Goal: Information Seeking & Learning: Check status

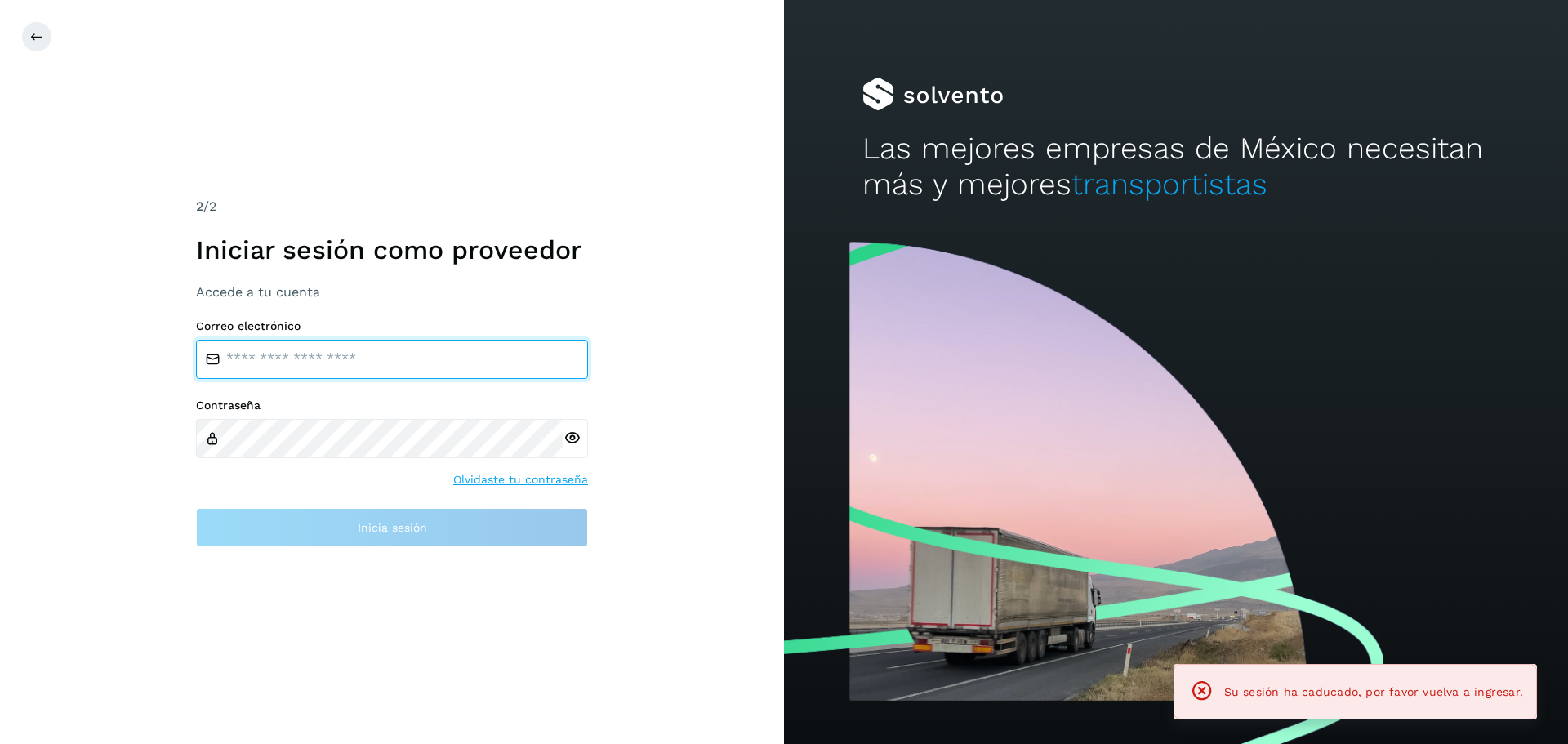
click at [348, 363] on input "email" at bounding box center [392, 359] width 392 height 39
type input "**********"
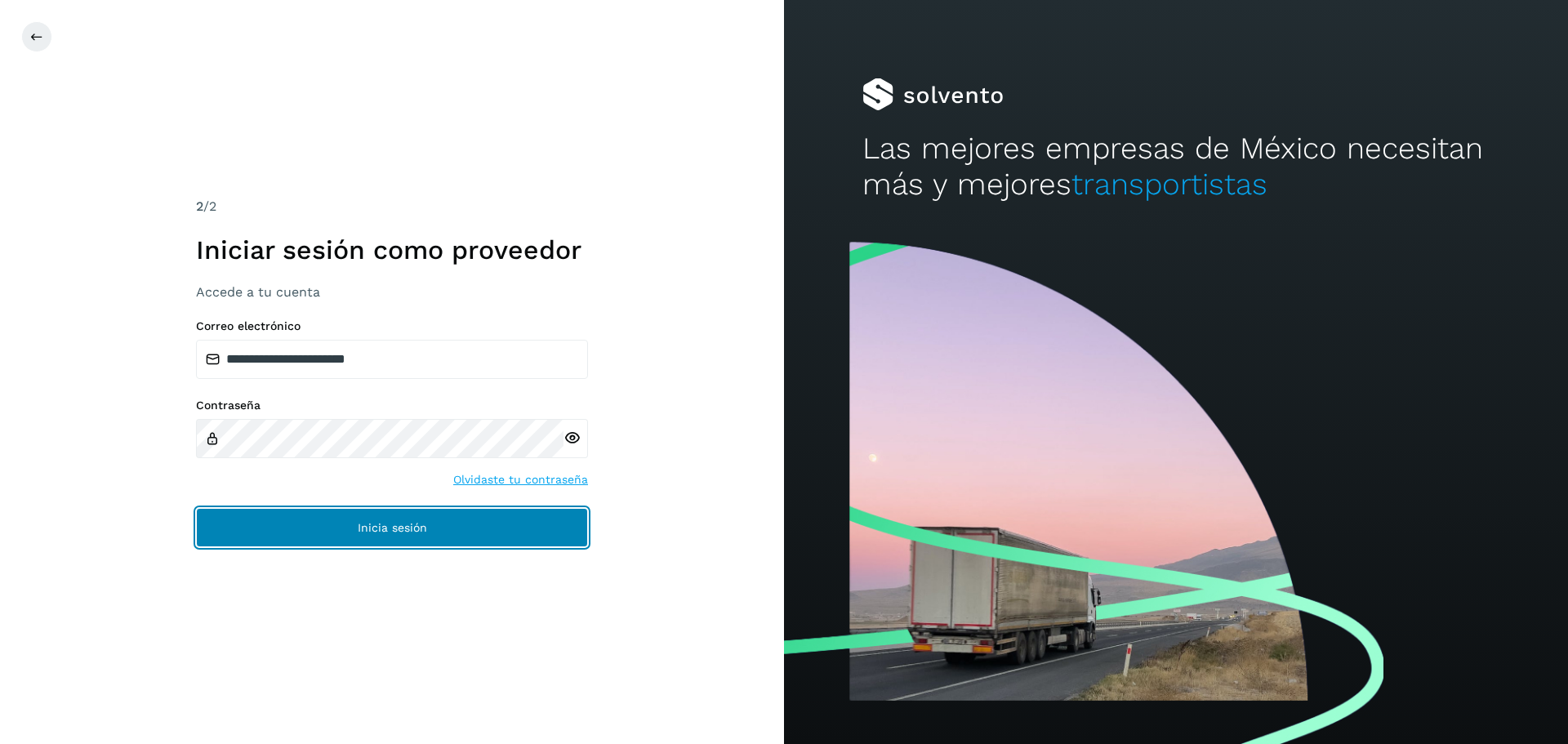
click at [334, 525] on button "Inicia sesión" at bounding box center [392, 527] width 392 height 39
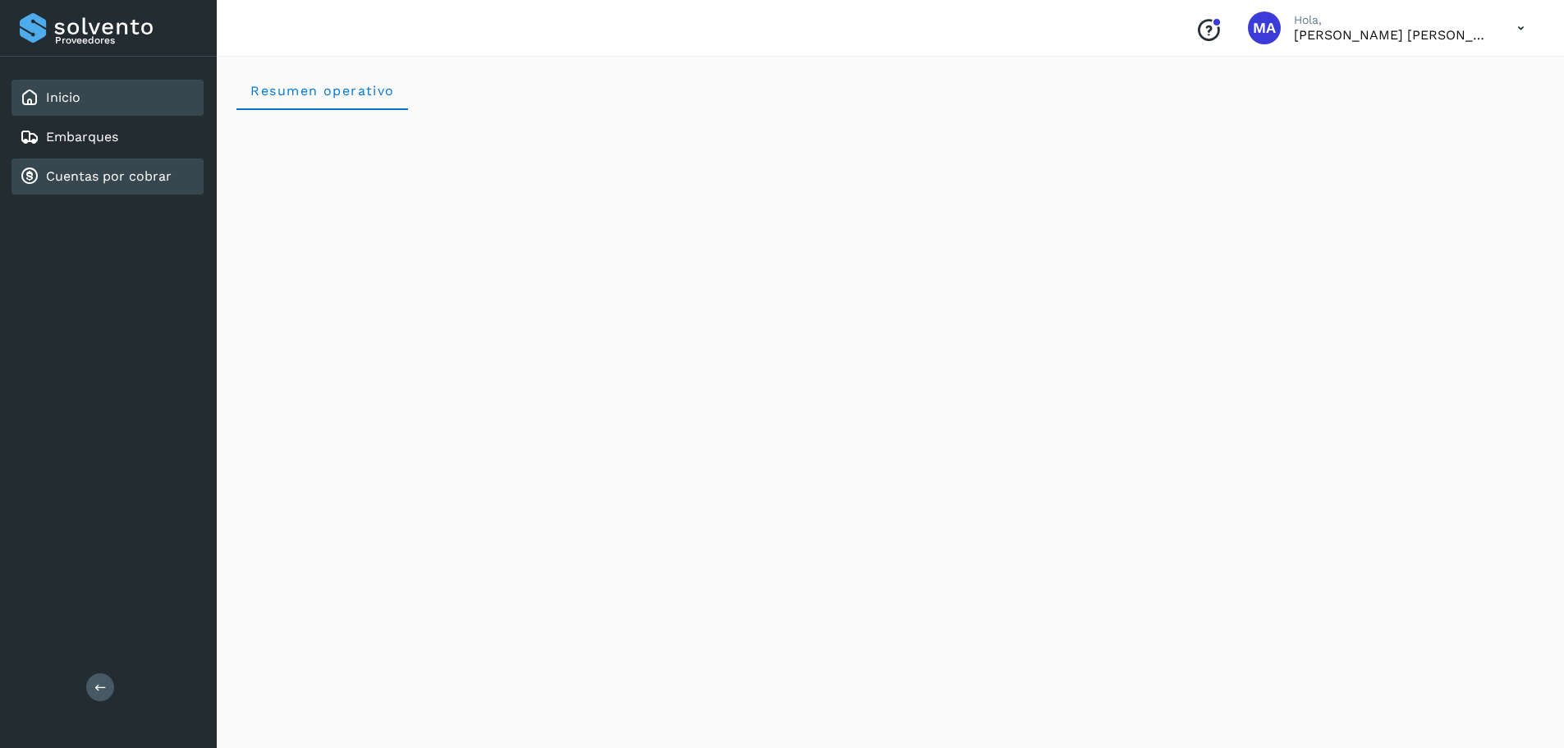
click at [71, 178] on link "Cuentas por cobrar" at bounding box center [109, 176] width 126 height 16
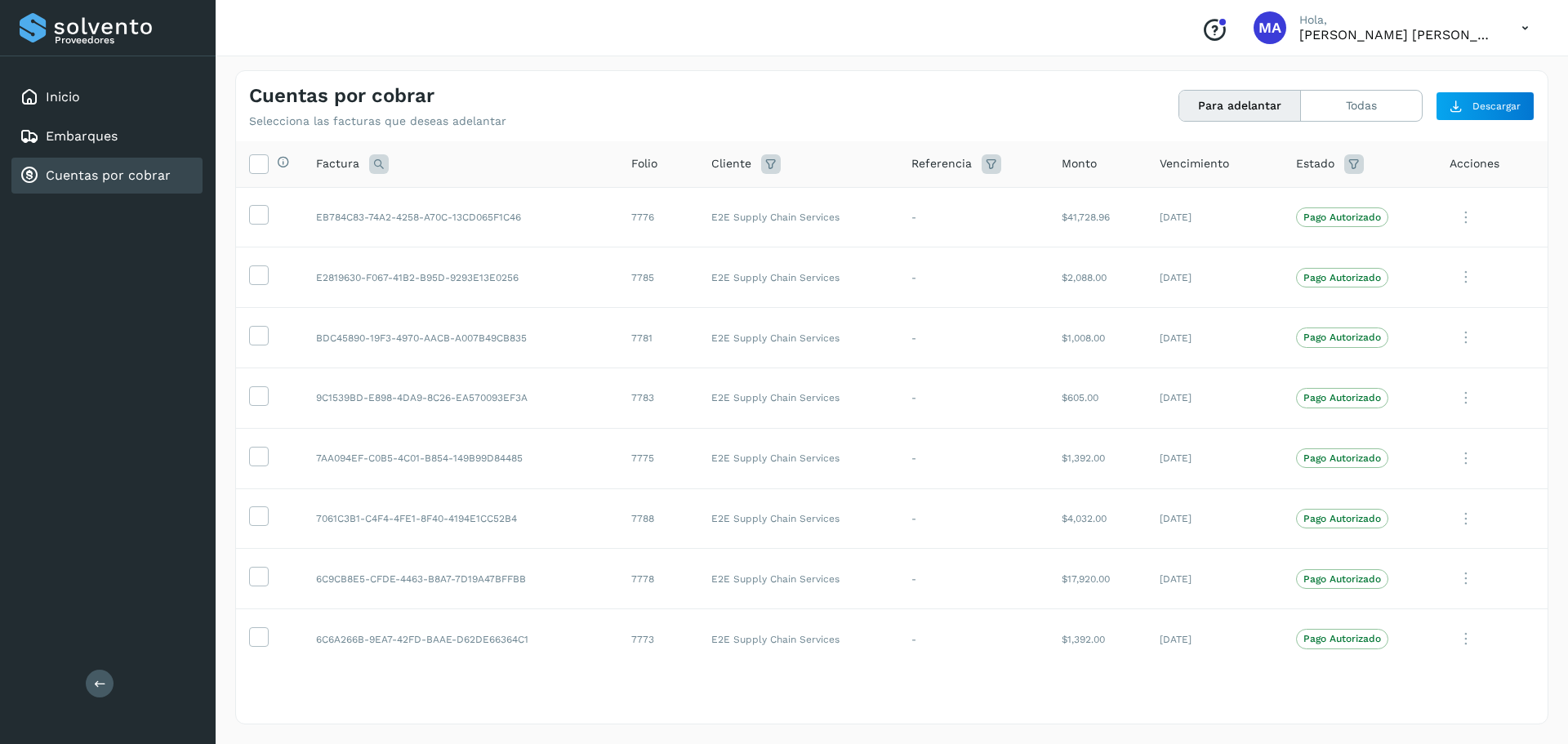
drag, startPoint x: 1550, startPoint y: 187, endPoint x: 1545, endPoint y: 225, distance: 38.3
click at [1545, 225] on div "Cuentas por cobrar Selecciona las facturas que deseas adelantar Para adelantar …" at bounding box center [892, 397] width 1353 height 693
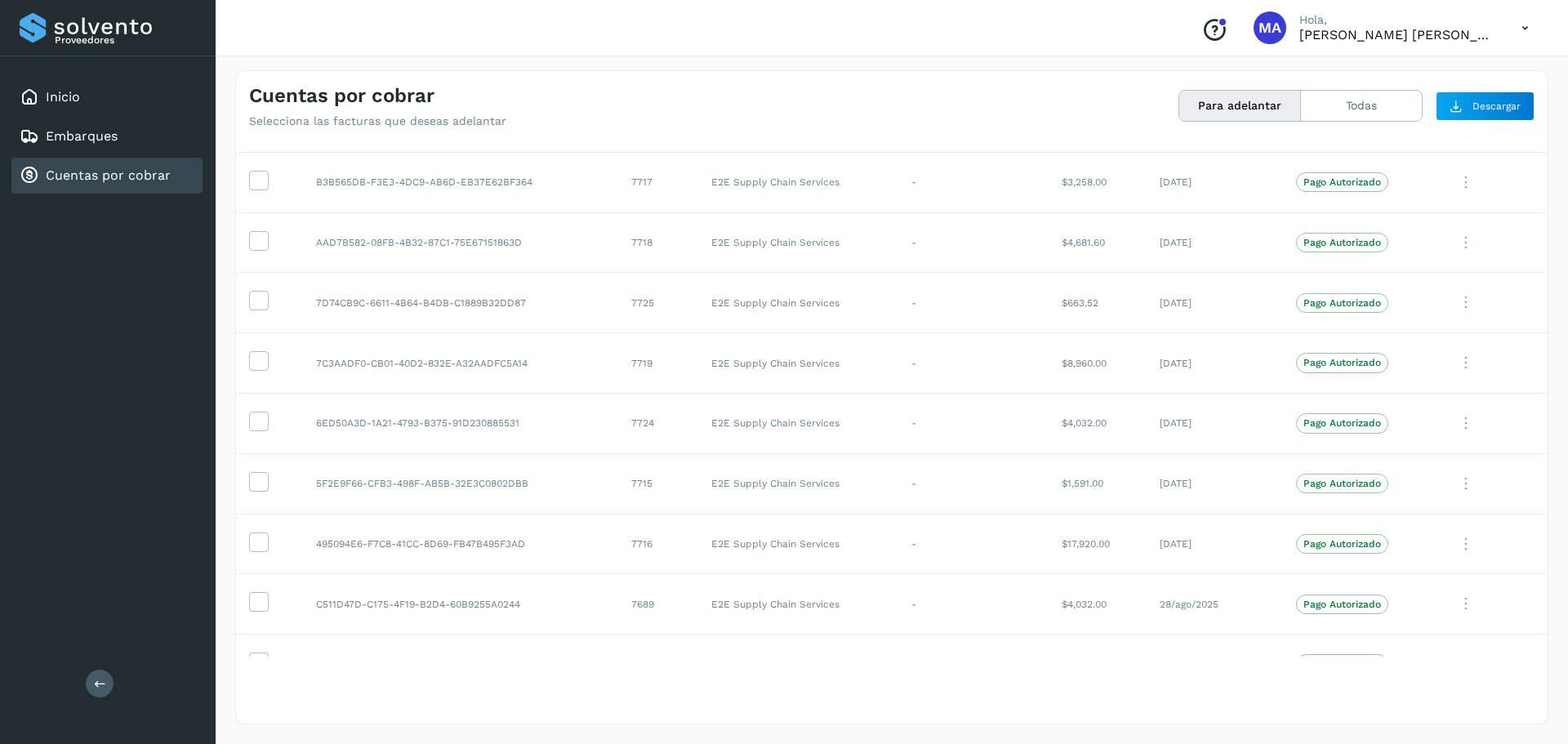
scroll to position [2424, 0]
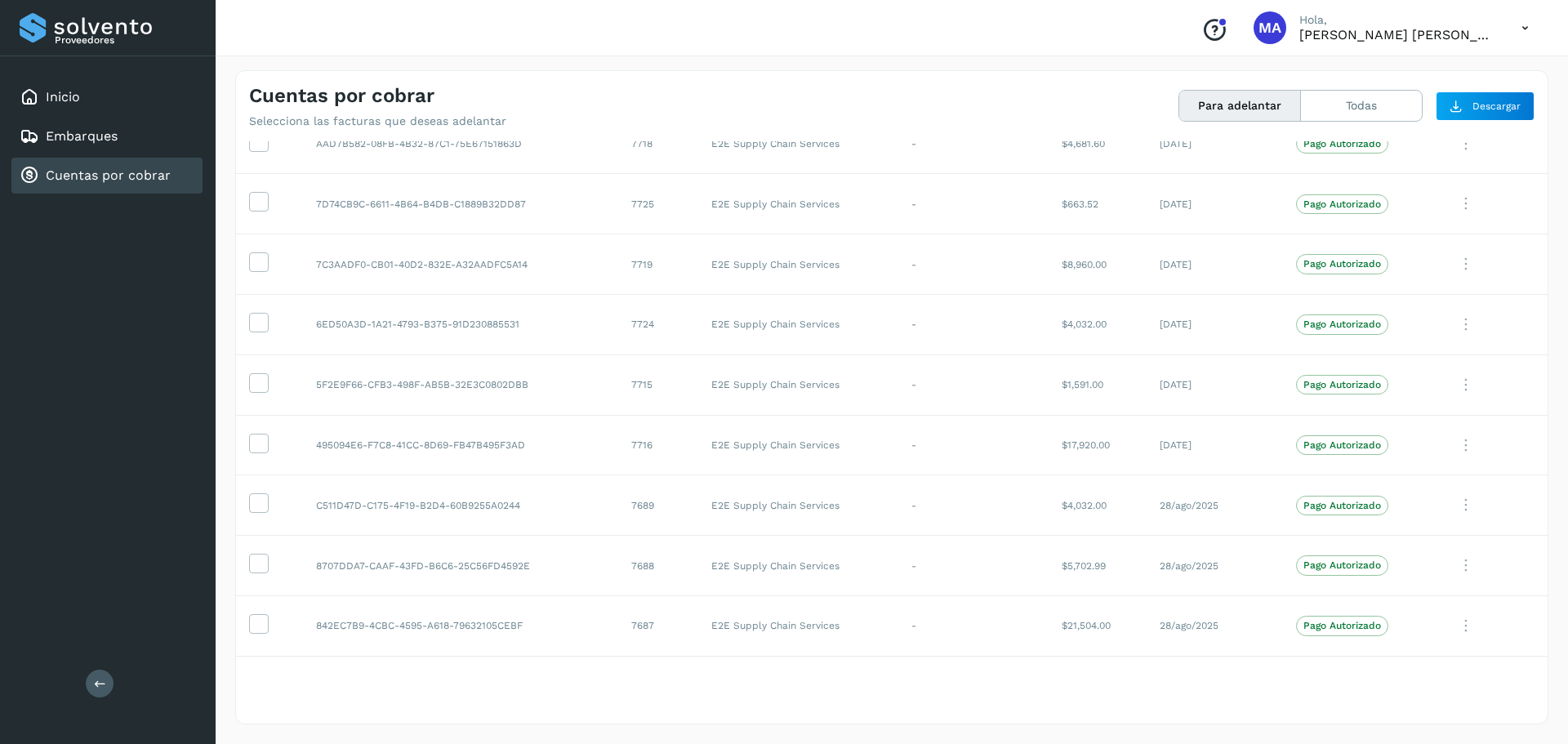
drag, startPoint x: 1565, startPoint y: 630, endPoint x: 1568, endPoint y: 481, distance: 149.0
click at [1568, 481] on div "Cuentas por cobrar Selecciona las facturas que deseas adelantar Para adelantar …" at bounding box center [892, 397] width 1353 height 693
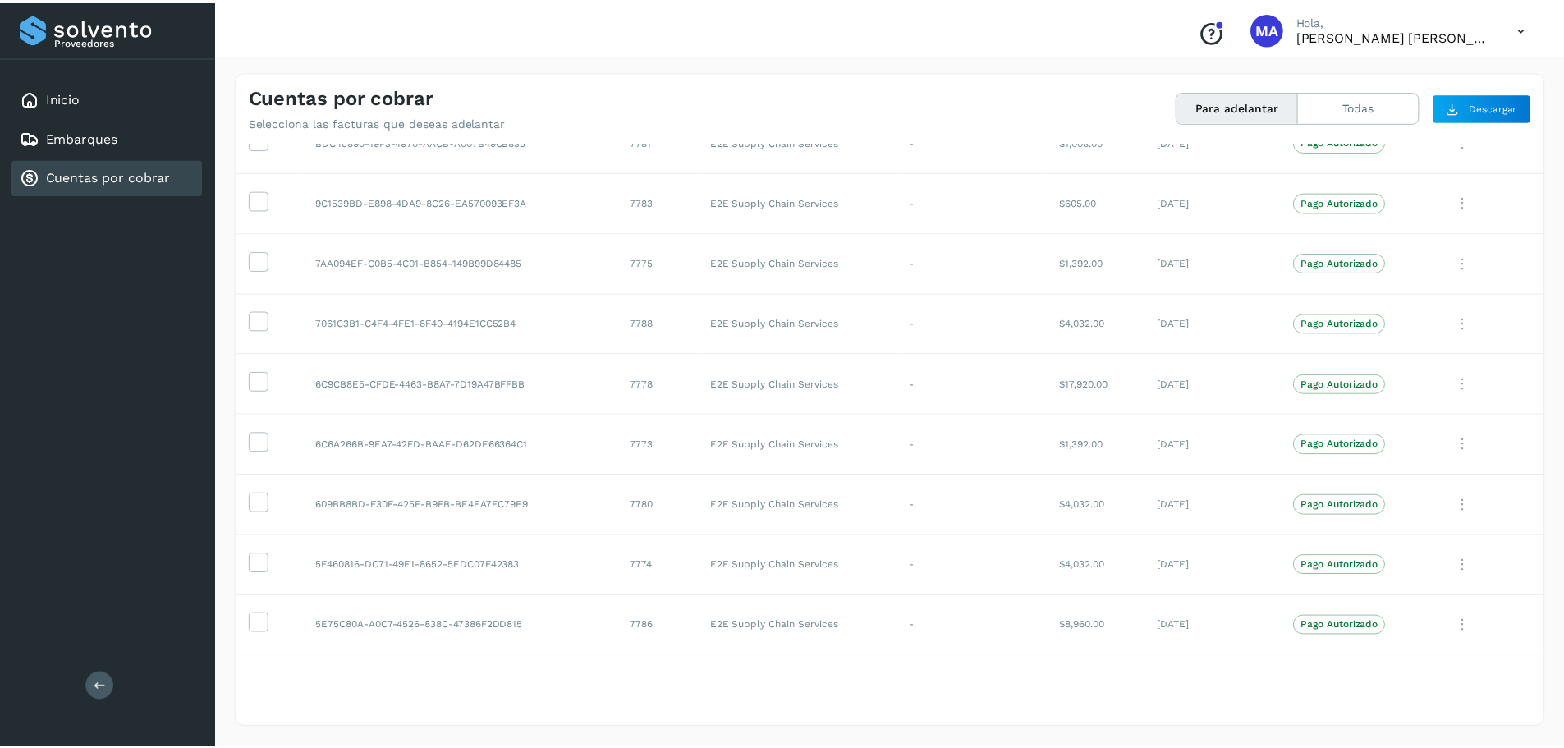
scroll to position [0, 0]
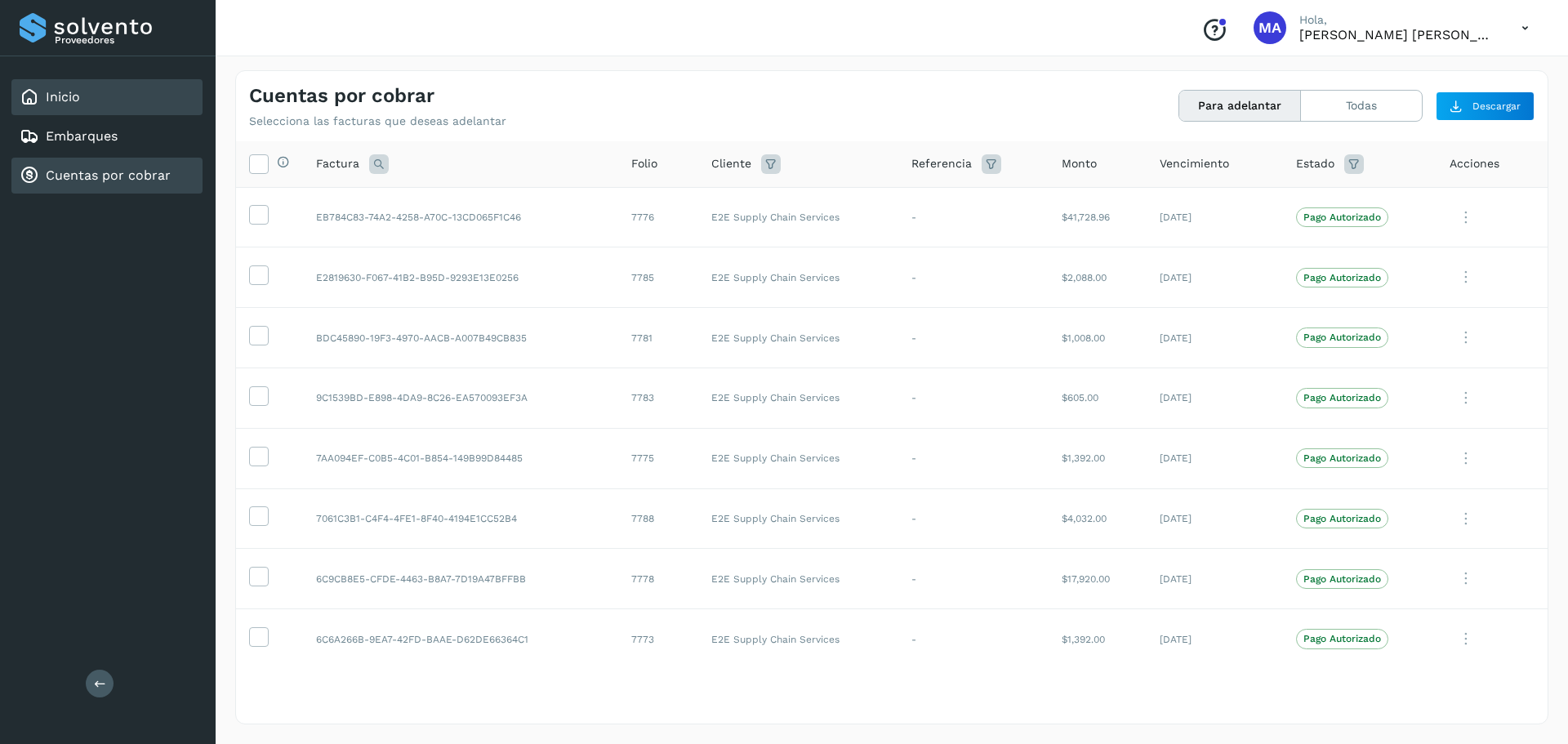
click at [79, 94] on link "Inicio" at bounding box center [63, 96] width 34 height 16
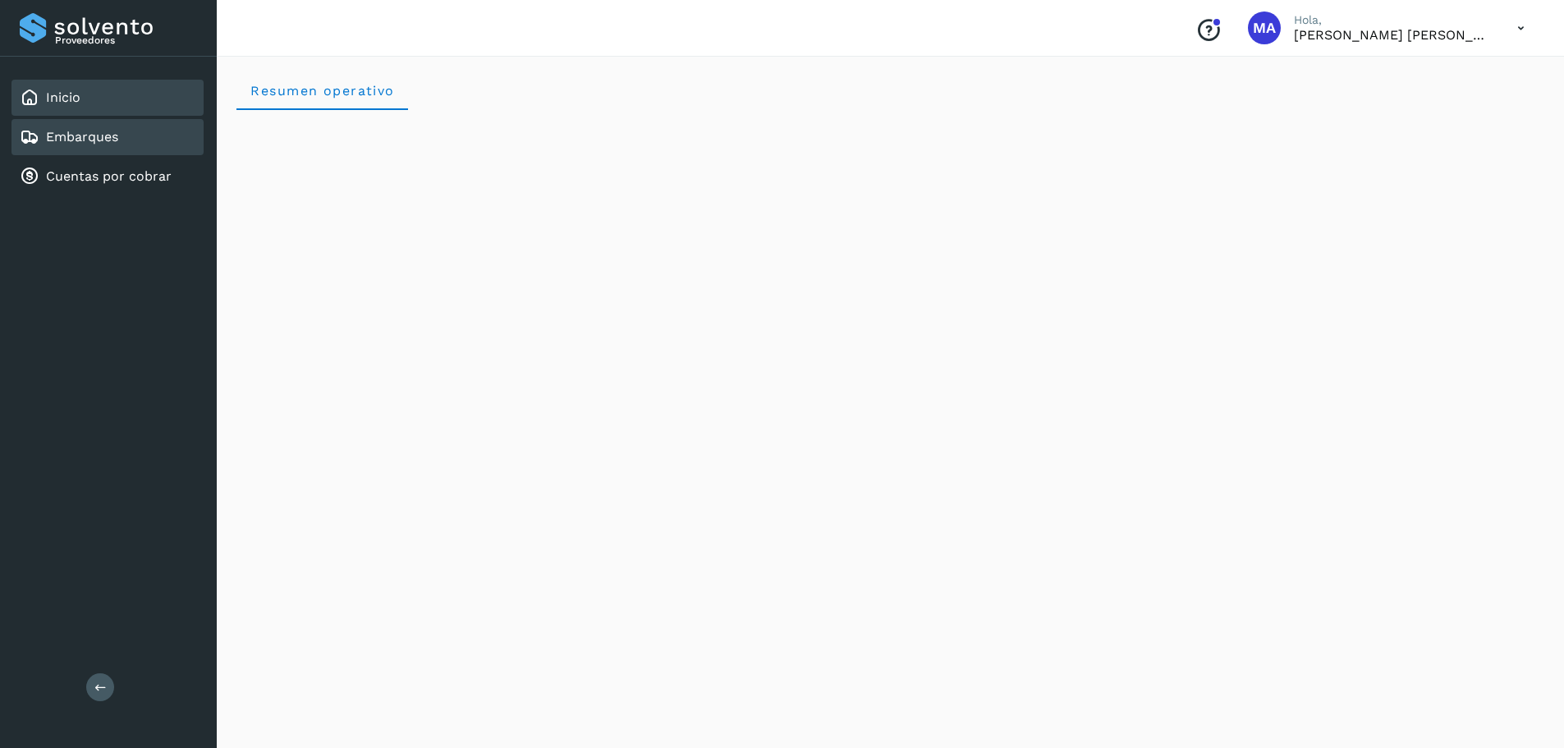
click at [94, 148] on div "Embarques" at bounding box center [107, 137] width 192 height 36
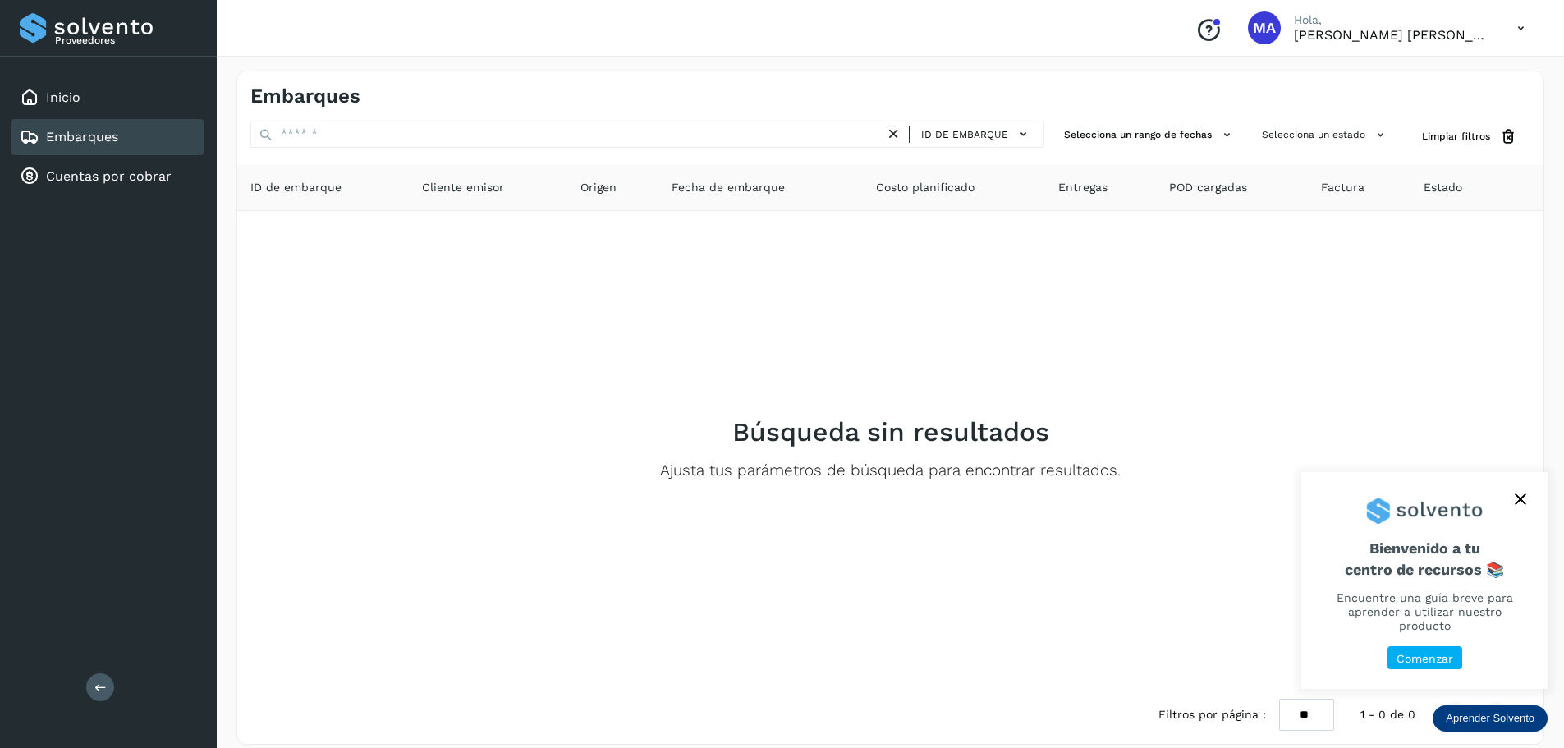
click at [1522, 512] on button "close," at bounding box center [1520, 499] width 25 height 25
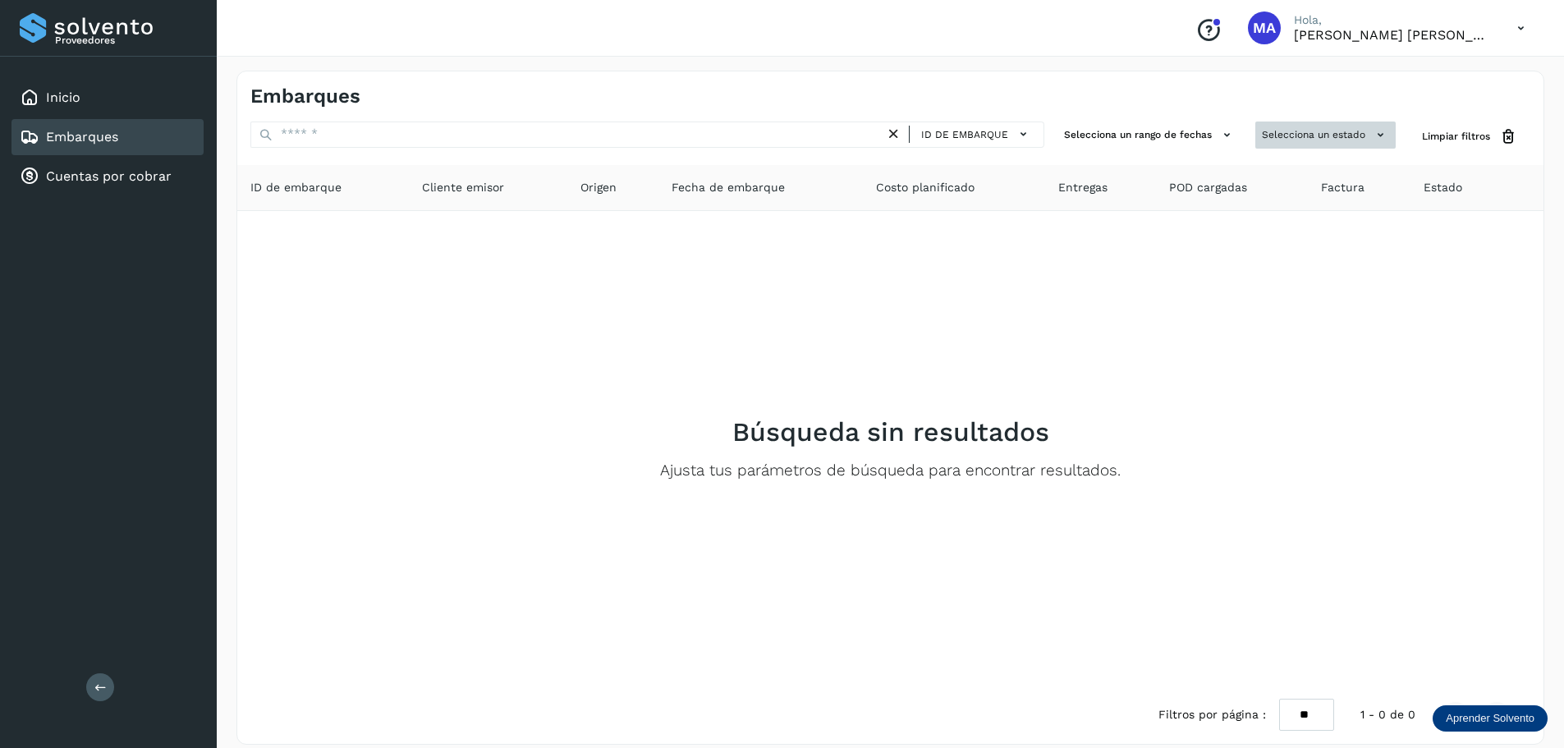
click at [1374, 139] on icon at bounding box center [1380, 134] width 17 height 17
click at [1374, 139] on div "Selecciona un estado" at bounding box center [1325, 137] width 140 height 30
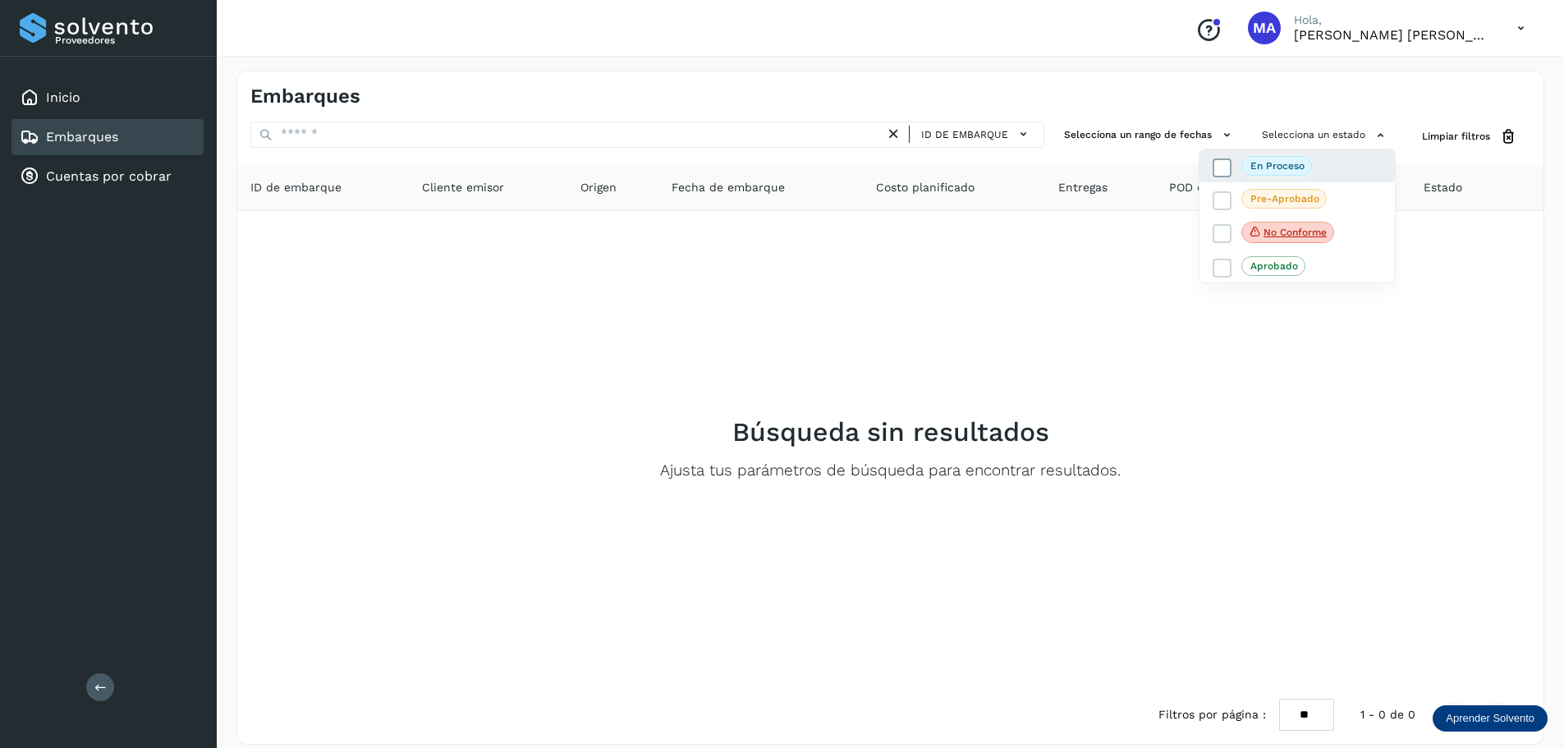
click at [1223, 167] on icon at bounding box center [1222, 167] width 16 height 16
click at [81, 177] on link "Cuentas por cobrar" at bounding box center [109, 176] width 126 height 16
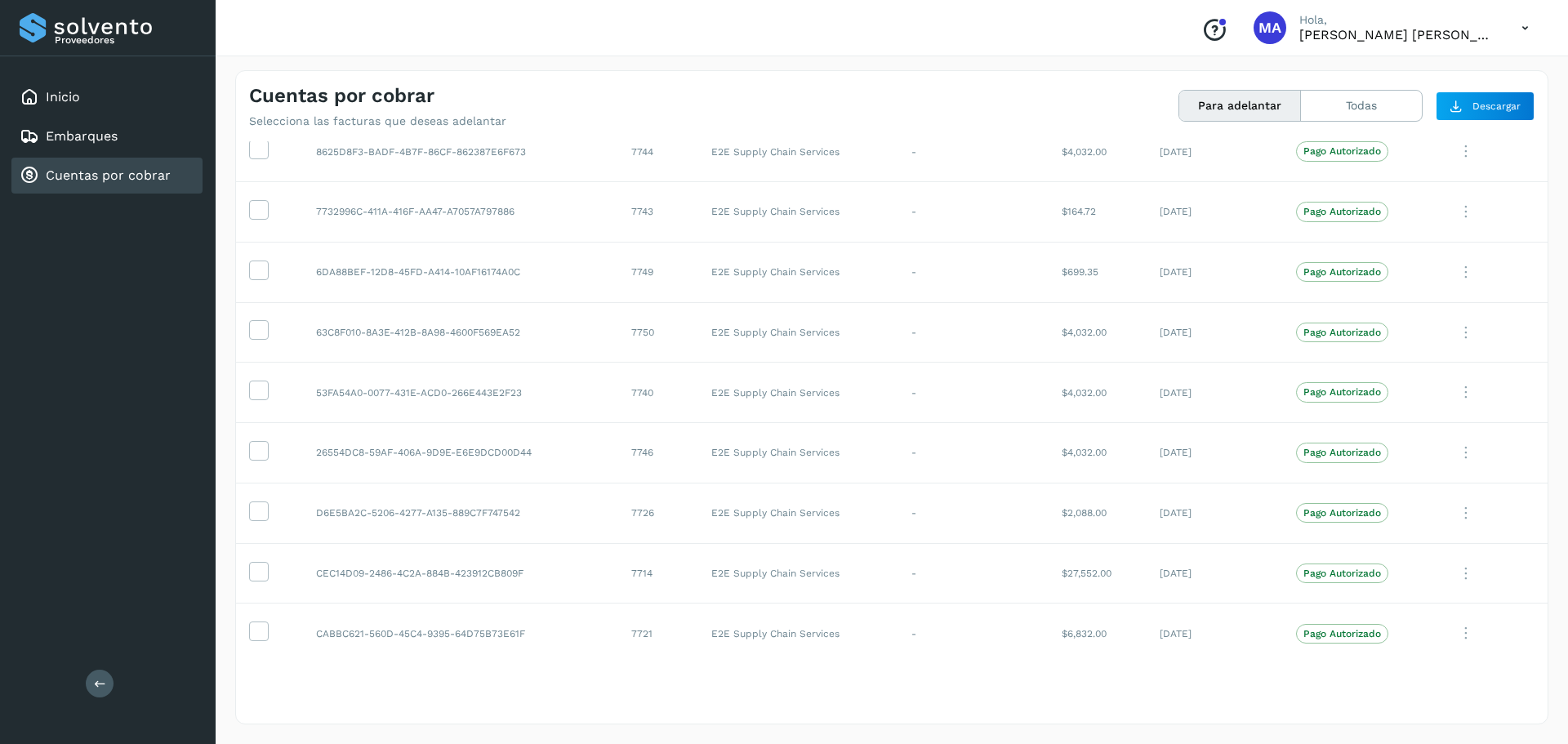
scroll to position [2424, 0]
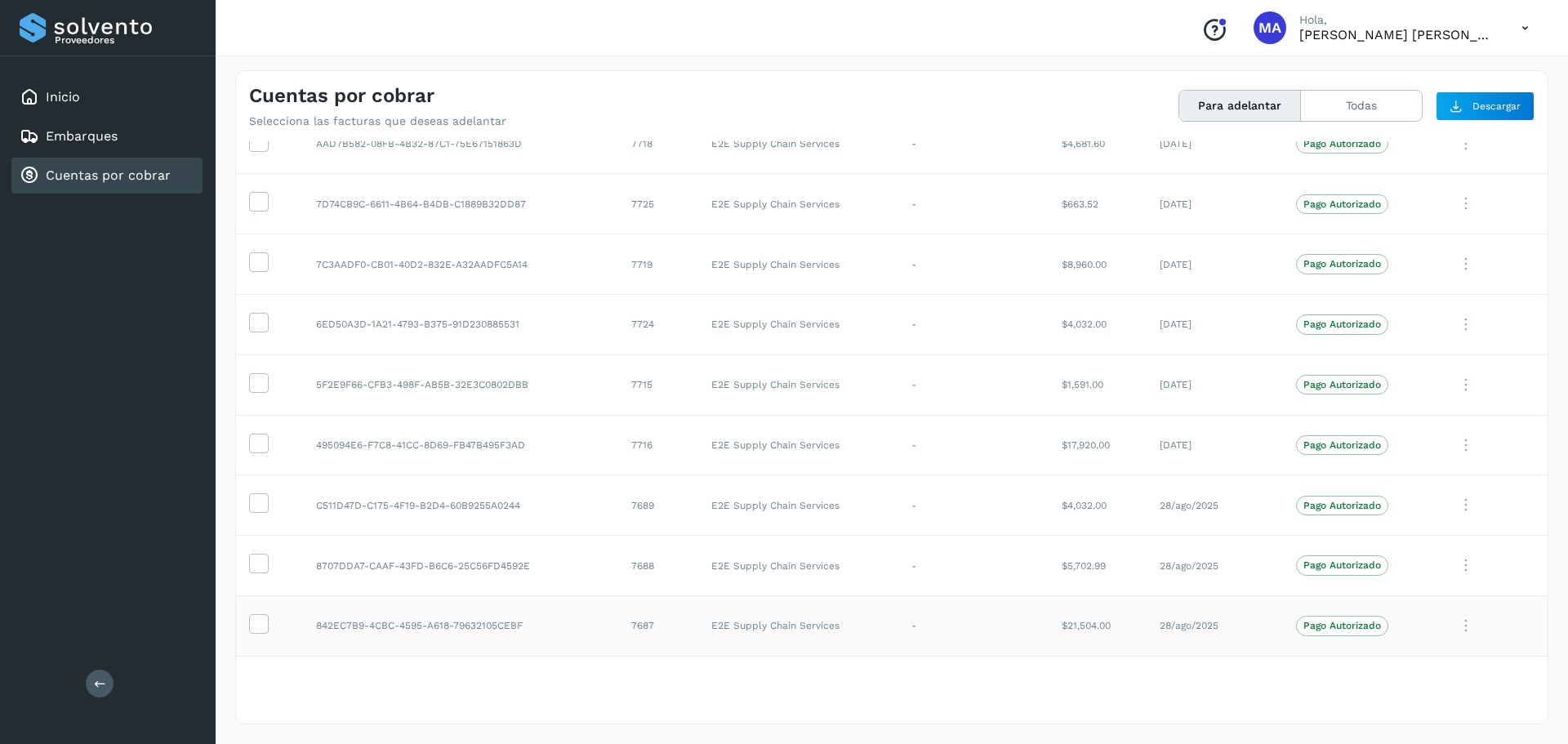
click at [1532, 630] on td at bounding box center [1492, 626] width 111 height 61
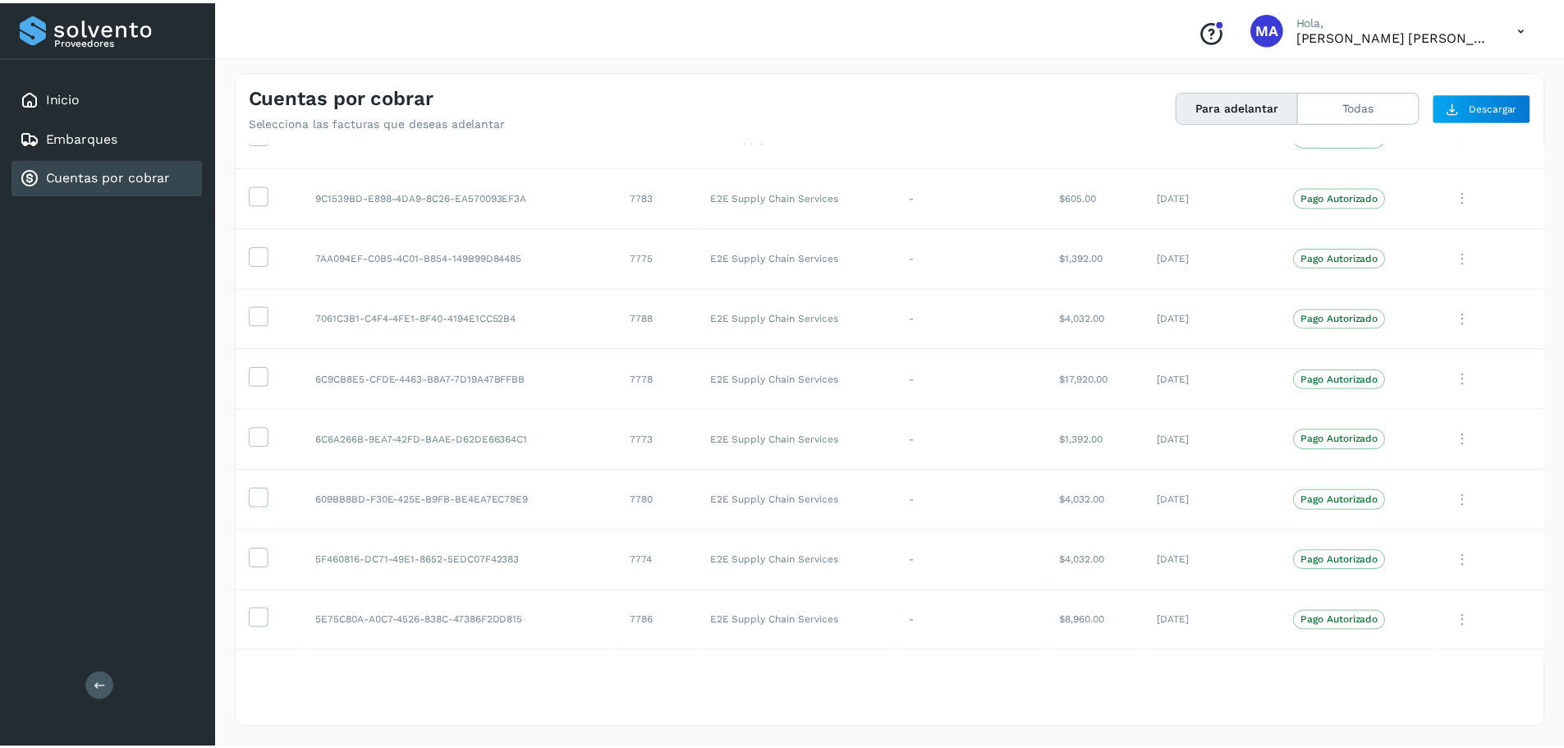
scroll to position [0, 0]
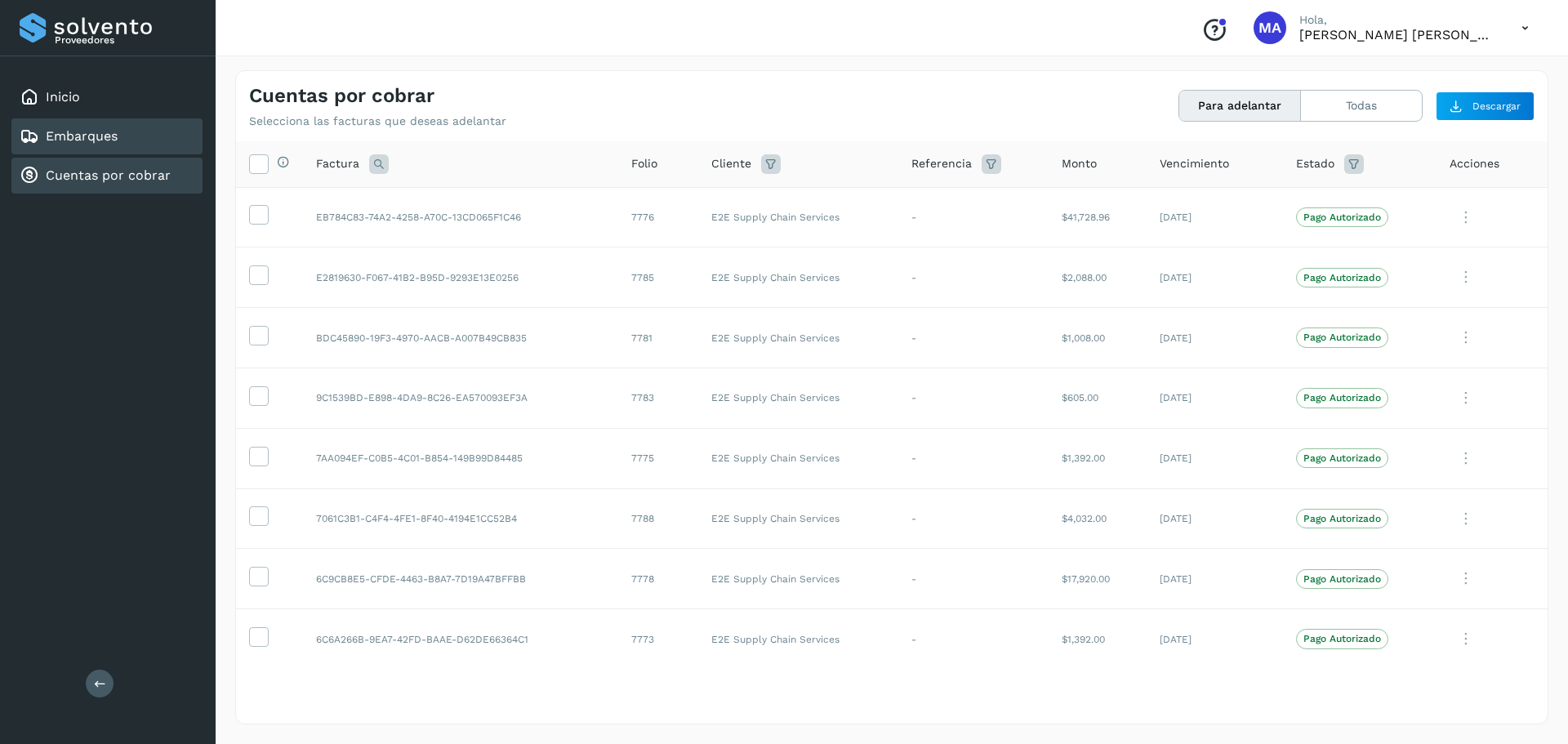
click at [76, 144] on link "Embarques" at bounding box center [82, 136] width 72 height 16
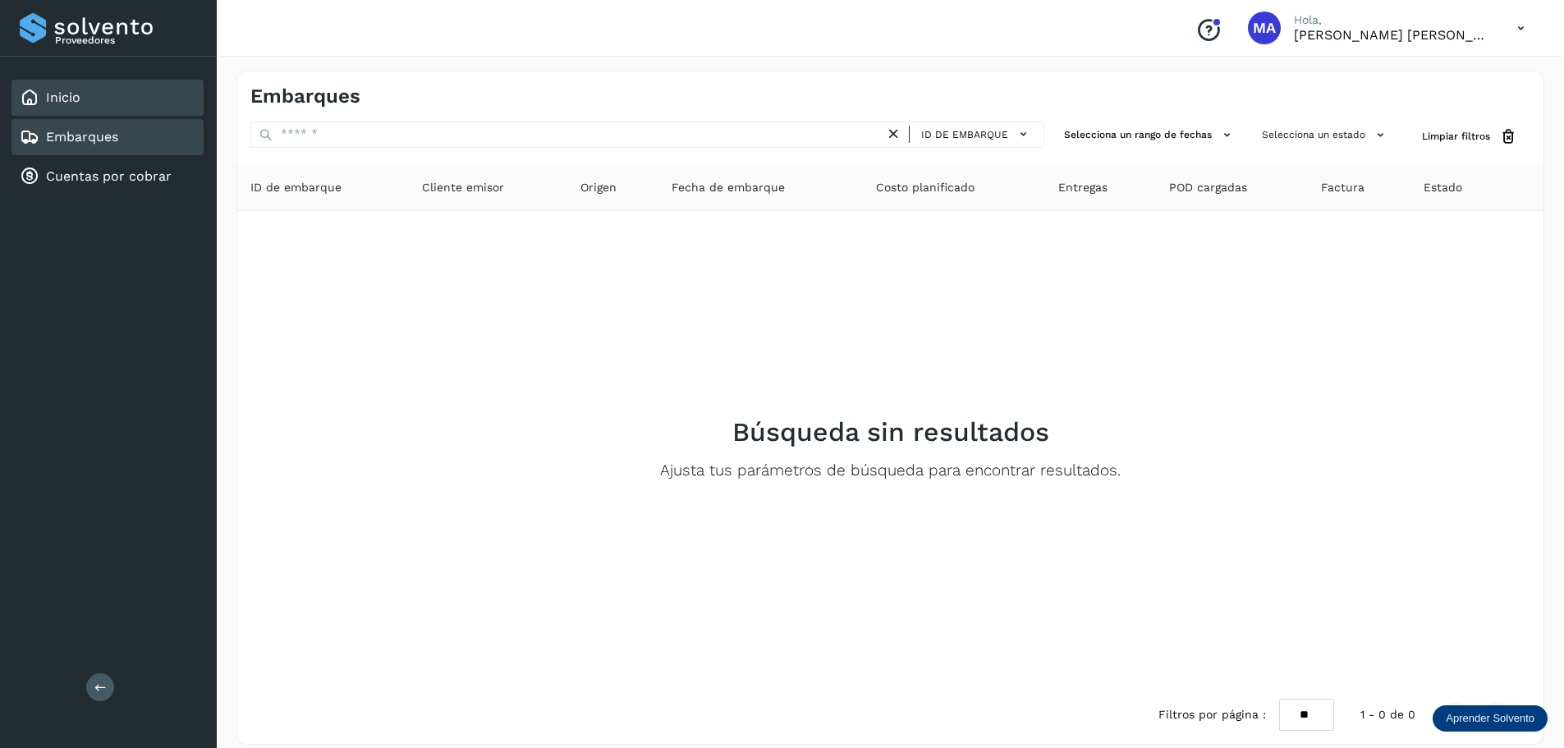
click at [36, 99] on icon at bounding box center [30, 98] width 20 height 20
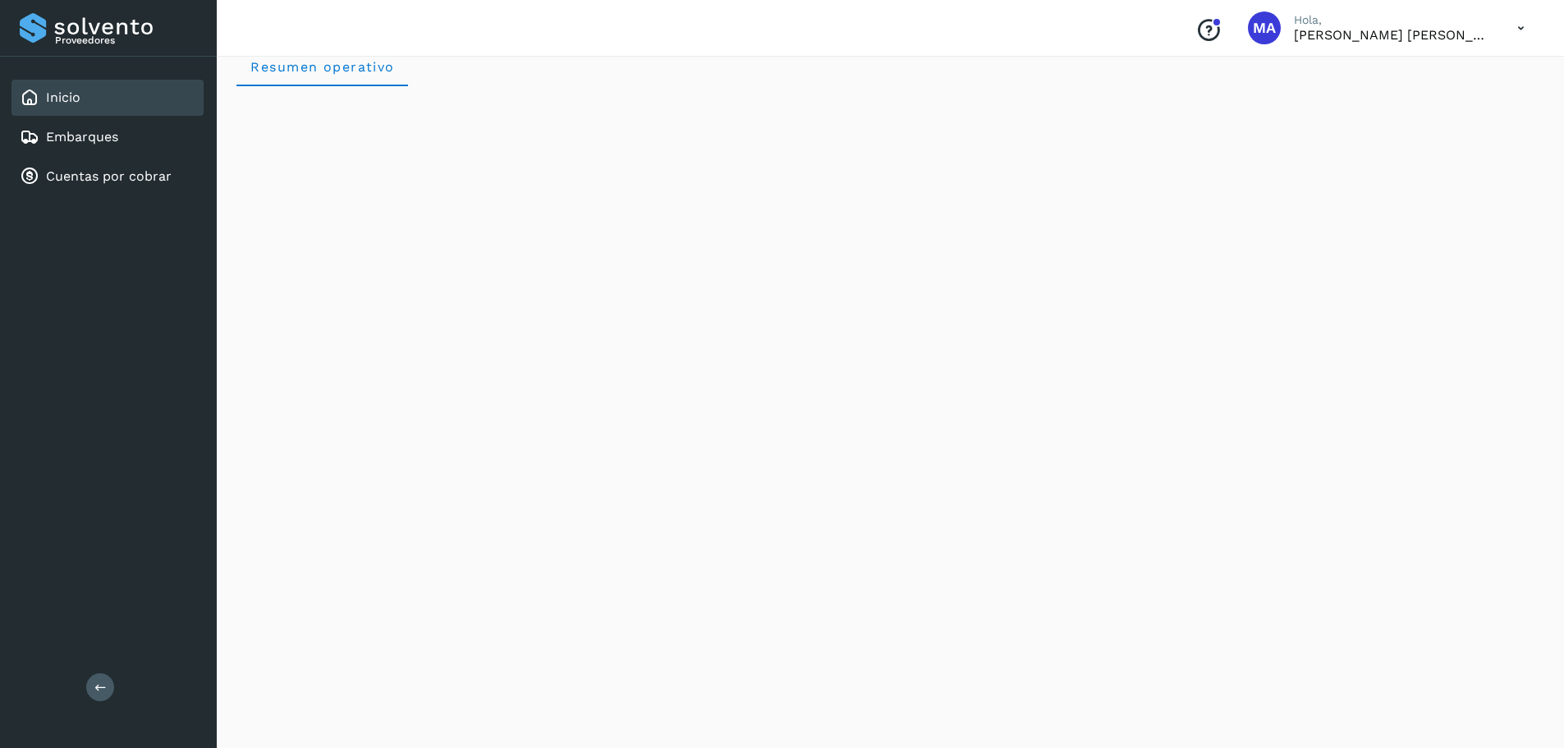
scroll to position [2, 0]
click at [1529, 27] on icon at bounding box center [1521, 28] width 34 height 34
click at [1529, 27] on div at bounding box center [782, 374] width 1564 height 748
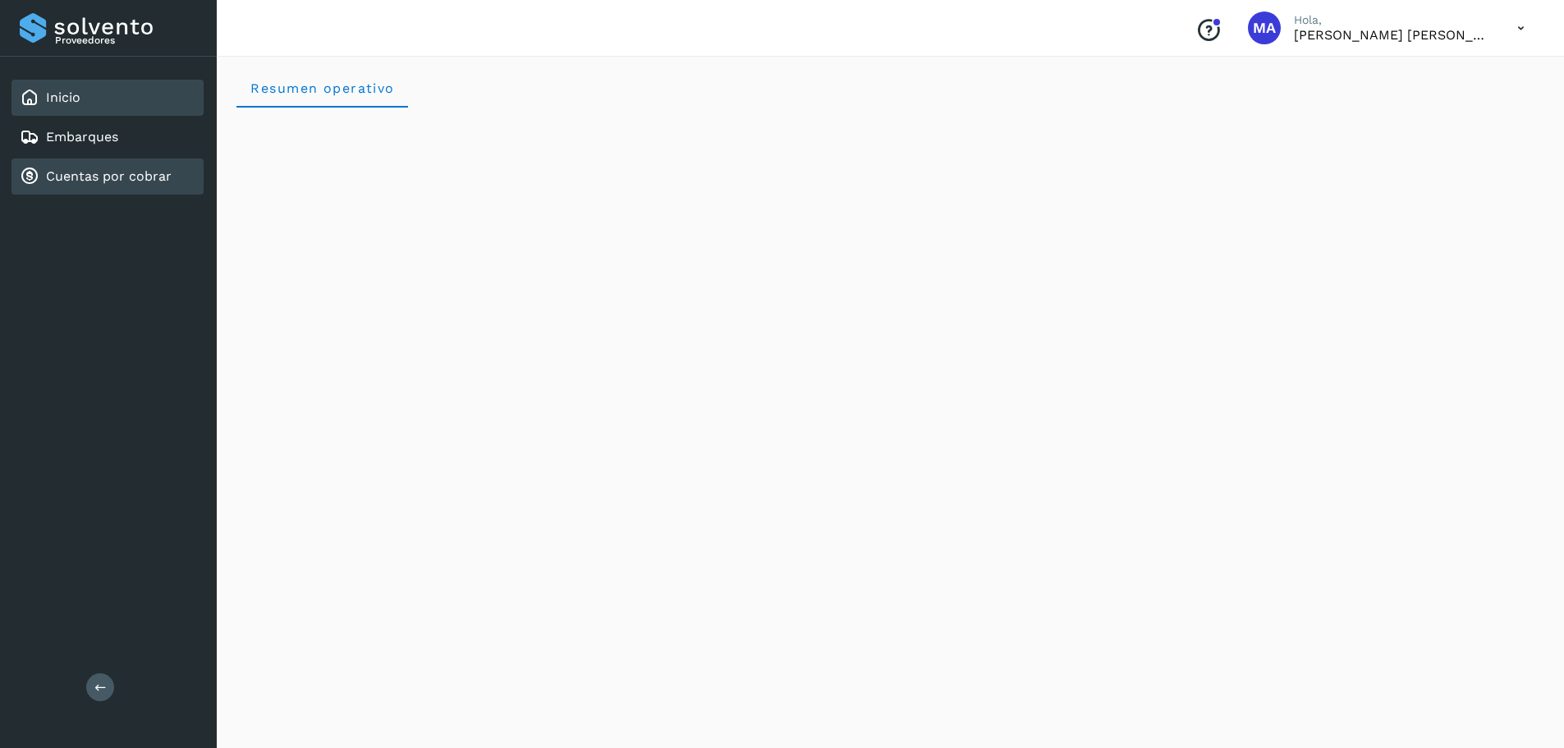
click at [91, 168] on link "Cuentas por cobrar" at bounding box center [109, 176] width 126 height 16
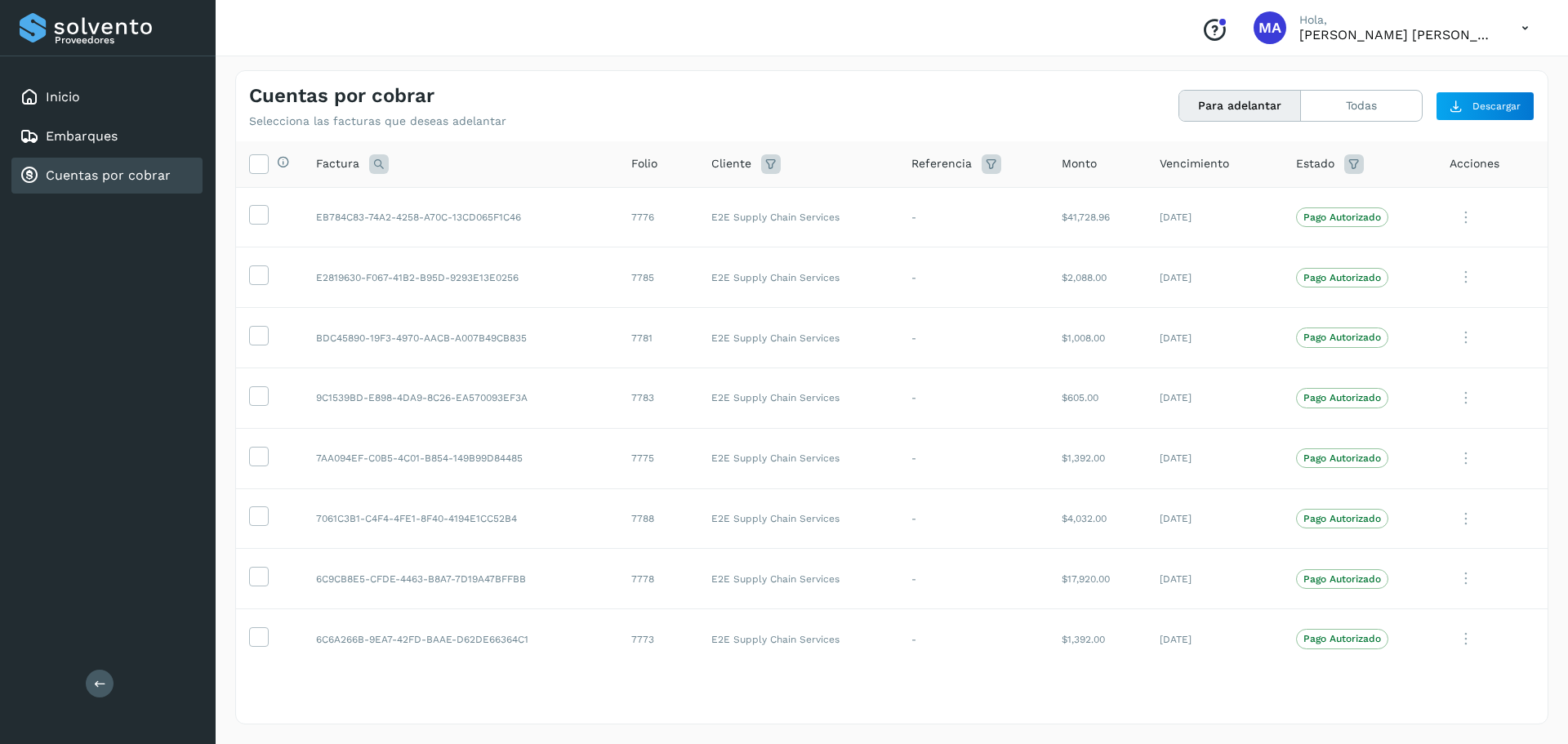
click at [766, 162] on icon at bounding box center [771, 164] width 20 height 20
click at [812, 203] on input "text" at bounding box center [864, 205] width 176 height 26
click at [789, 299] on icon at bounding box center [792, 299] width 16 height 16
type input "**********"
click at [728, 102] on div at bounding box center [784, 372] width 1568 height 744
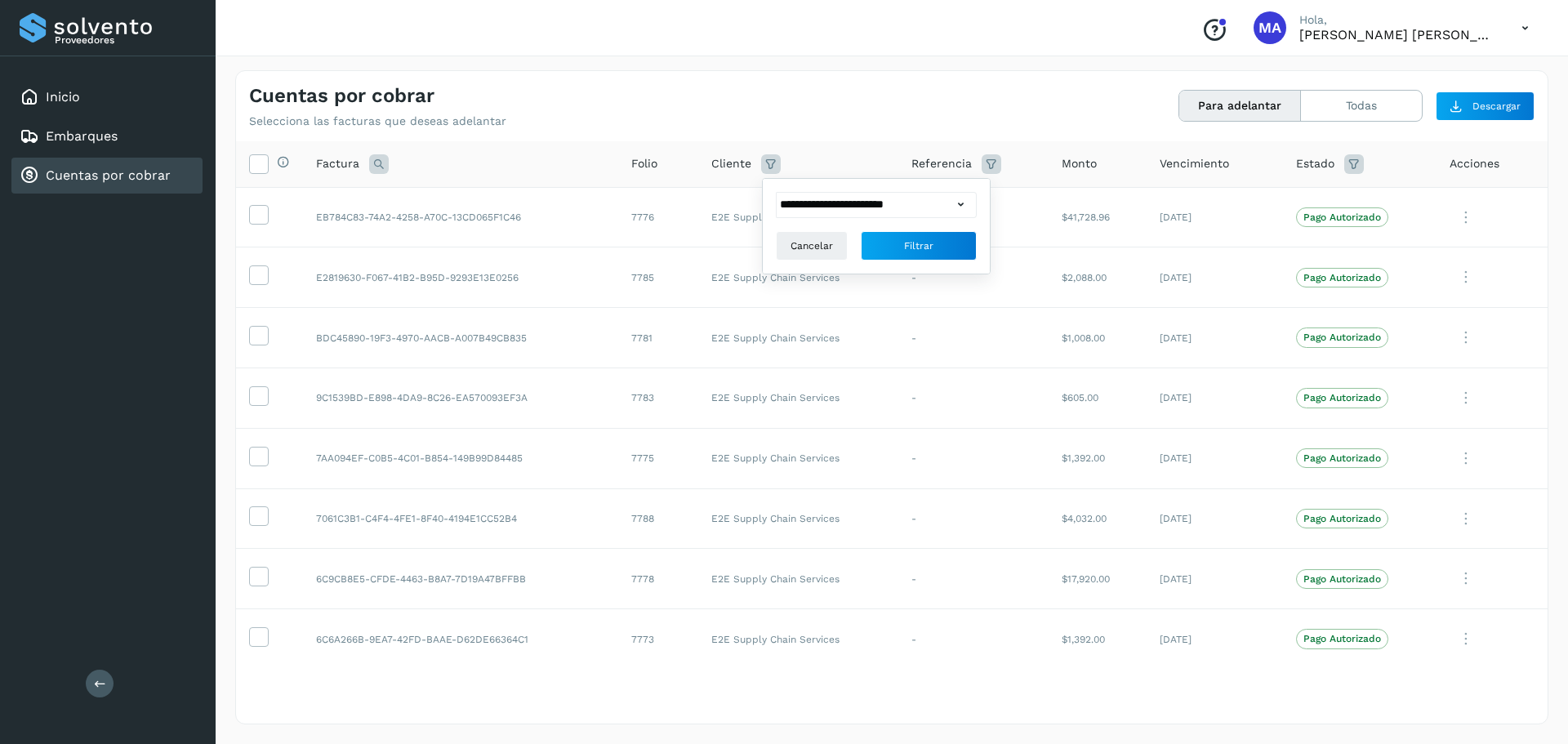
click at [935, 263] on div "**********" at bounding box center [877, 226] width 227 height 94
click at [947, 203] on input "**********" at bounding box center [864, 205] width 176 height 26
click at [867, 131] on div at bounding box center [784, 372] width 1568 height 744
click at [923, 251] on span "Filtrar" at bounding box center [919, 246] width 30 height 15
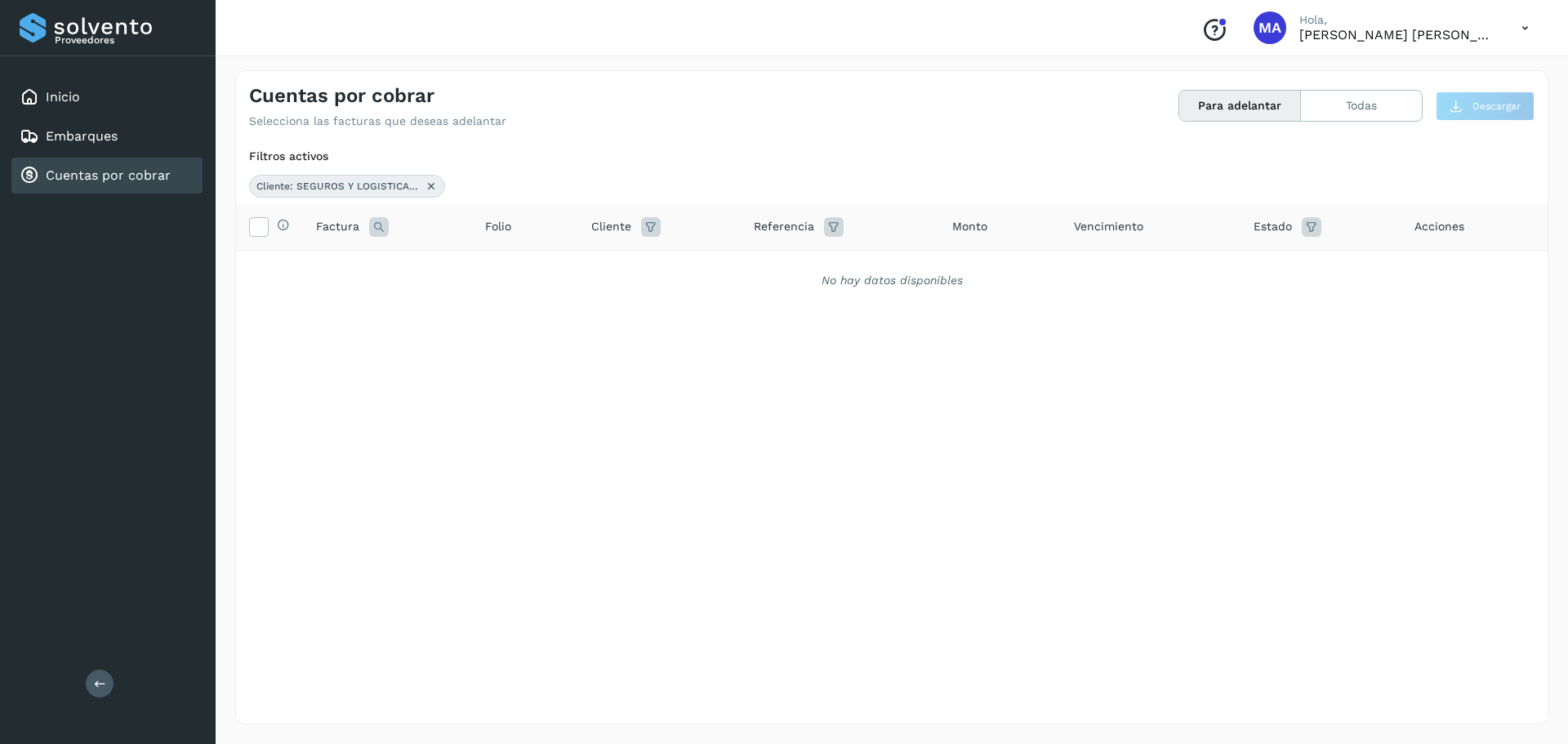
click at [650, 231] on icon at bounding box center [652, 227] width 20 height 20
click at [788, 312] on span "Filtrar" at bounding box center [801, 308] width 30 height 15
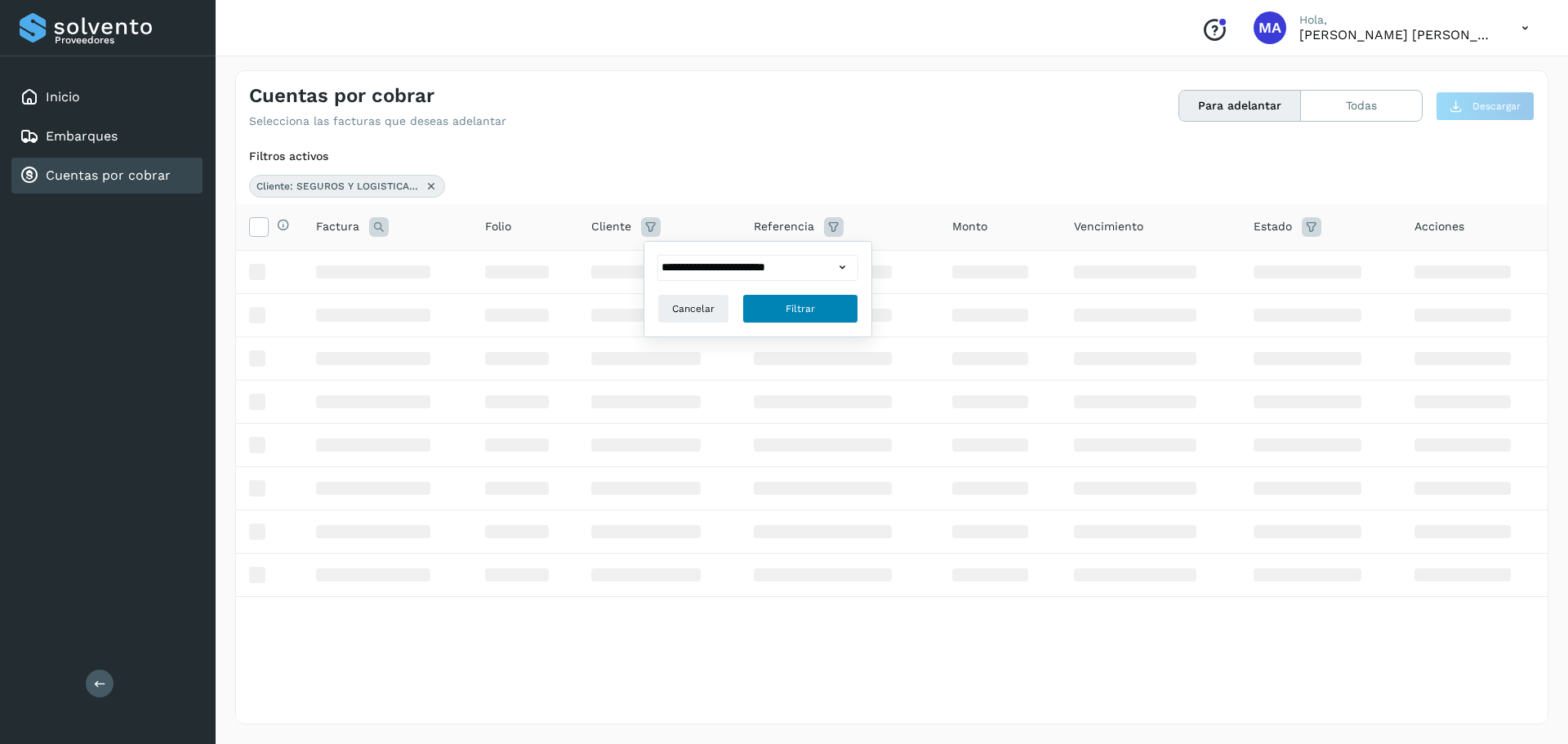
click at [788, 312] on span "Filtrar" at bounding box center [801, 308] width 30 height 15
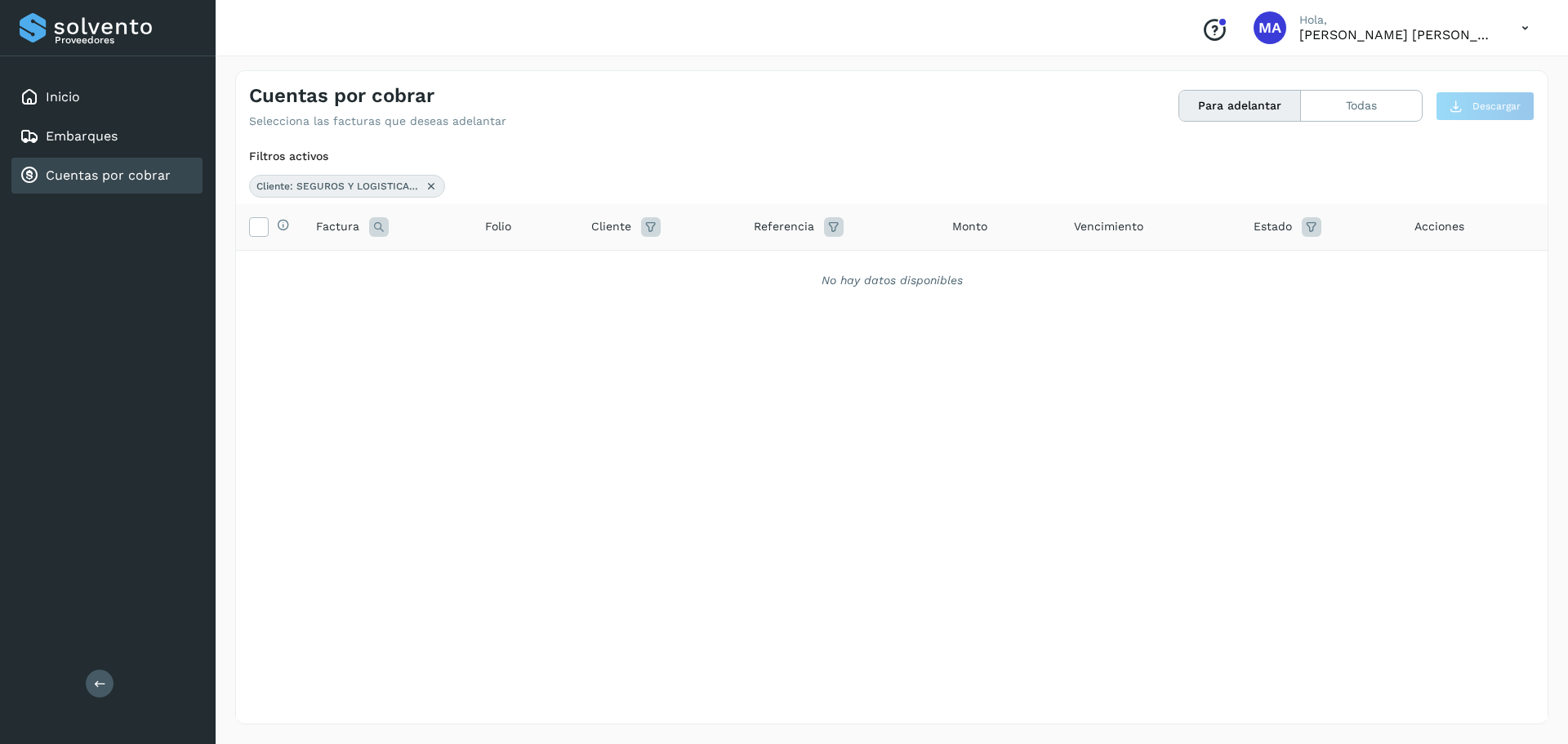
click at [1310, 231] on icon at bounding box center [1312, 227] width 20 height 20
click at [1128, 231] on span "Vencimiento" at bounding box center [1109, 226] width 70 height 17
click at [974, 222] on span "Monto" at bounding box center [969, 226] width 35 height 17
click at [1429, 227] on span "Acciones" at bounding box center [1440, 226] width 50 height 17
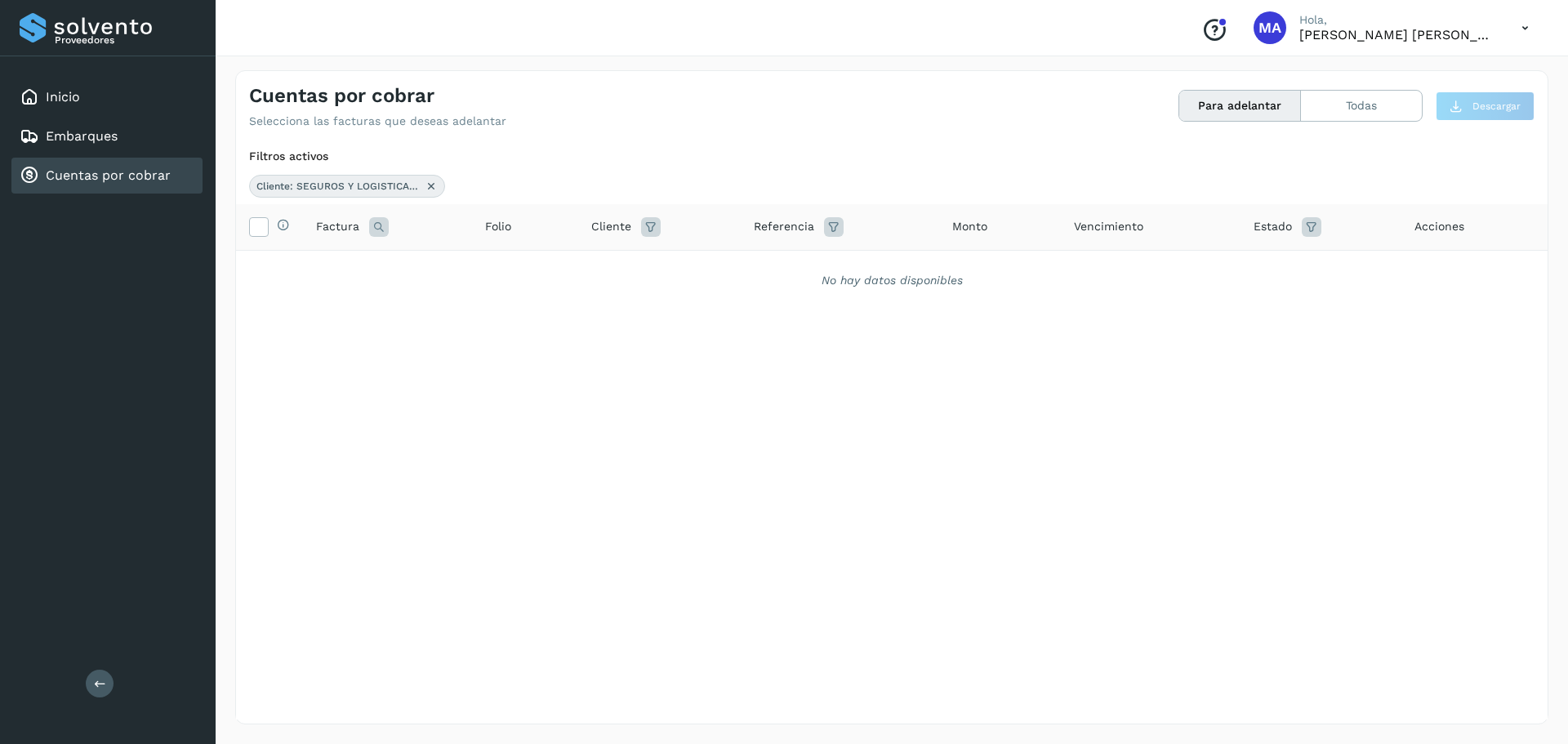
click at [378, 231] on icon at bounding box center [379, 227] width 20 height 20
click at [260, 235] on span at bounding box center [258, 229] width 17 height 13
click at [655, 231] on icon at bounding box center [652, 227] width 20 height 20
click at [694, 258] on input "**********" at bounding box center [745, 268] width 176 height 26
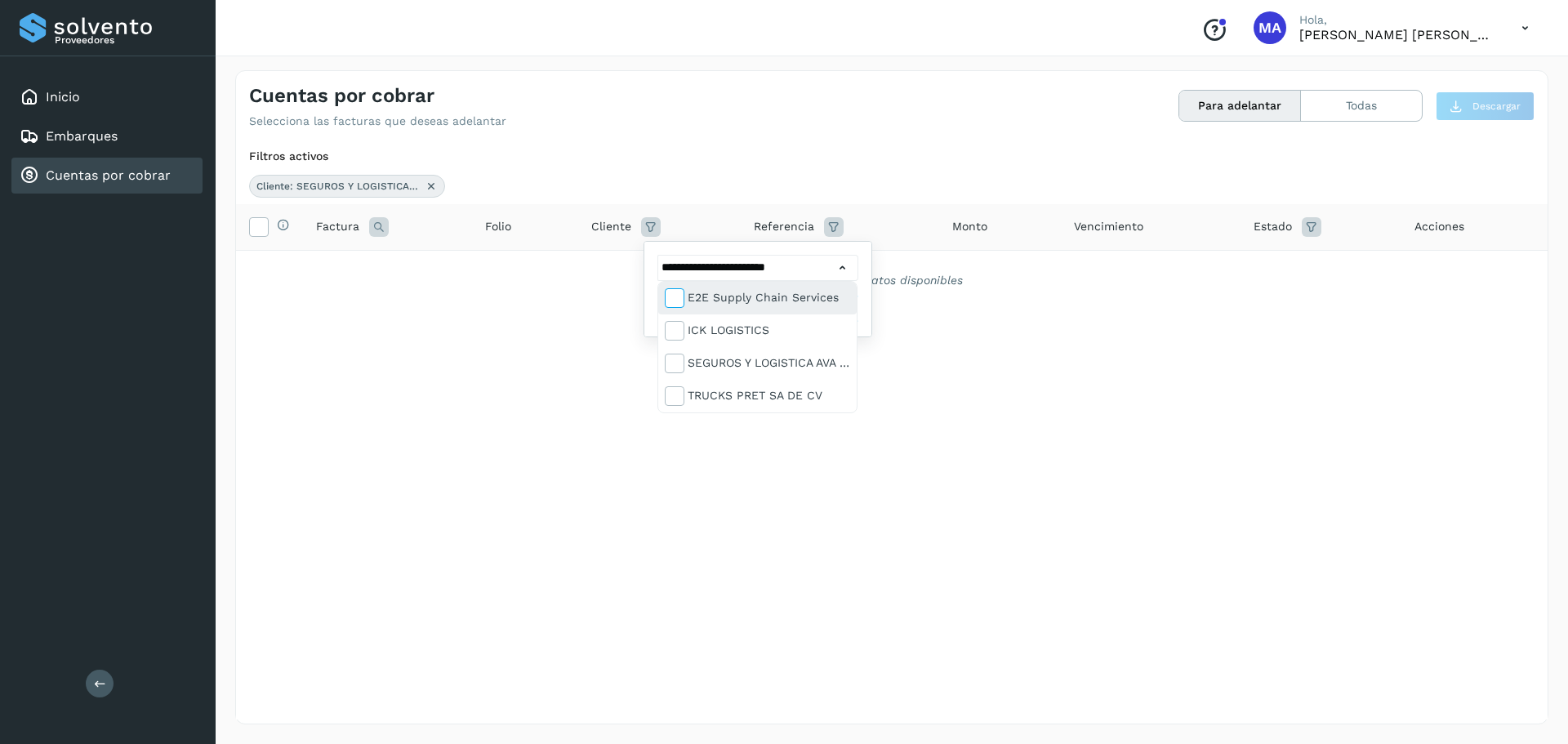
click at [670, 288] on label at bounding box center [675, 298] width 20 height 20
type input "**********"
click at [448, 380] on div at bounding box center [784, 372] width 1568 height 744
click at [650, 236] on icon at bounding box center [652, 227] width 20 height 20
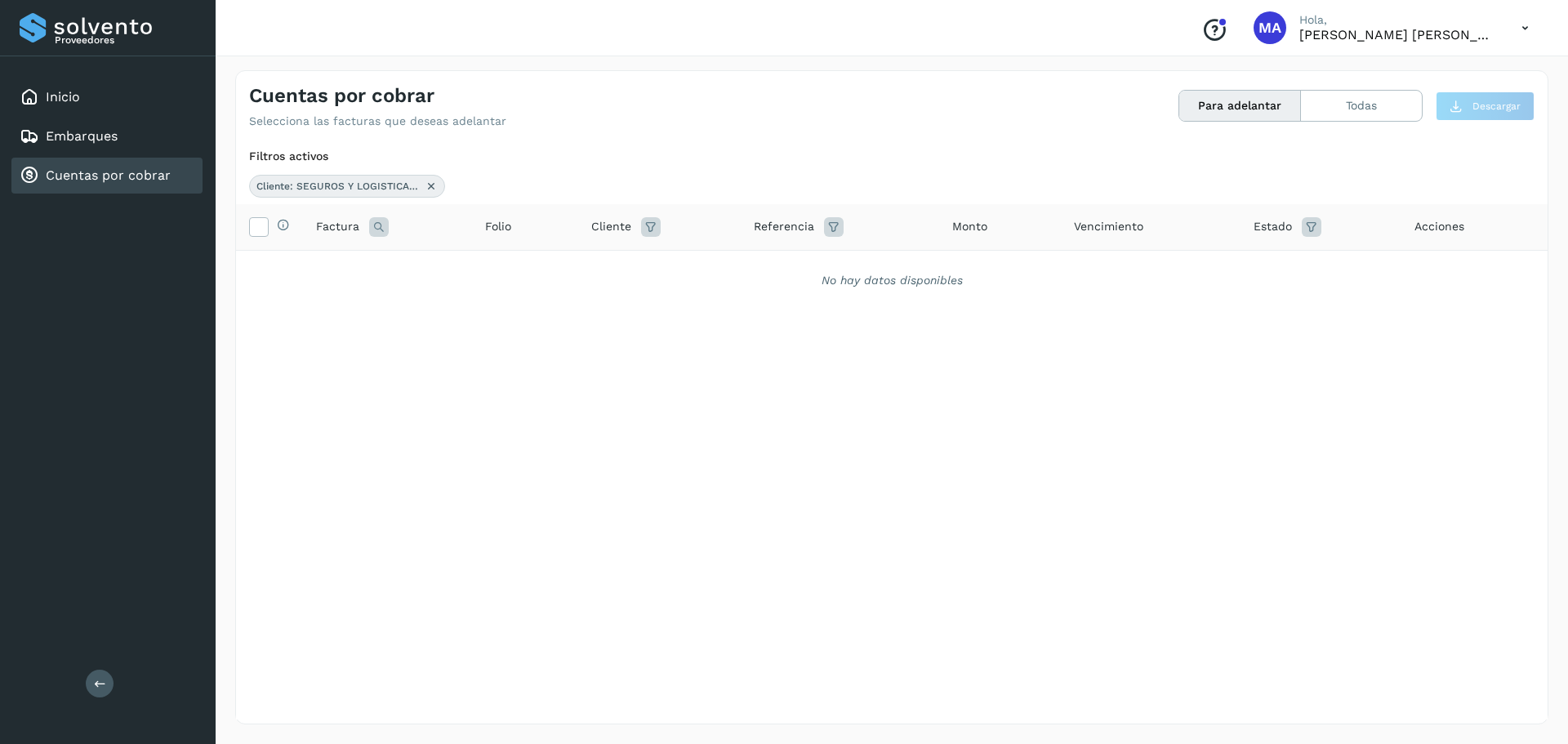
click at [651, 233] on icon at bounding box center [652, 227] width 20 height 20
click at [811, 263] on input "**********" at bounding box center [745, 268] width 176 height 26
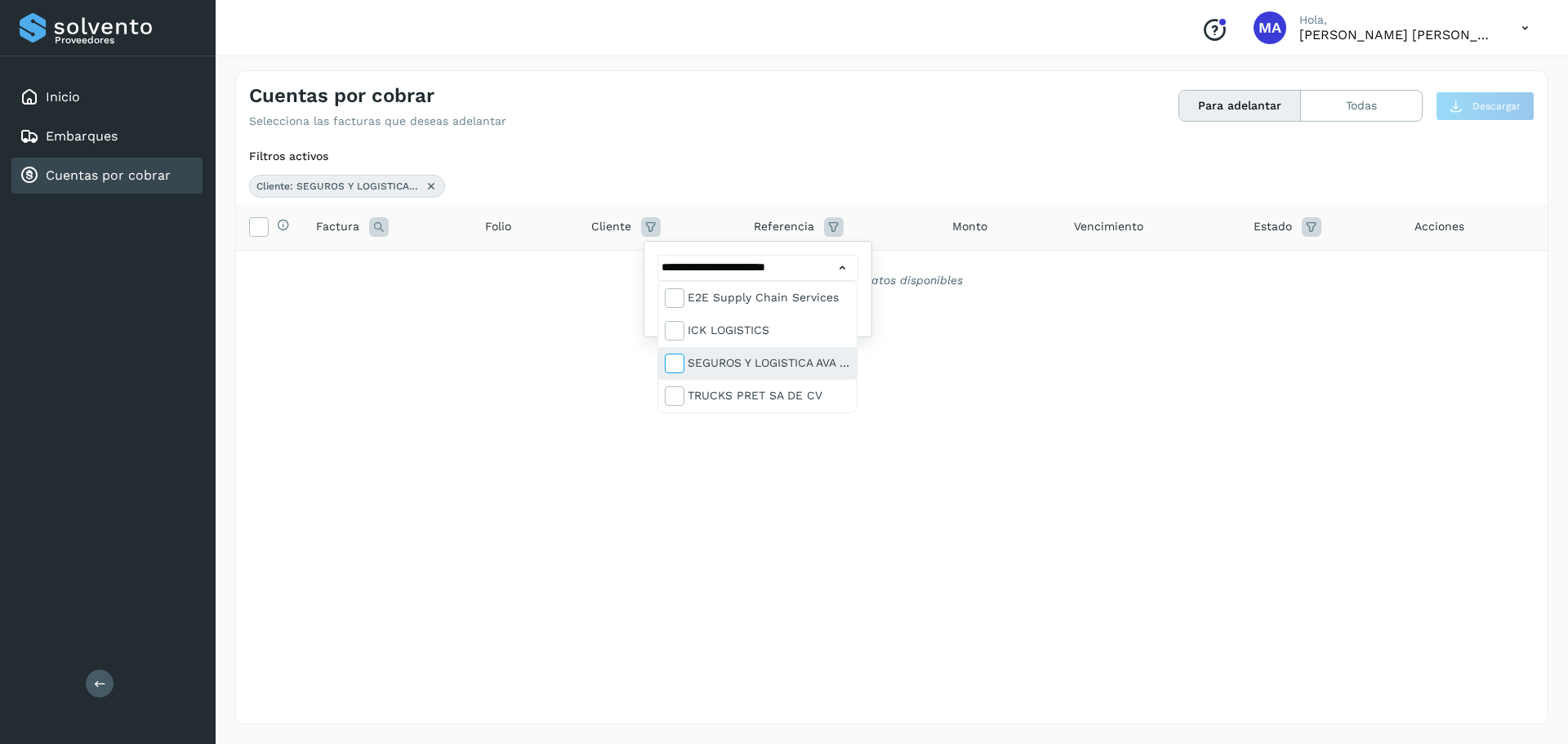
click at [686, 371] on span at bounding box center [676, 365] width 21 height 13
type input "**********"
click at [603, 454] on div at bounding box center [784, 372] width 1568 height 744
click at [775, 310] on button "Filtrar" at bounding box center [800, 309] width 116 height 30
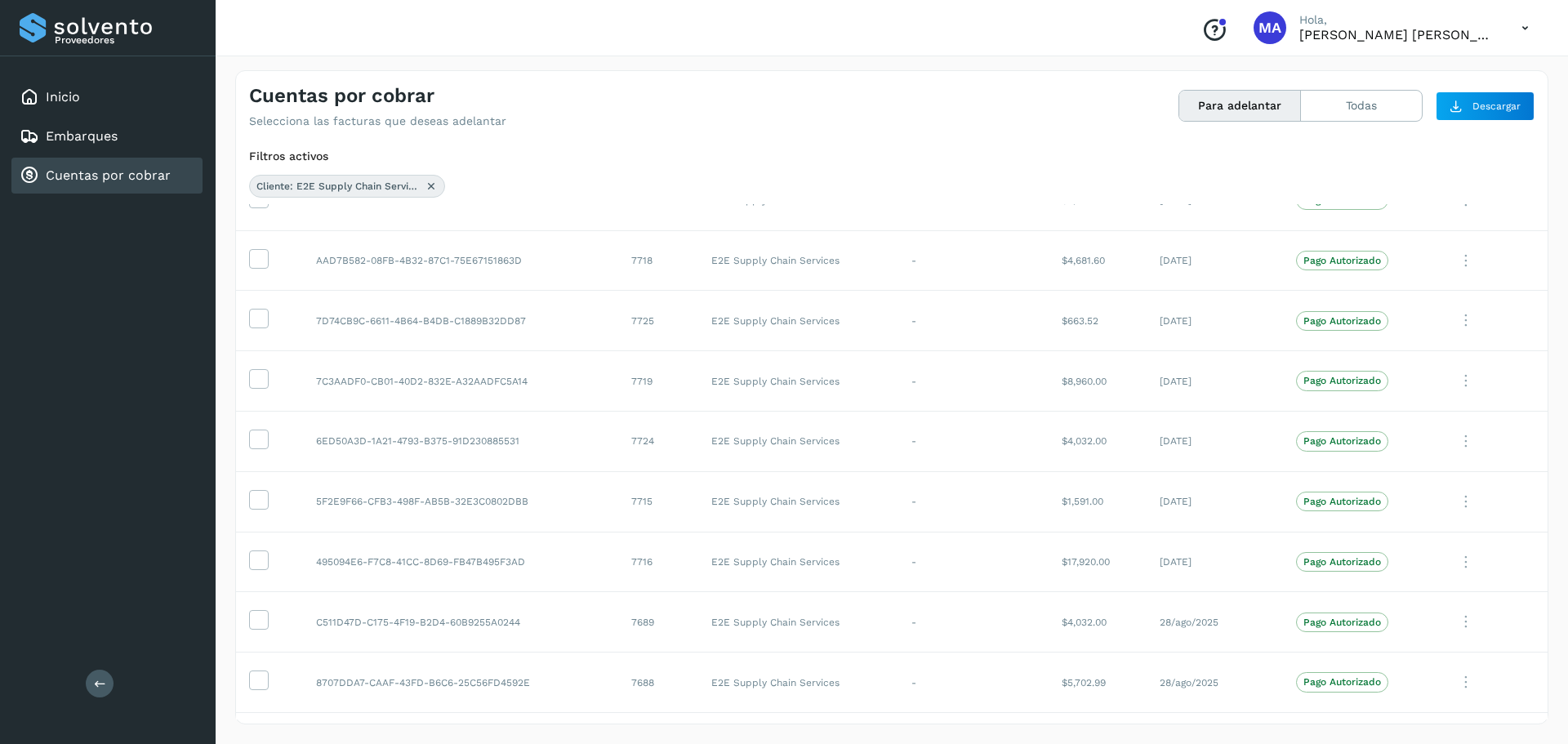
scroll to position [2424, 0]
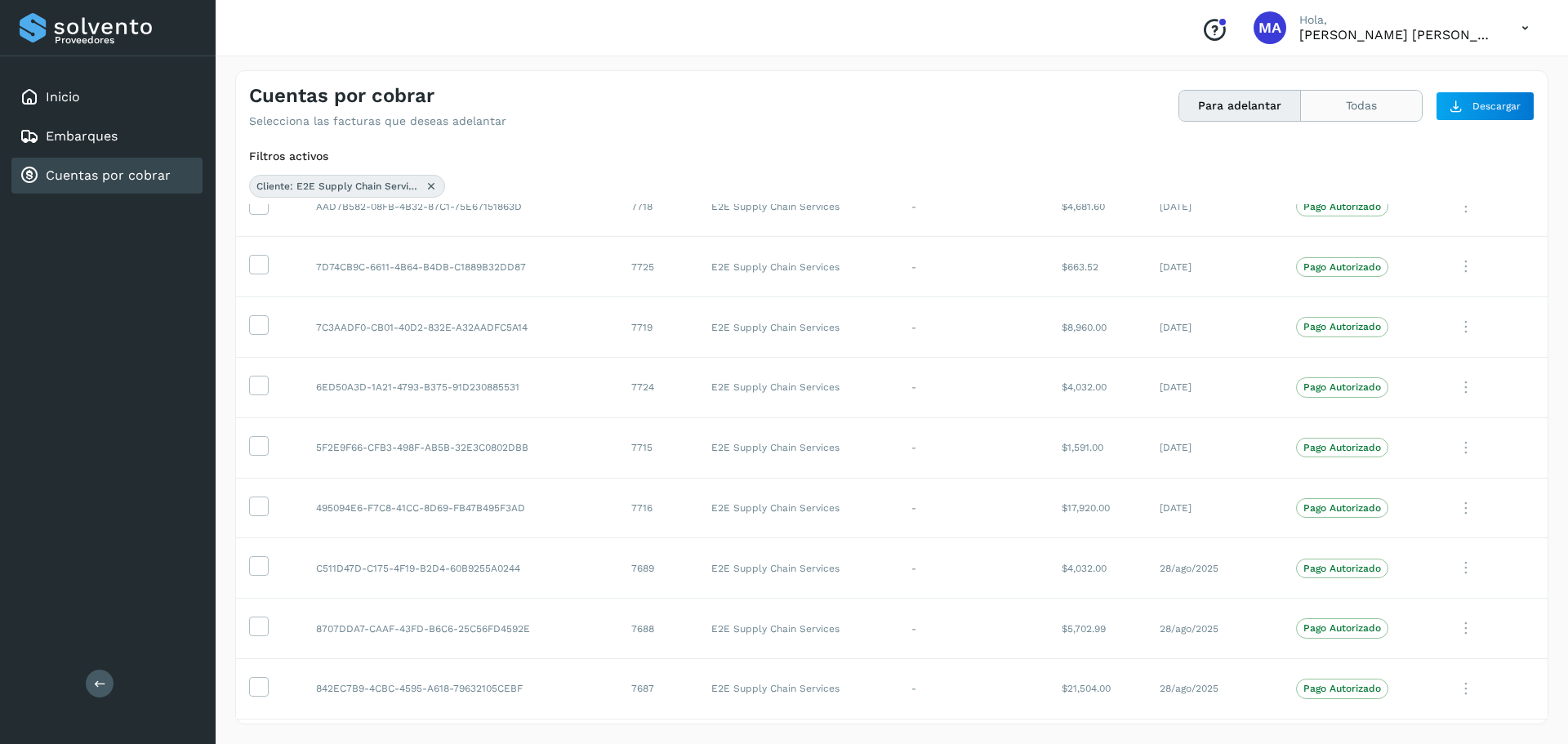
click at [1346, 111] on button "Todas" at bounding box center [1362, 105] width 121 height 30
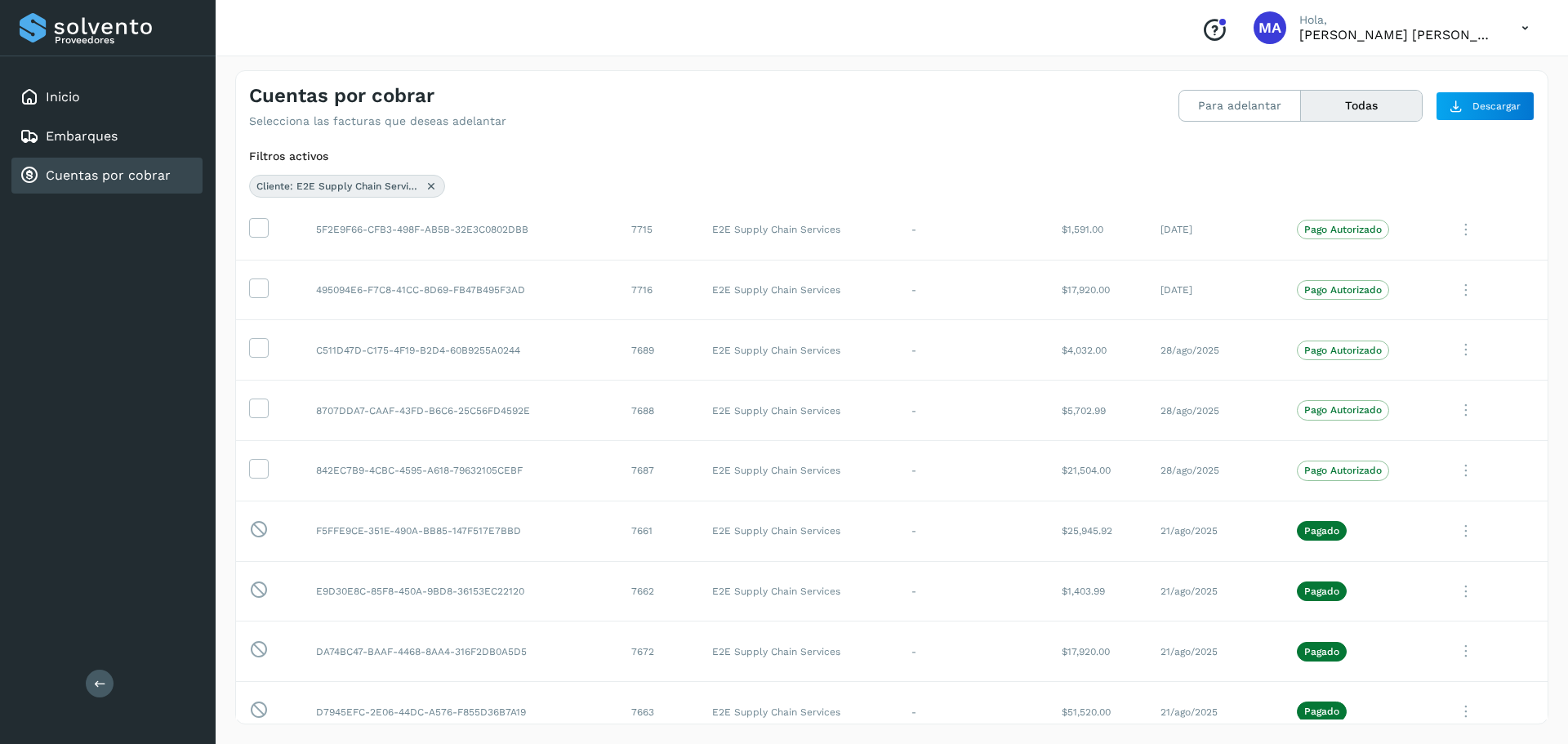
scroll to position [2723, 0]
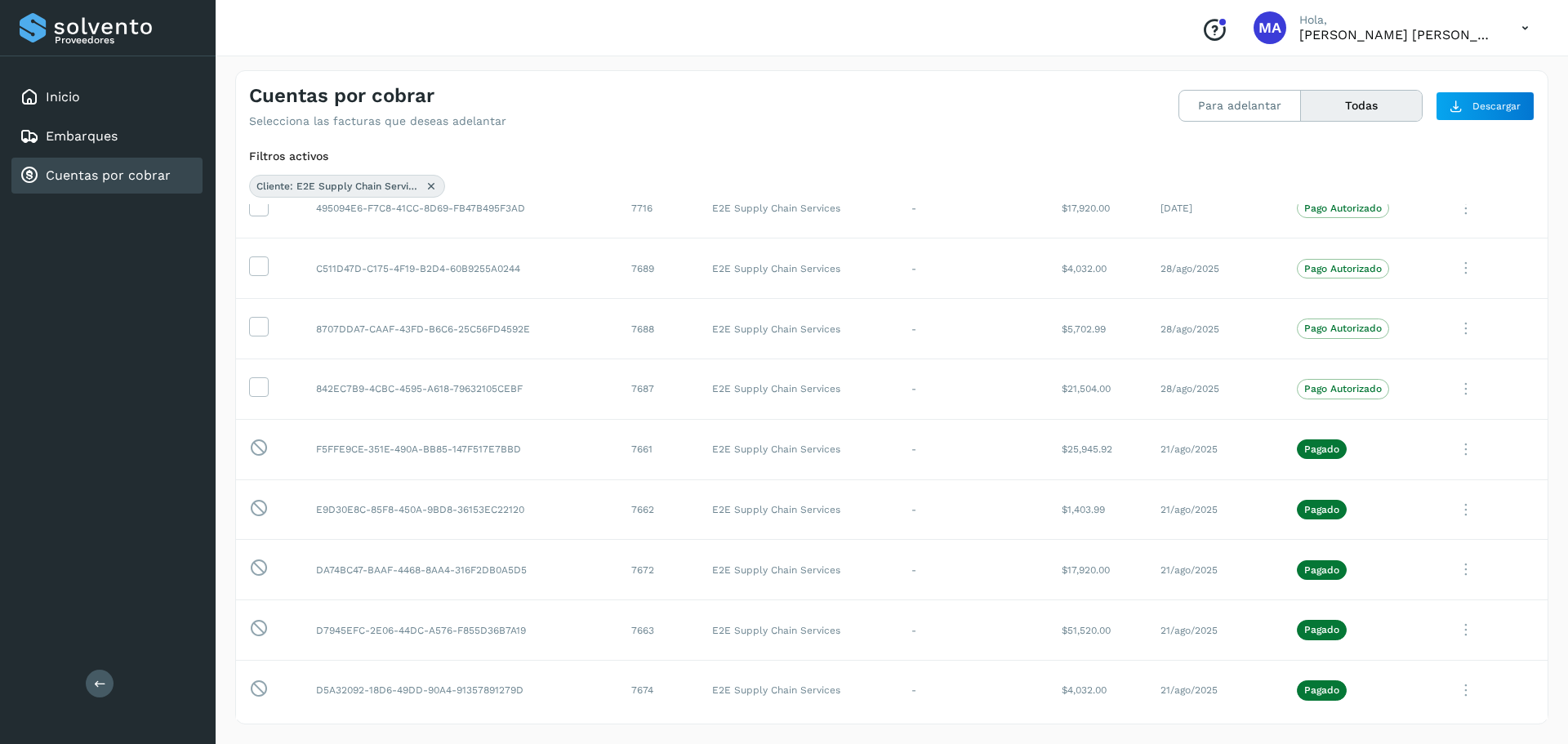
click at [1552, 340] on div "Cuentas por cobrar Selecciona las facturas que deseas adelantar Para adelantar …" at bounding box center [892, 397] width 1353 height 693
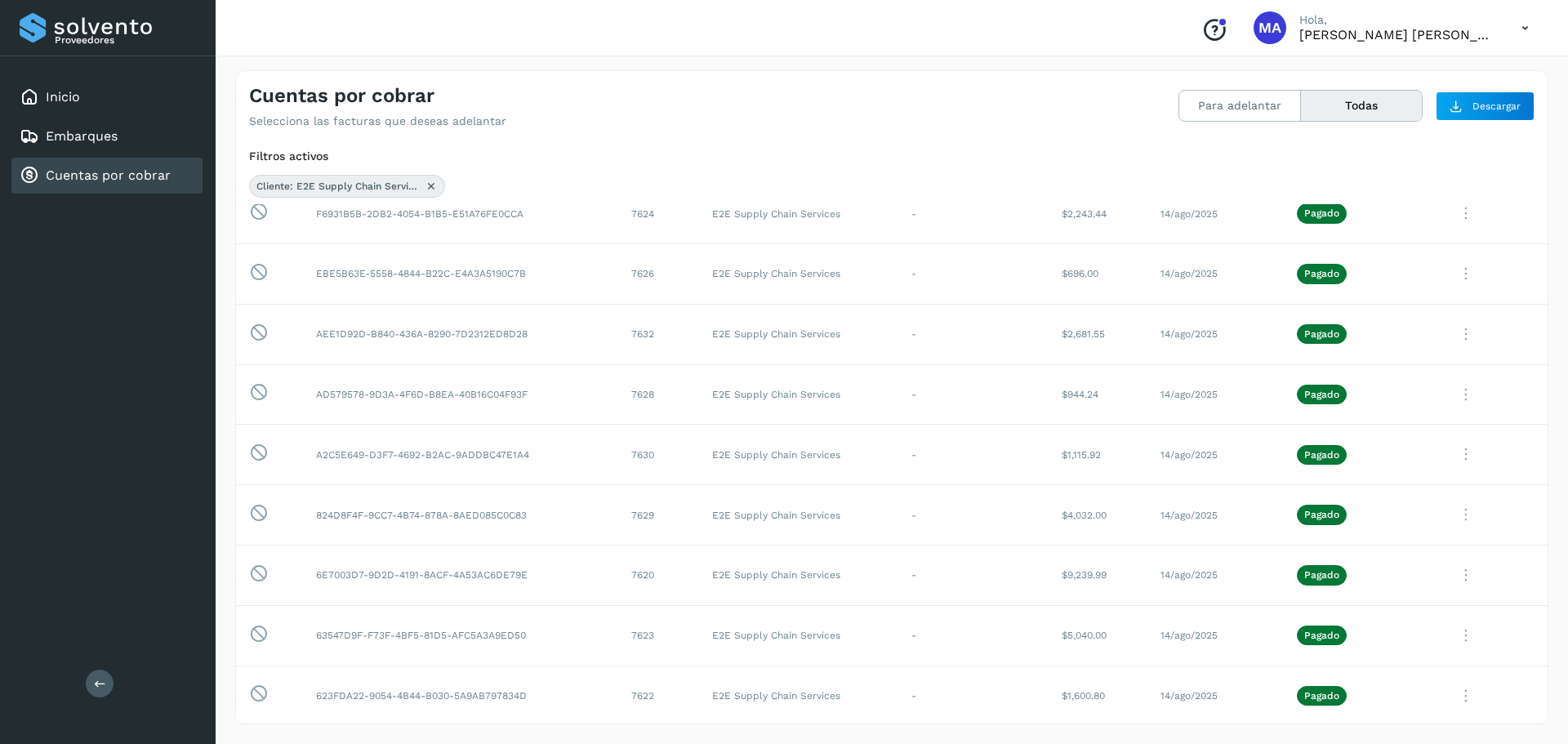
scroll to position [4227, 0]
click at [945, 697] on td "-" at bounding box center [973, 693] width 150 height 61
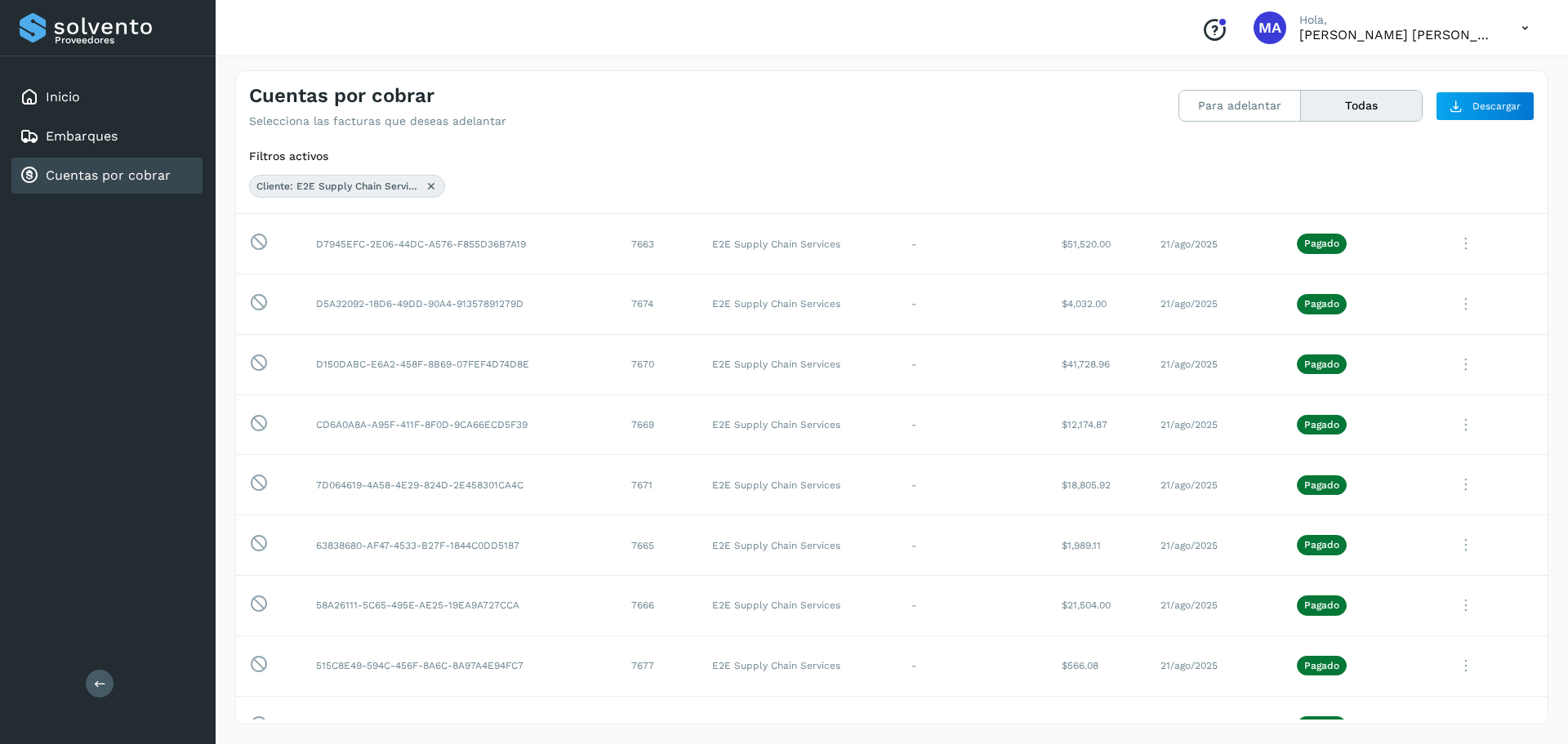
scroll to position [3089, 0]
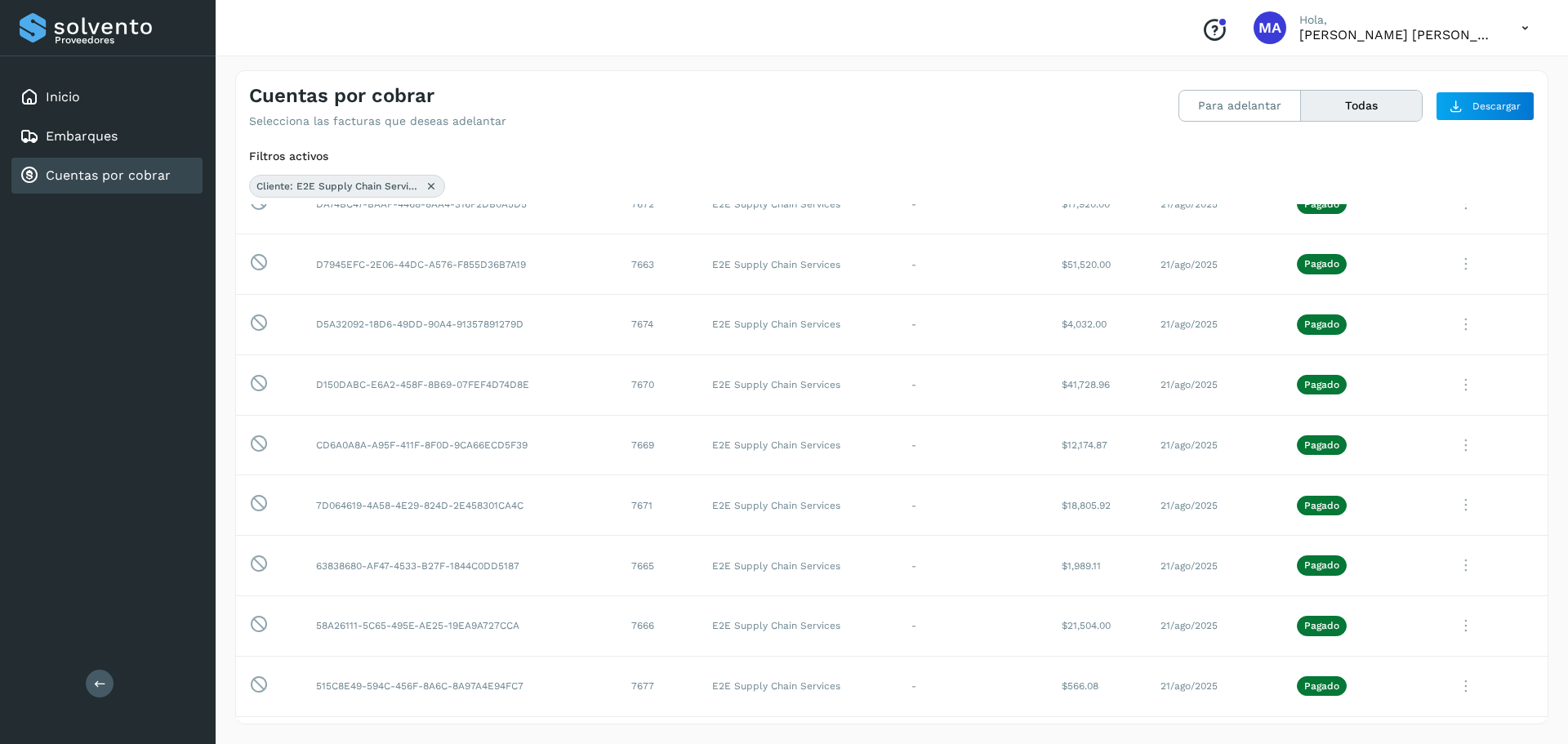
click at [1551, 359] on div "Cuentas por cobrar Selecciona las facturas que deseas adelantar Para adelantar …" at bounding box center [892, 397] width 1353 height 693
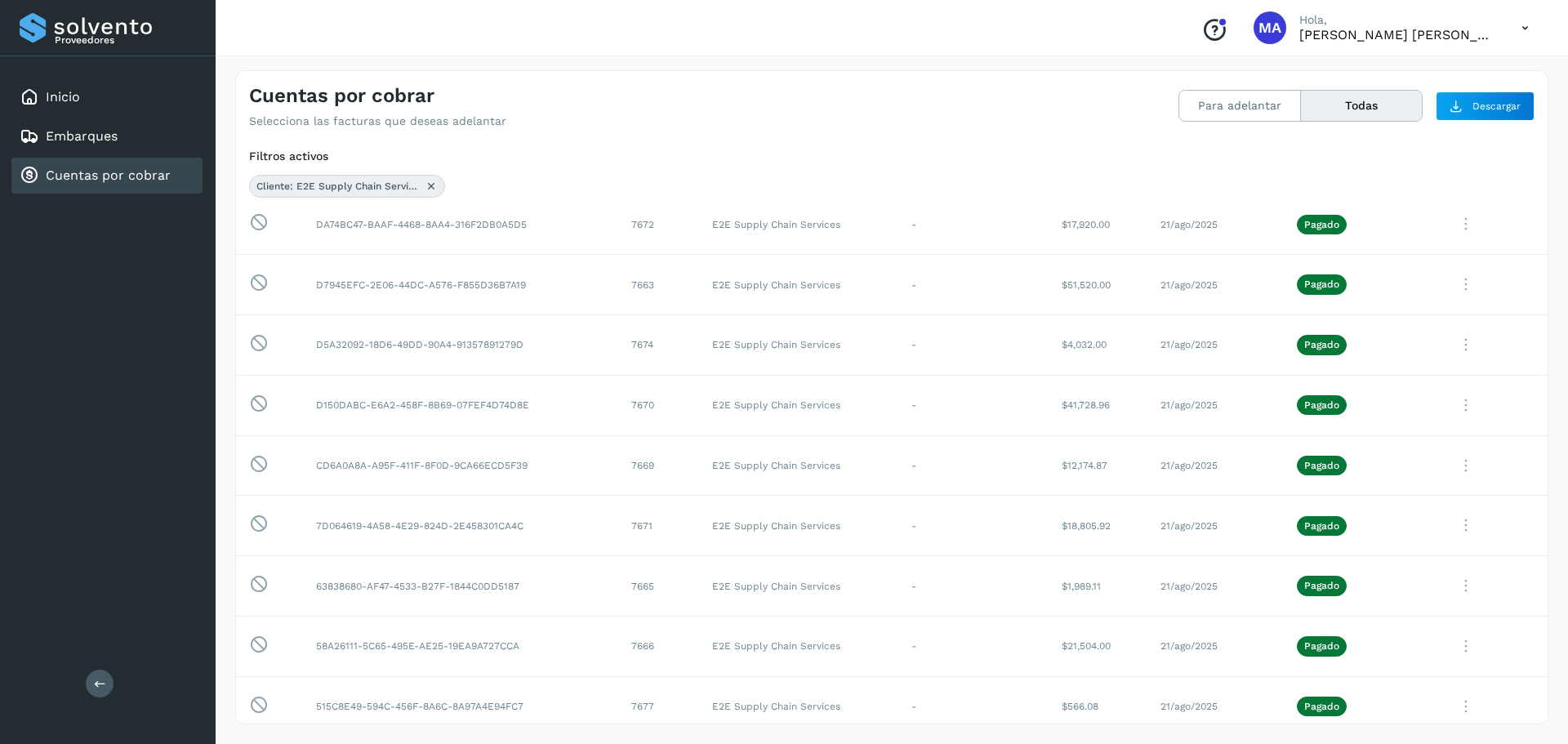
scroll to position [2987, 0]
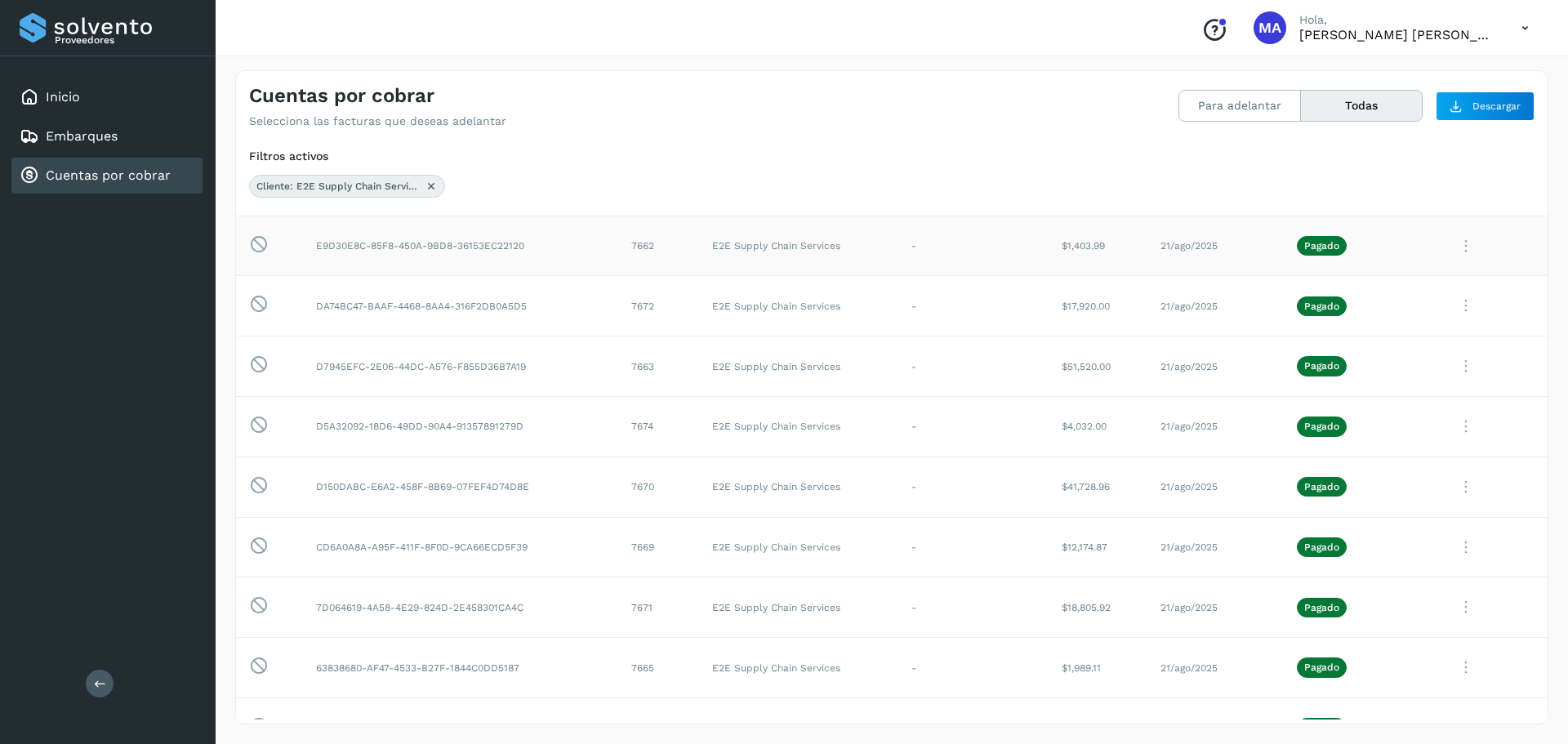
click at [986, 246] on td "-" at bounding box center [973, 246] width 150 height 61
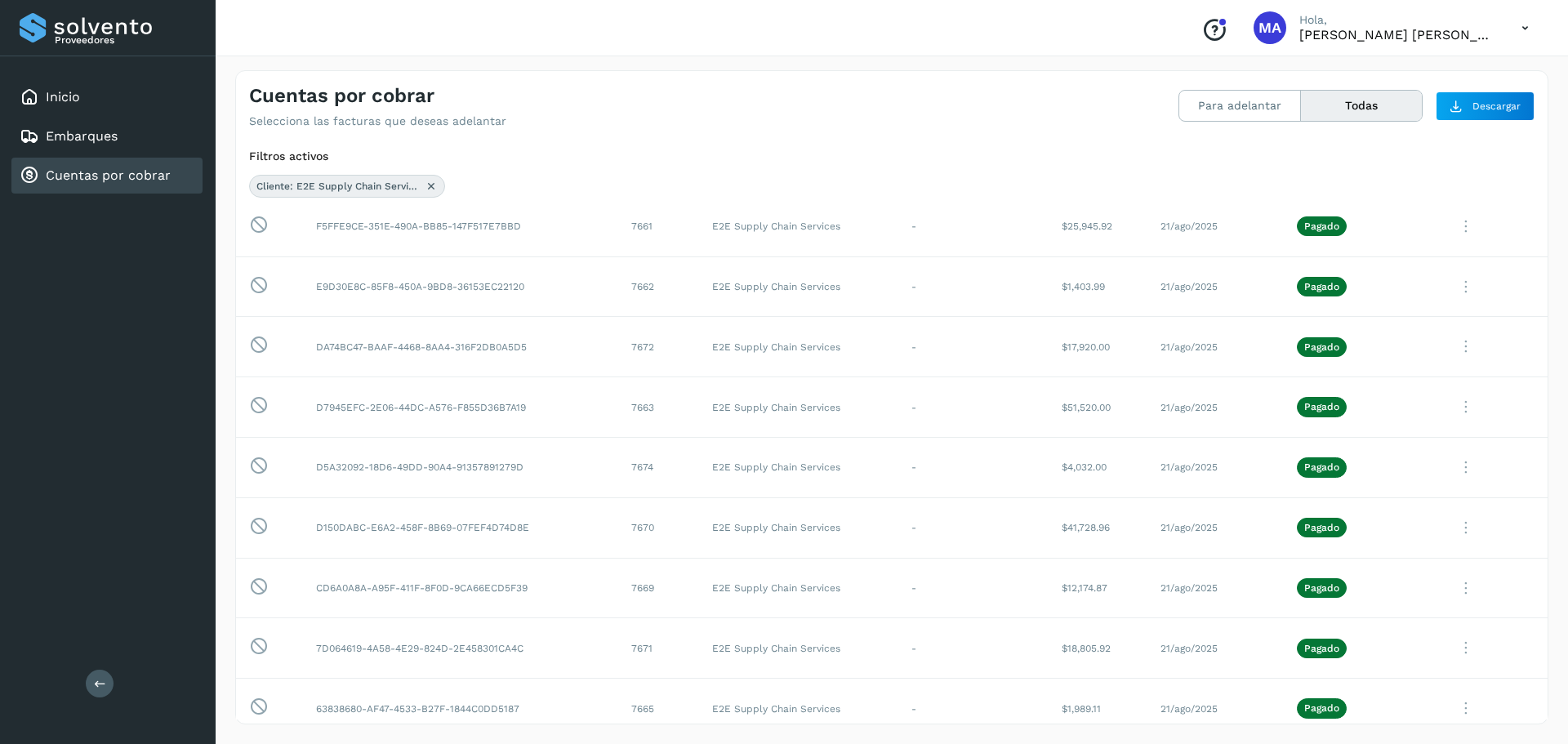
scroll to position [2866, 0]
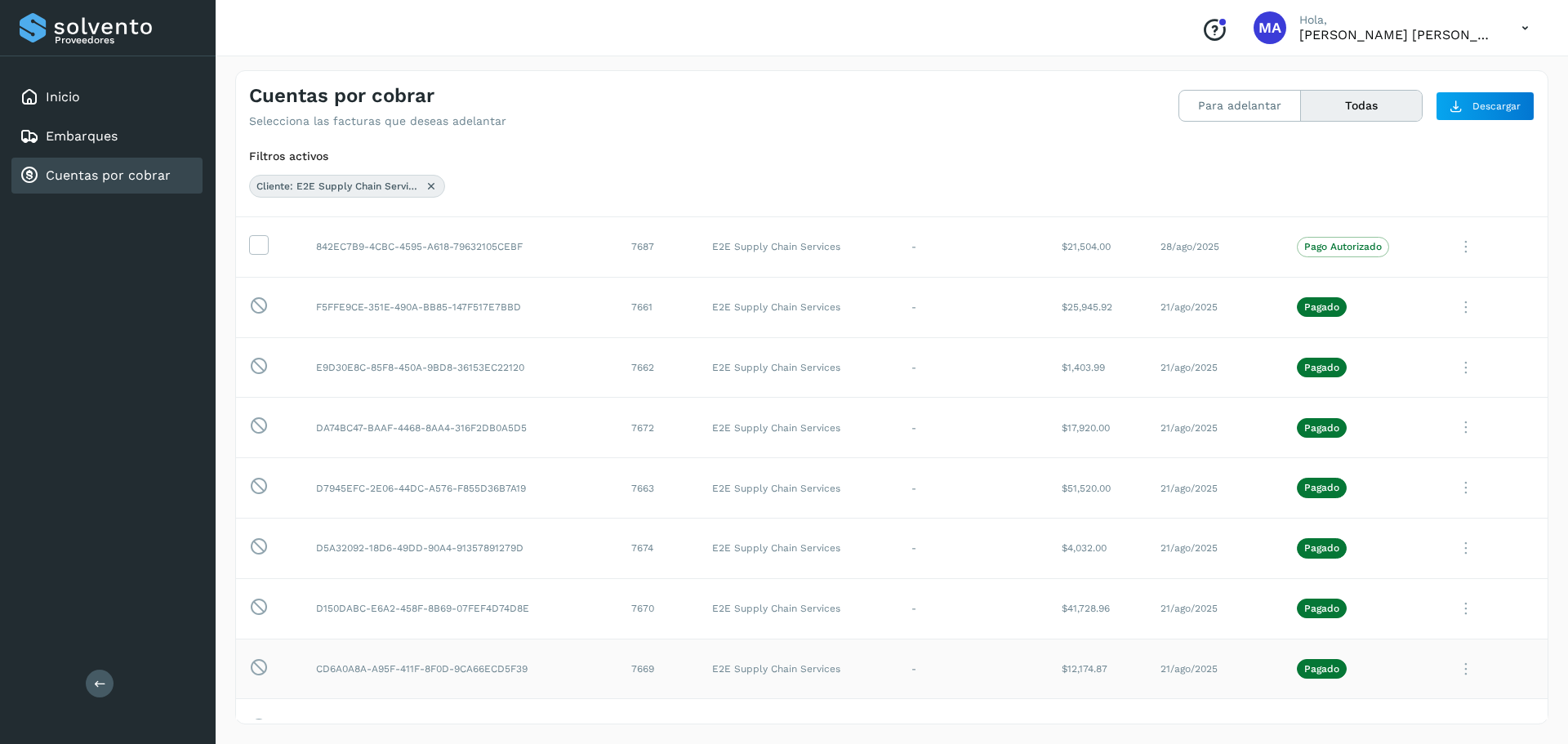
click at [1148, 658] on td "21/ago/2025" at bounding box center [1216, 668] width 136 height 61
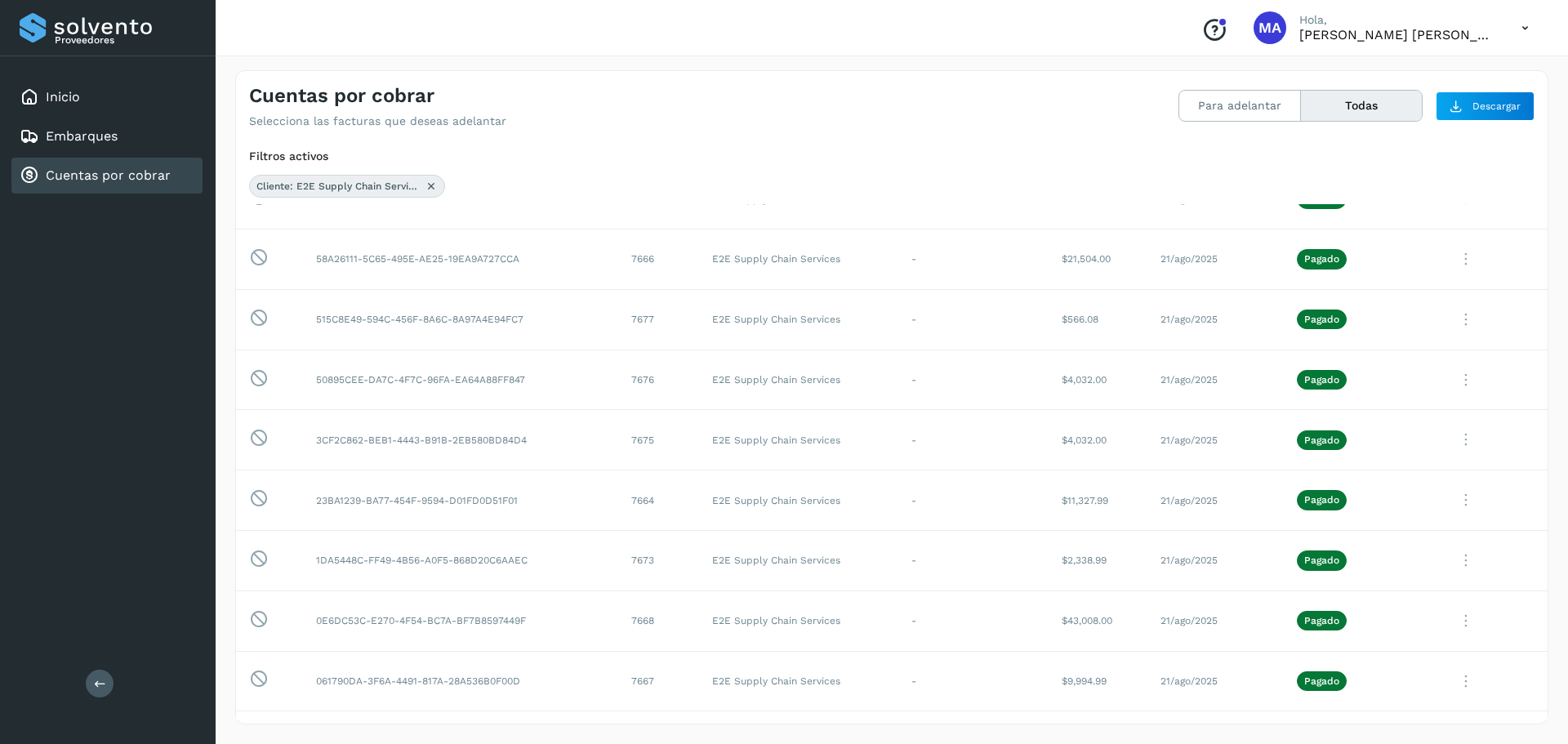
scroll to position [3462, 0]
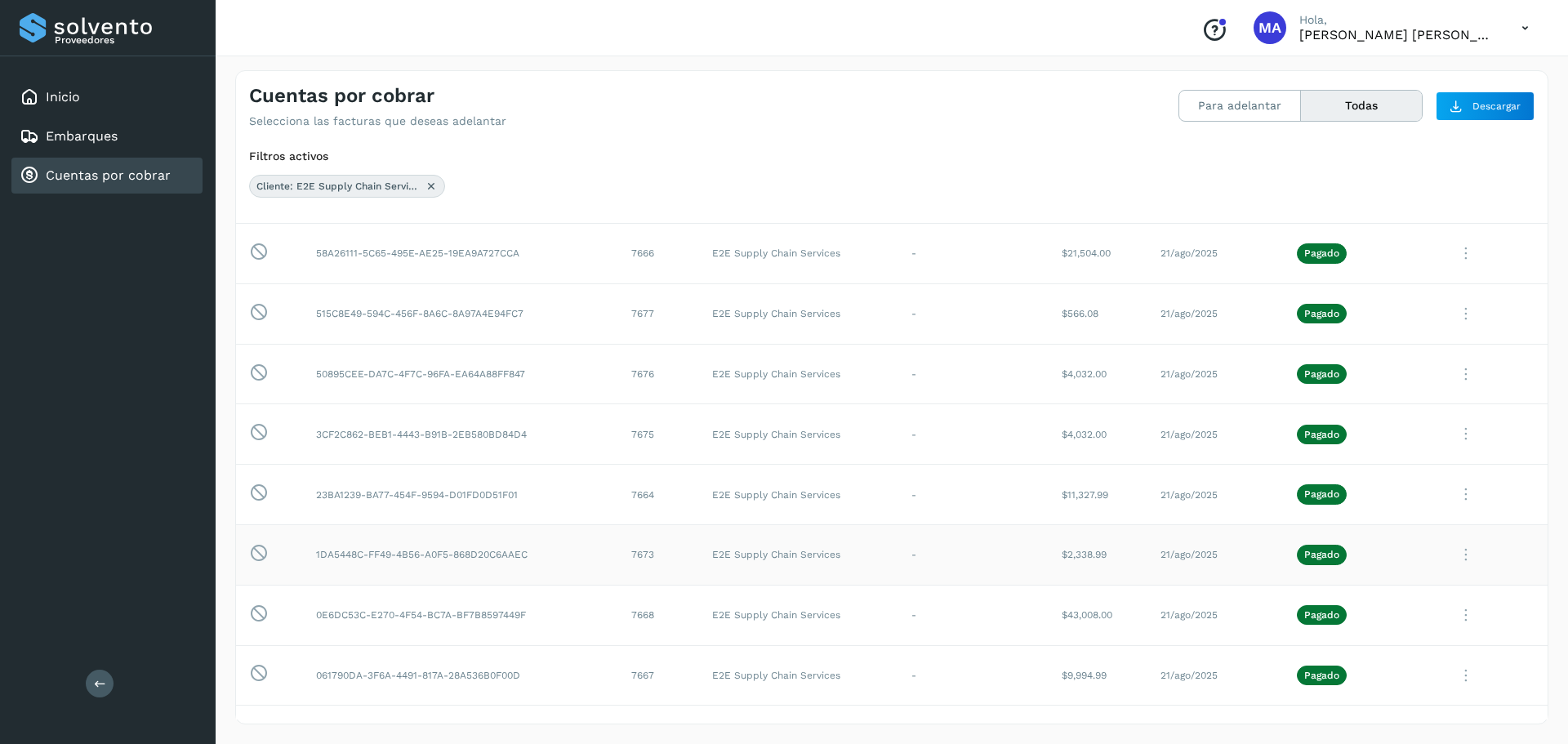
click at [1004, 555] on td "-" at bounding box center [973, 555] width 150 height 61
click at [926, 485] on td "-" at bounding box center [973, 494] width 150 height 61
click at [956, 450] on td "-" at bounding box center [973, 434] width 150 height 61
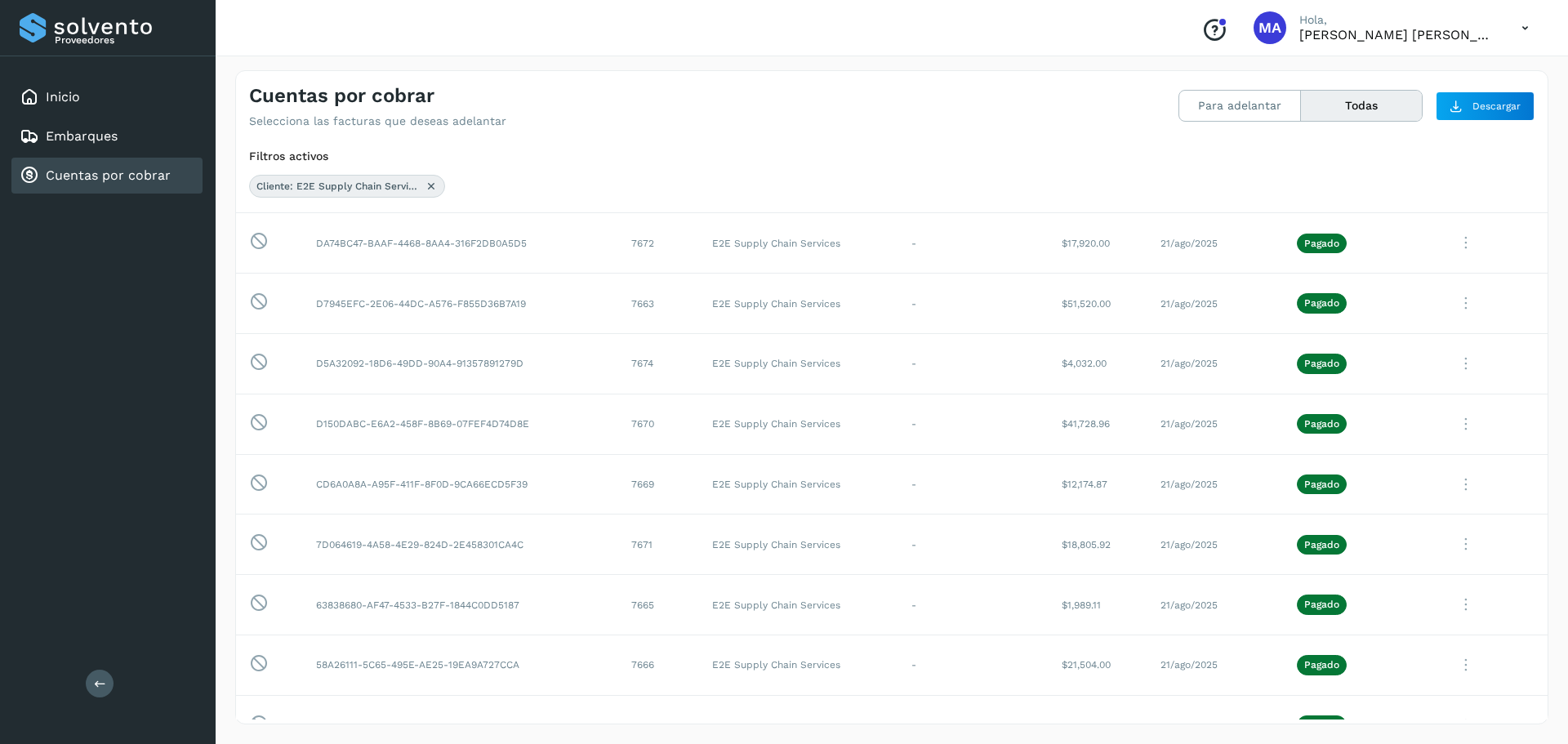
scroll to position [2685, 0]
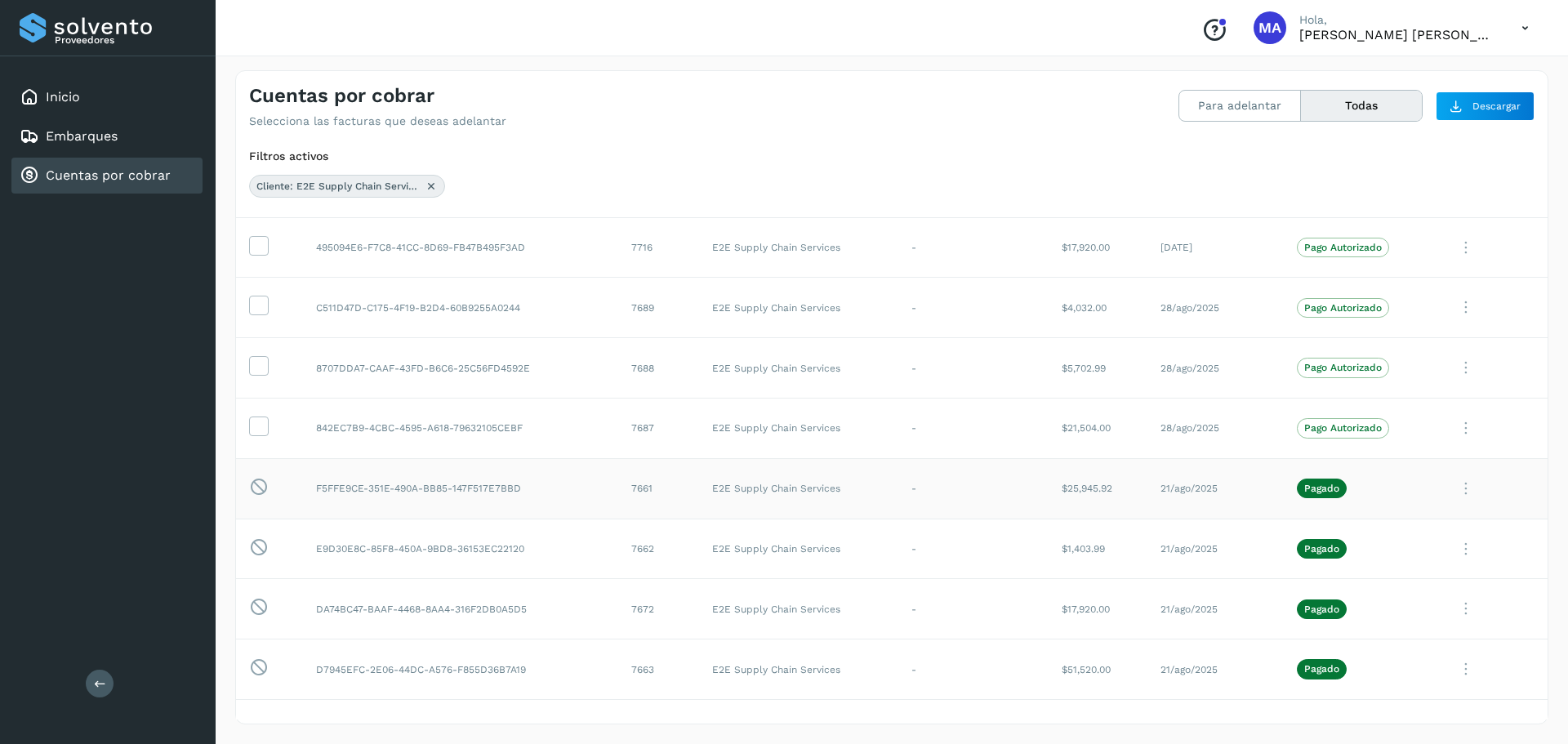
click at [1420, 529] on button "Ver Detalle" at bounding box center [1437, 529] width 194 height 32
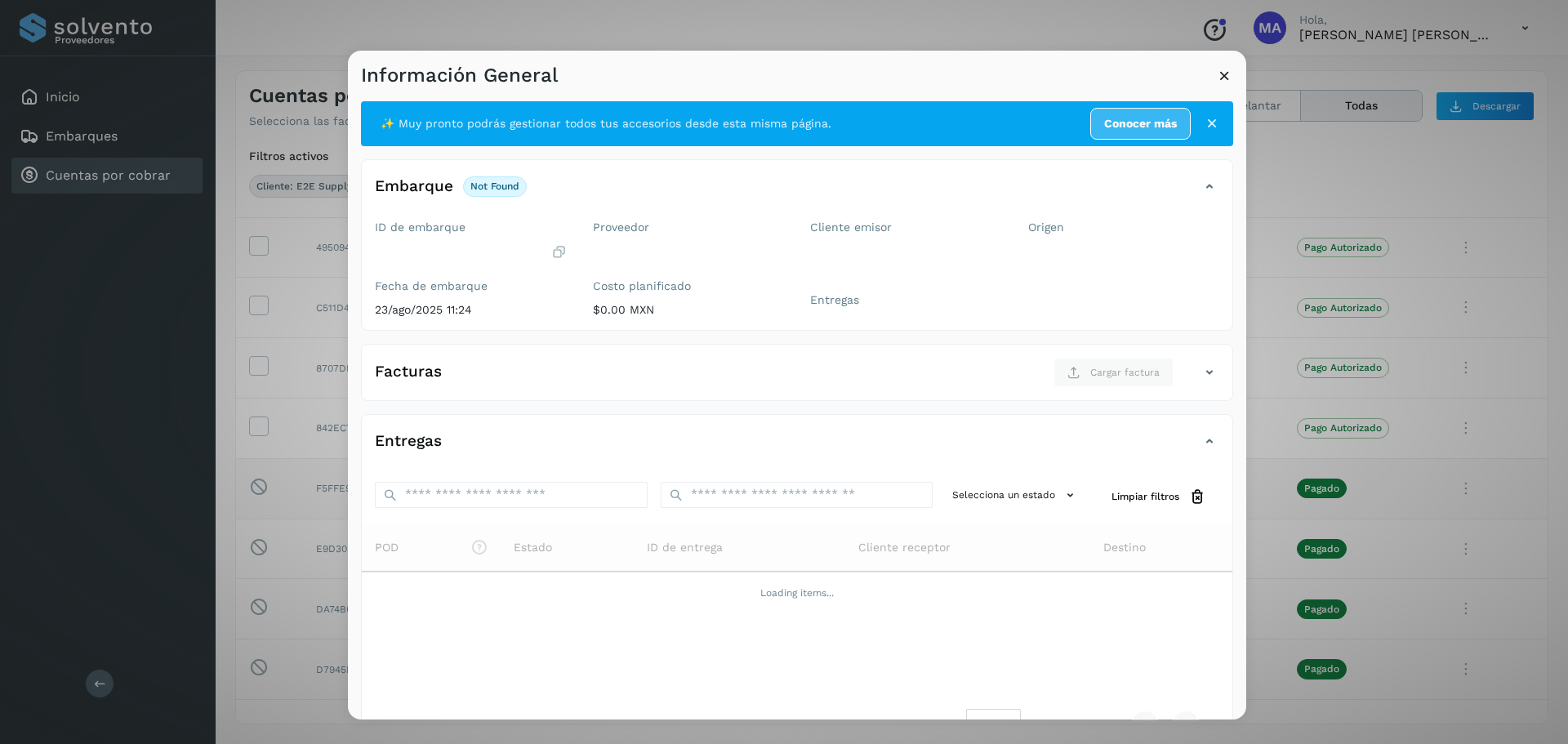
click at [1229, 74] on icon at bounding box center [1225, 75] width 17 height 17
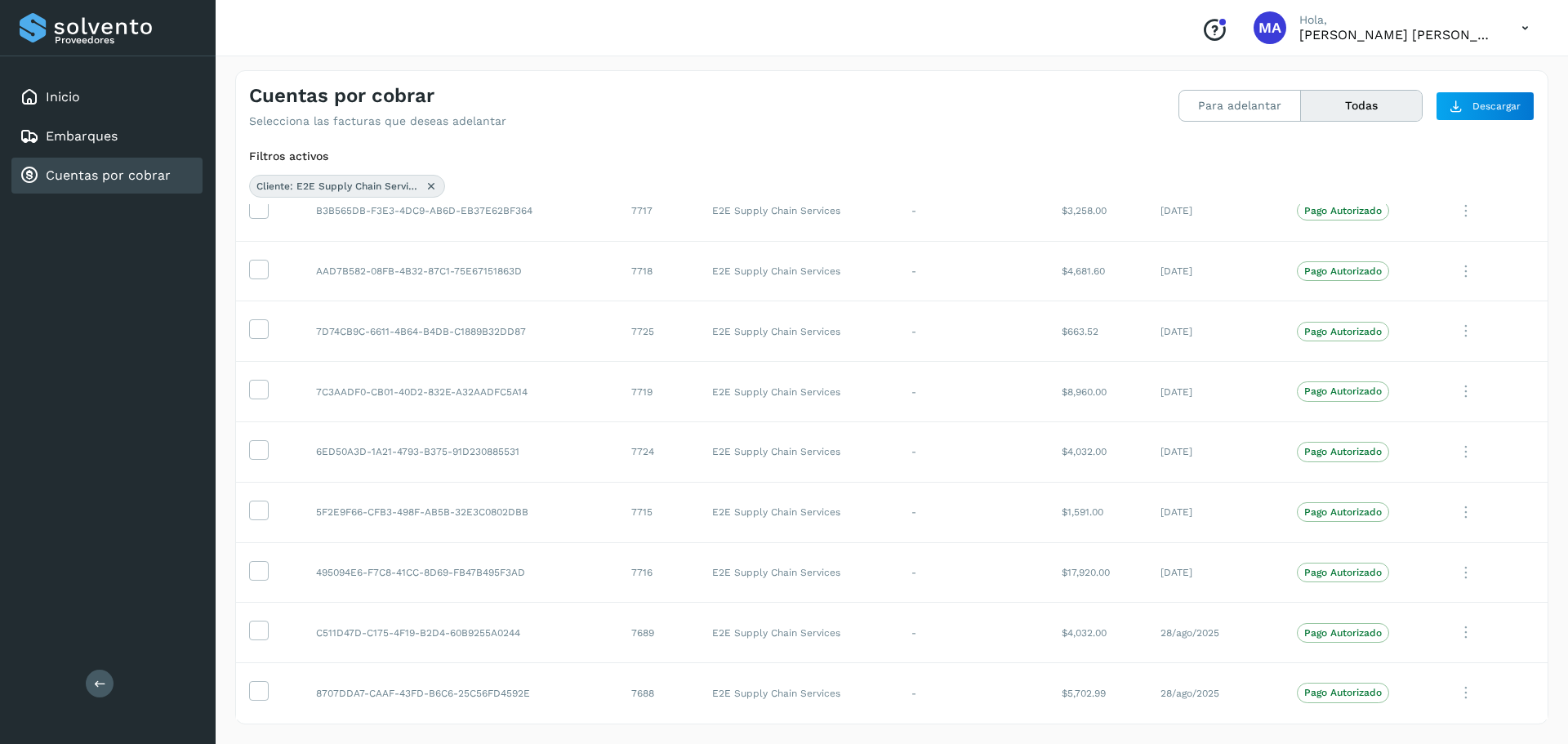
scroll to position [2806, 0]
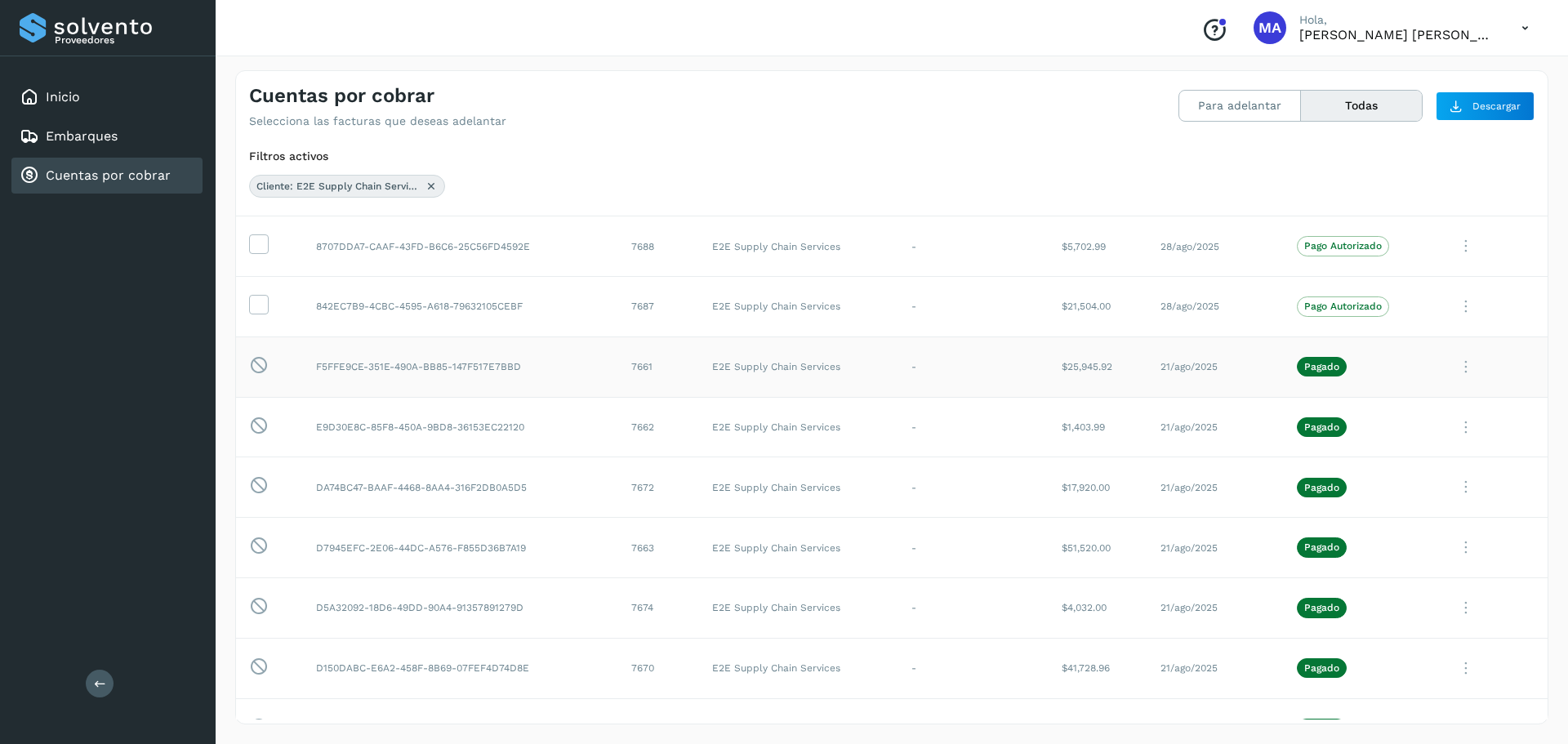
click at [823, 361] on td "E2E Supply Chain Services" at bounding box center [799, 366] width 199 height 61
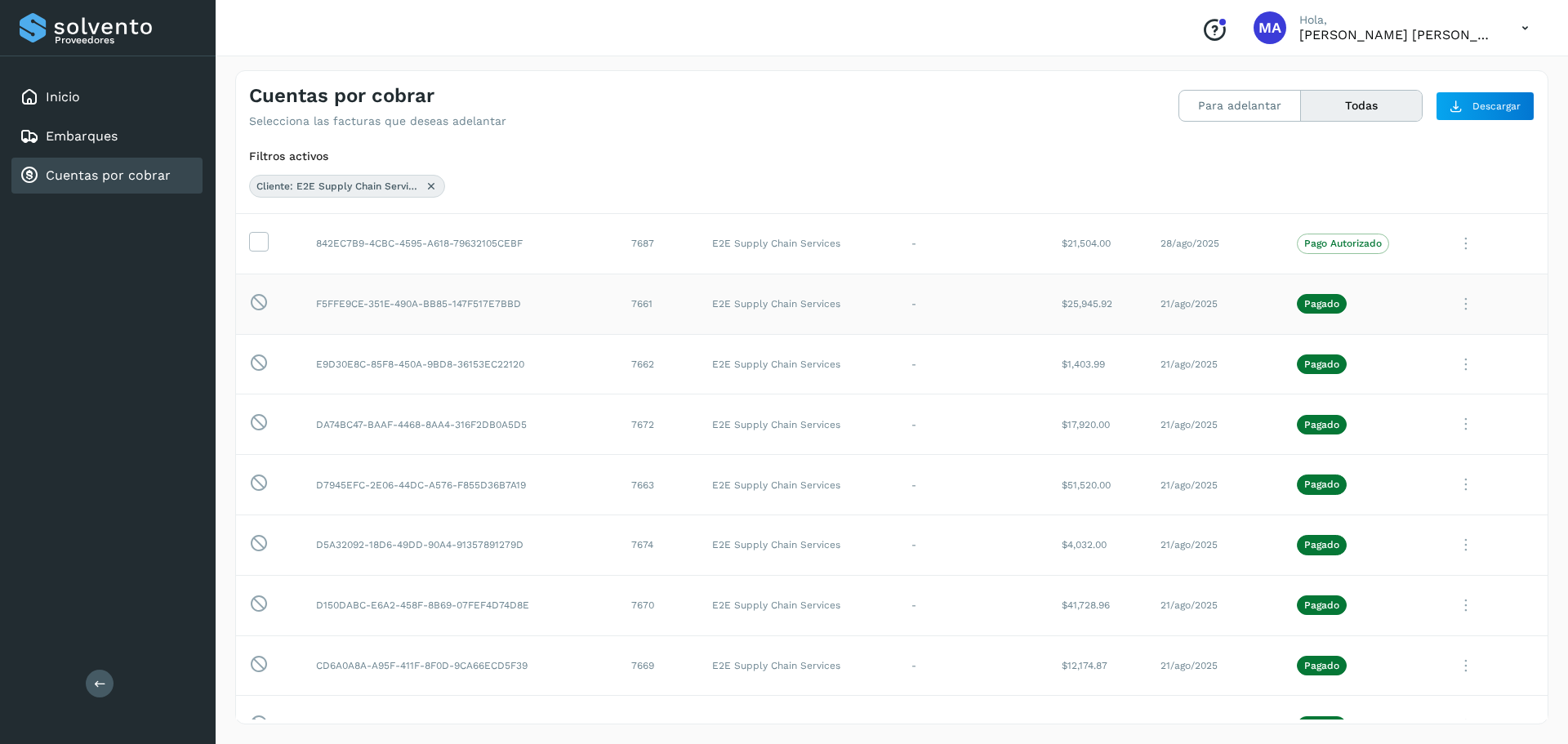
scroll to position [2872, 0]
click at [823, 361] on td "E2E Supply Chain Services" at bounding box center [799, 361] width 199 height 61
click at [803, 421] on td "E2E Supply Chain Services" at bounding box center [799, 422] width 199 height 61
click at [785, 482] on td "E2E Supply Chain Services" at bounding box center [799, 482] width 199 height 61
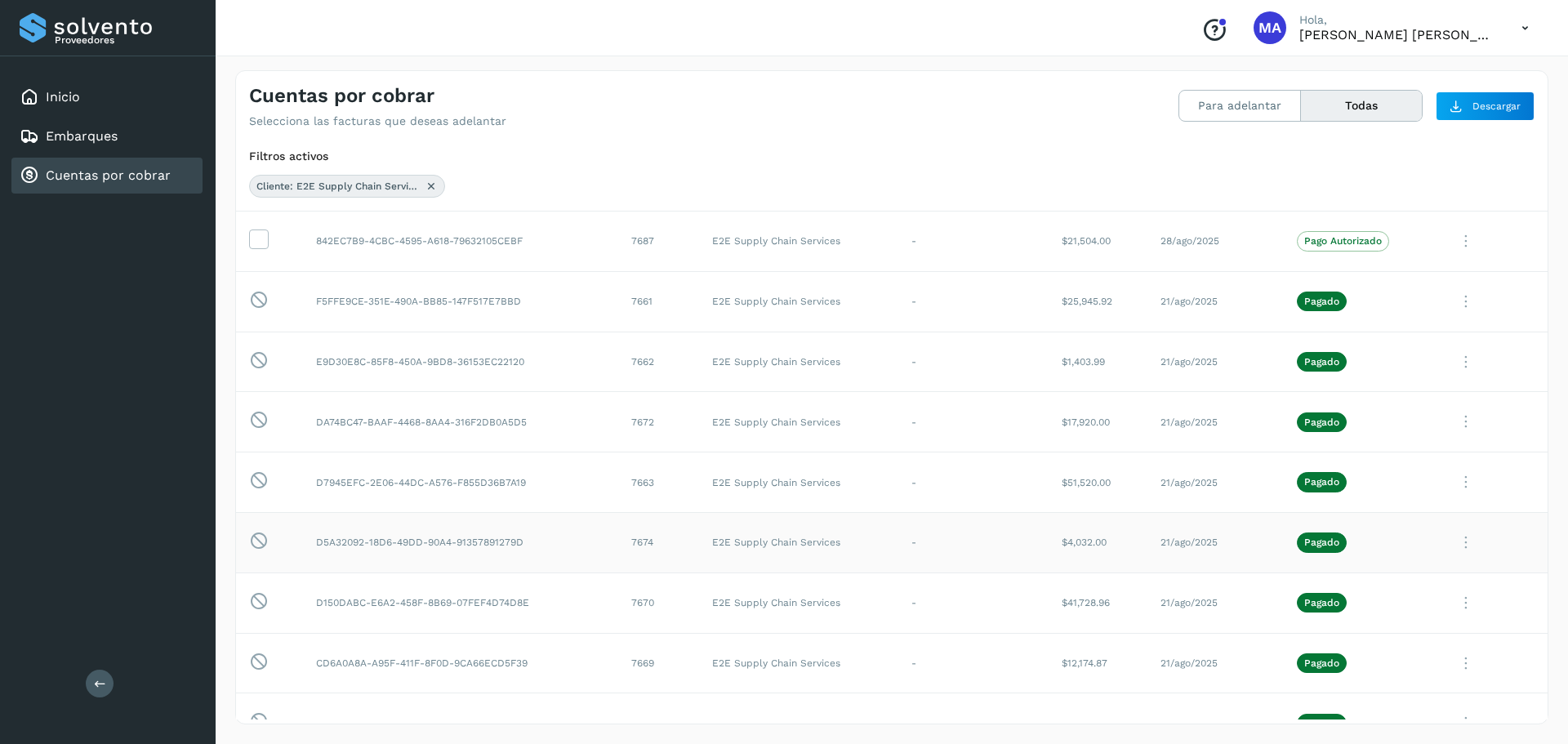
click at [781, 545] on td "E2E Supply Chain Services" at bounding box center [799, 543] width 199 height 61
click at [752, 605] on td "E2E Supply Chain Services" at bounding box center [799, 603] width 199 height 61
click at [728, 648] on td "E2E Supply Chain Services" at bounding box center [799, 662] width 199 height 61
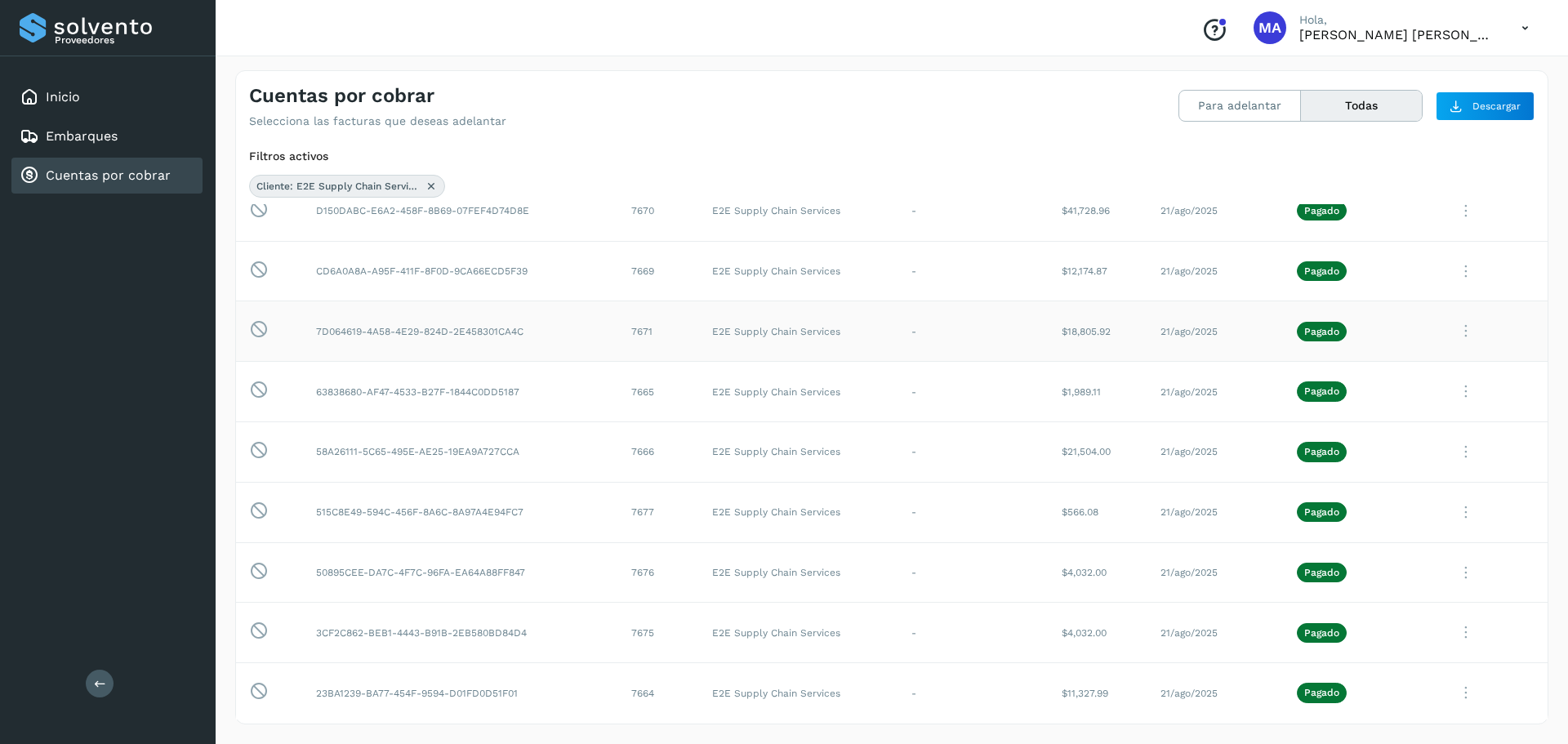
scroll to position [3296, 0]
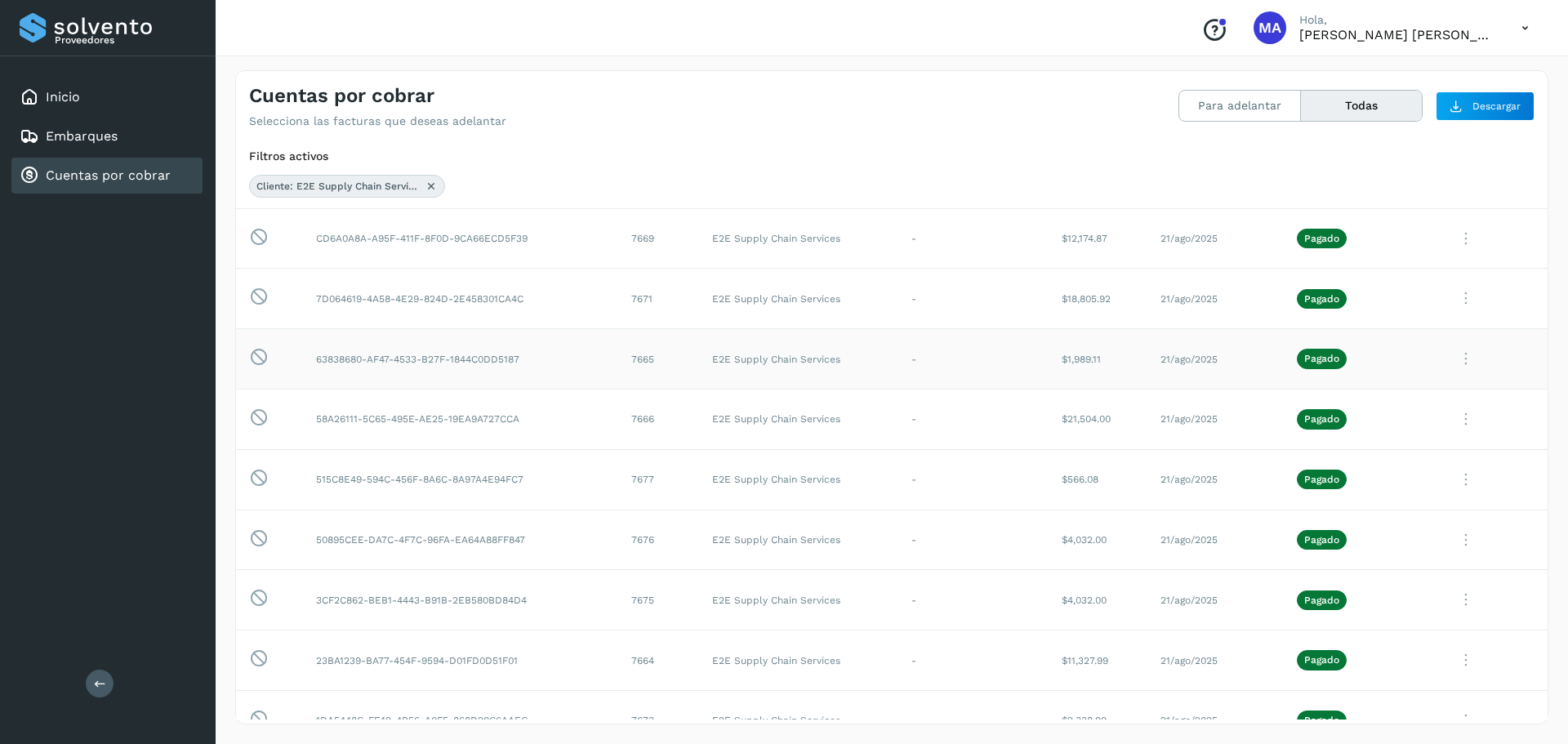
click at [614, 358] on td "63838680-AF47-4533-B27F-1844C0DD5187" at bounding box center [461, 359] width 315 height 61
click at [609, 432] on td "58A26111-5C65-495E-AE25-19EA9A727CCA" at bounding box center [461, 420] width 315 height 61
click at [609, 479] on td "515C8E49-594C-456F-8A6C-8A97A4E94FC7" at bounding box center [461, 479] width 315 height 61
click at [590, 534] on td "50895CEE-DA7C-4F7C-96FA-EA64A88FF847" at bounding box center [461, 539] width 315 height 61
click at [577, 613] on td "3CF2C862-BEB1-4443-B91B-2EB580BD84D4" at bounding box center [461, 600] width 315 height 61
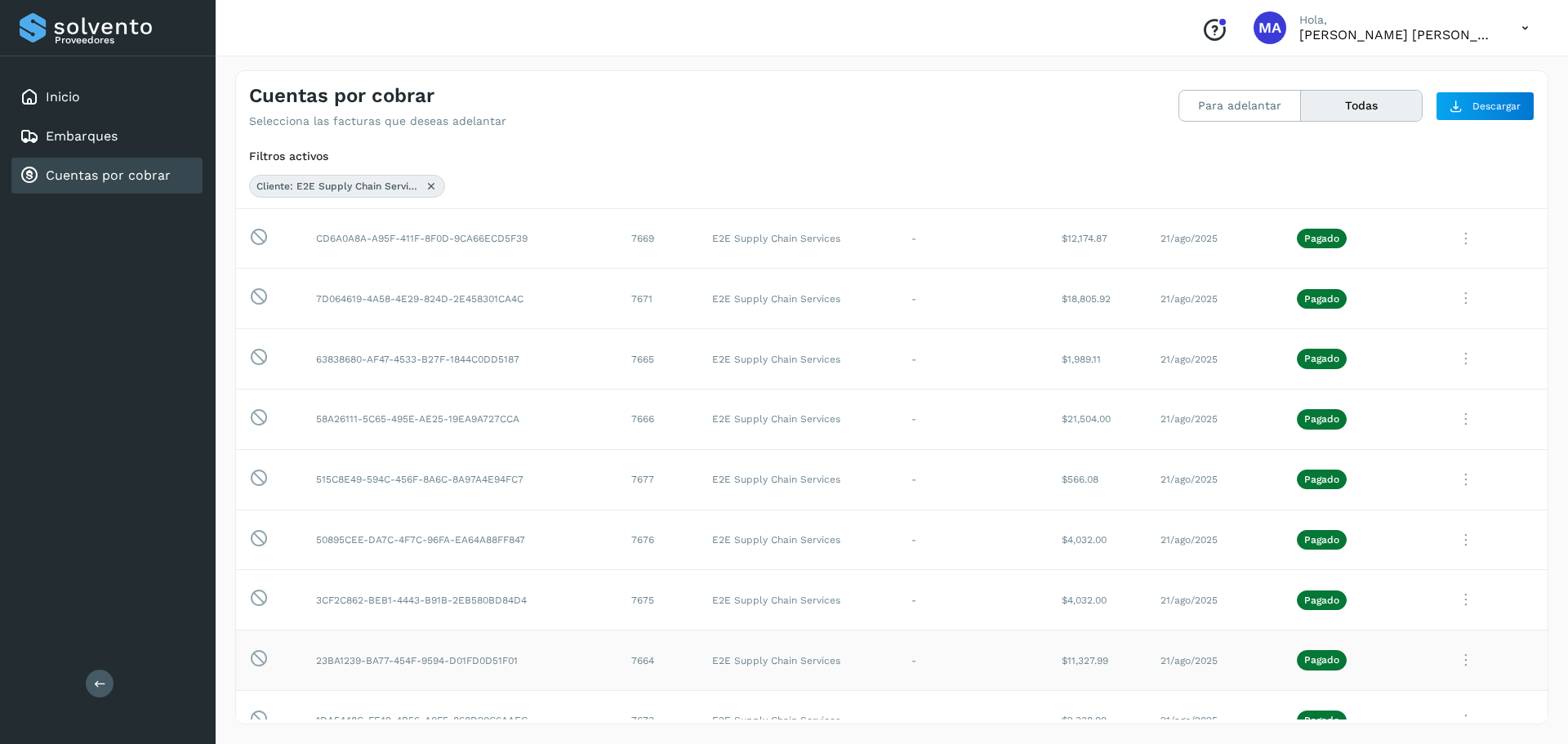
click at [582, 647] on td "23BA1239-BA77-454F-9594-D01FD0D51F01" at bounding box center [461, 660] width 315 height 61
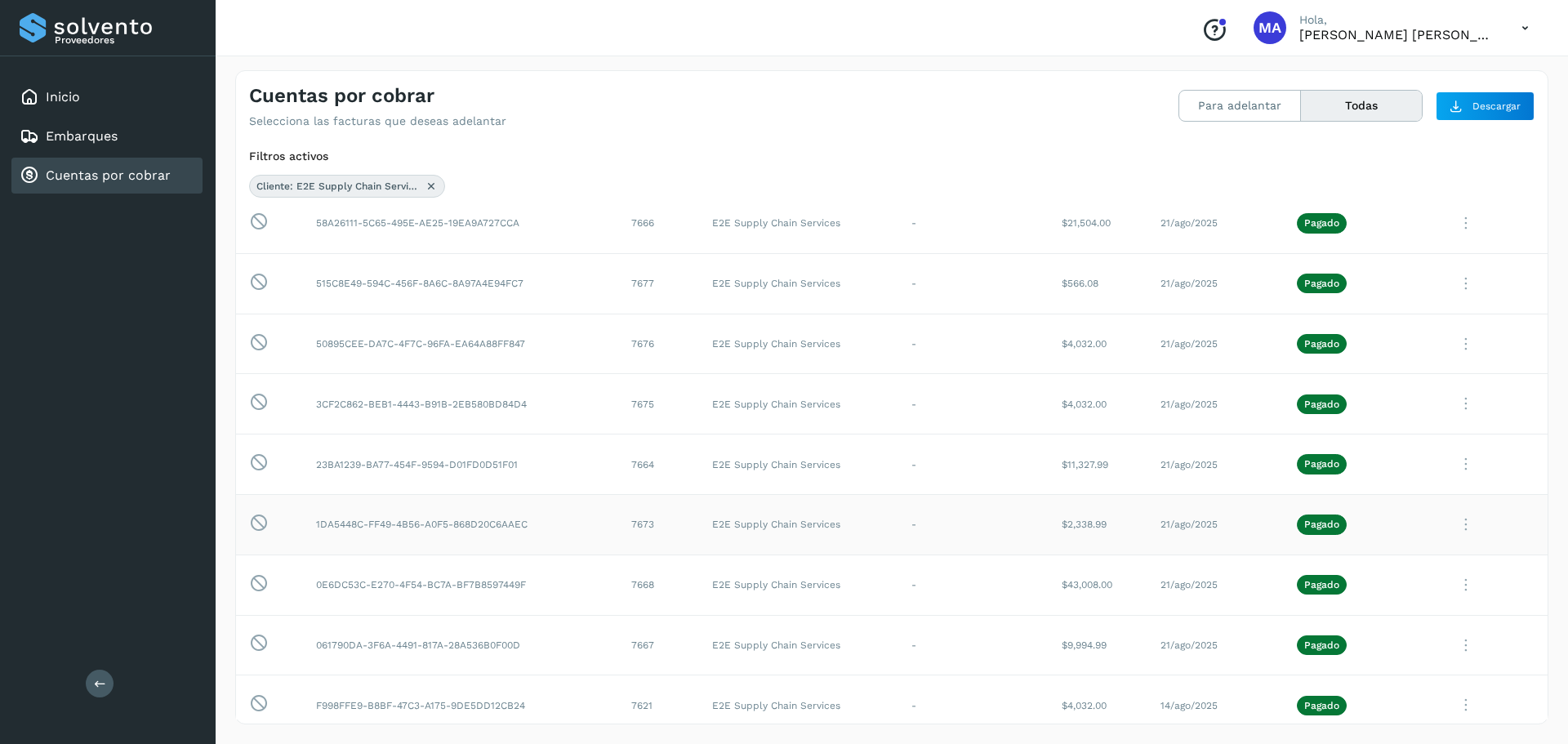
click at [562, 531] on td "1DA5448C-FF49-4B56-A0F5-868D20C6AAEC" at bounding box center [461, 525] width 315 height 61
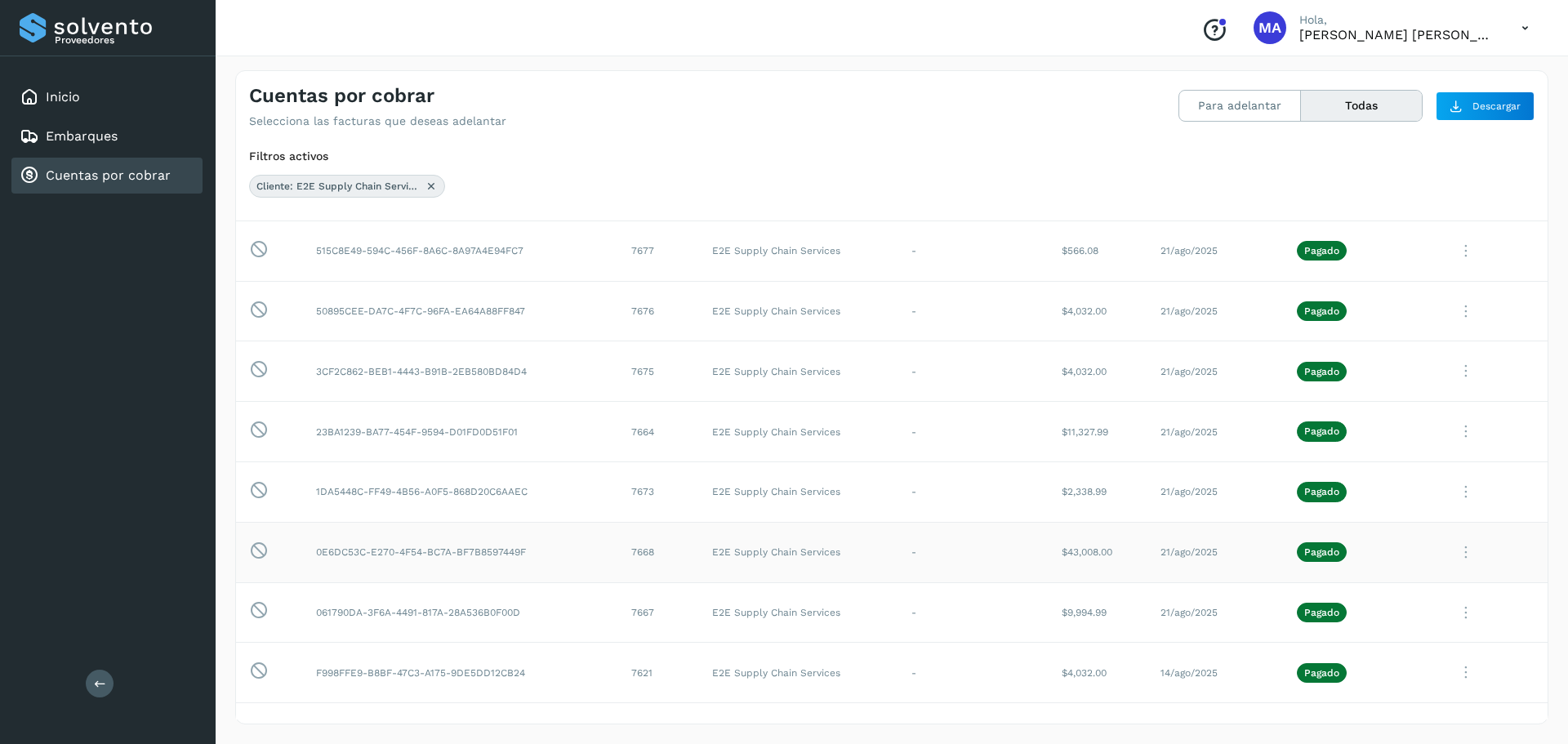
click at [559, 562] on td "0E6DC53C-E270-4F54-BC7A-BF7B8597449F" at bounding box center [461, 552] width 315 height 61
click at [572, 610] on td "061790DA-3F6A-4491-817A-28A536B0F00D" at bounding box center [461, 612] width 315 height 61
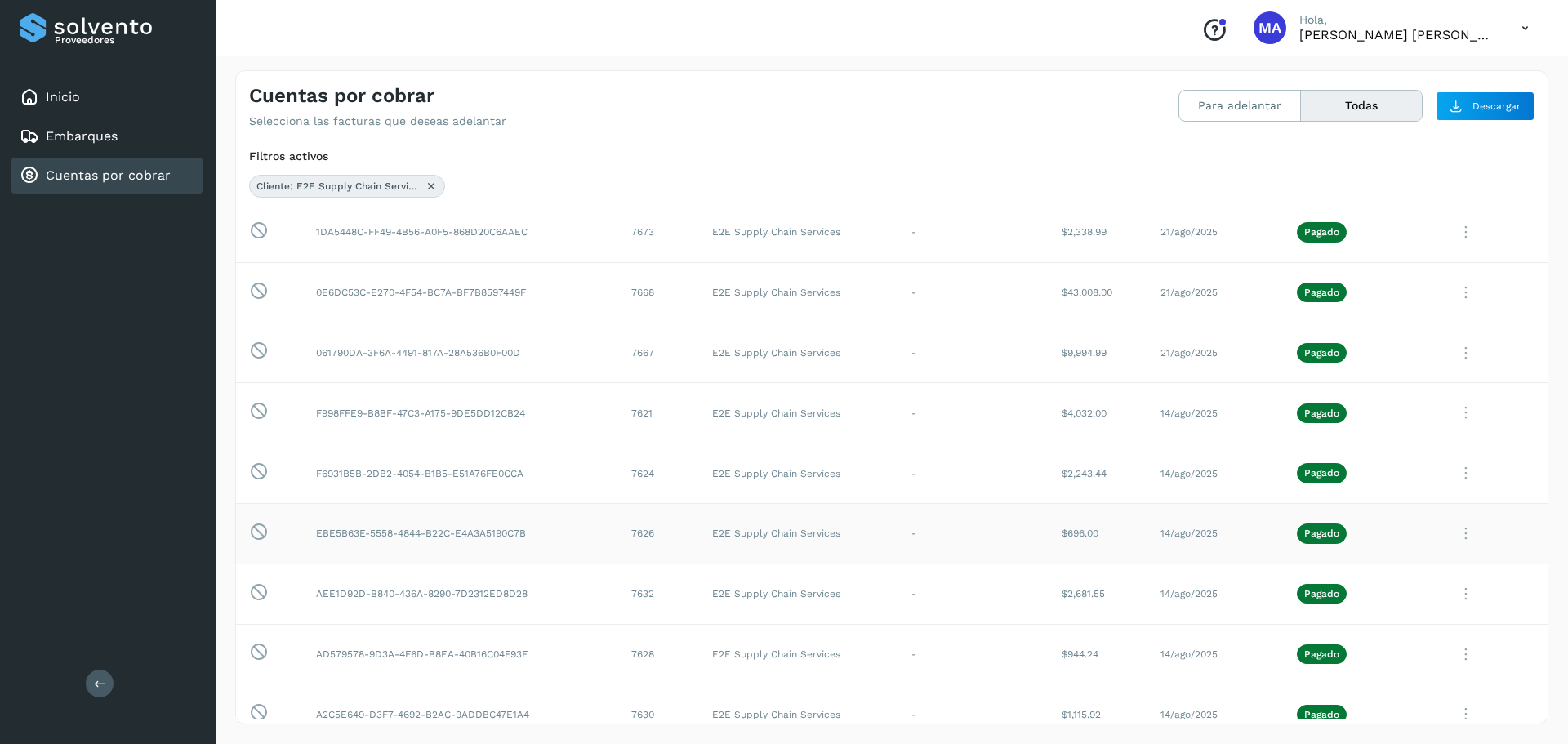
scroll to position [3787, 0]
click at [565, 425] on td "F998FFE9-B8BF-47C3-A175-9DE5DD12CB24" at bounding box center [461, 411] width 315 height 61
click at [557, 468] on td "F6931B5B-2DB2-4054-B1B5-E51A76FE0CCA" at bounding box center [461, 471] width 315 height 61
click at [562, 541] on td "EBE5B63E-5558-4844-B22C-E4A3A5190C7B" at bounding box center [461, 531] width 315 height 61
click at [587, 623] on td "AD579578-9D3A-4F6D-B8EA-40B16C04F93F" at bounding box center [461, 652] width 315 height 61
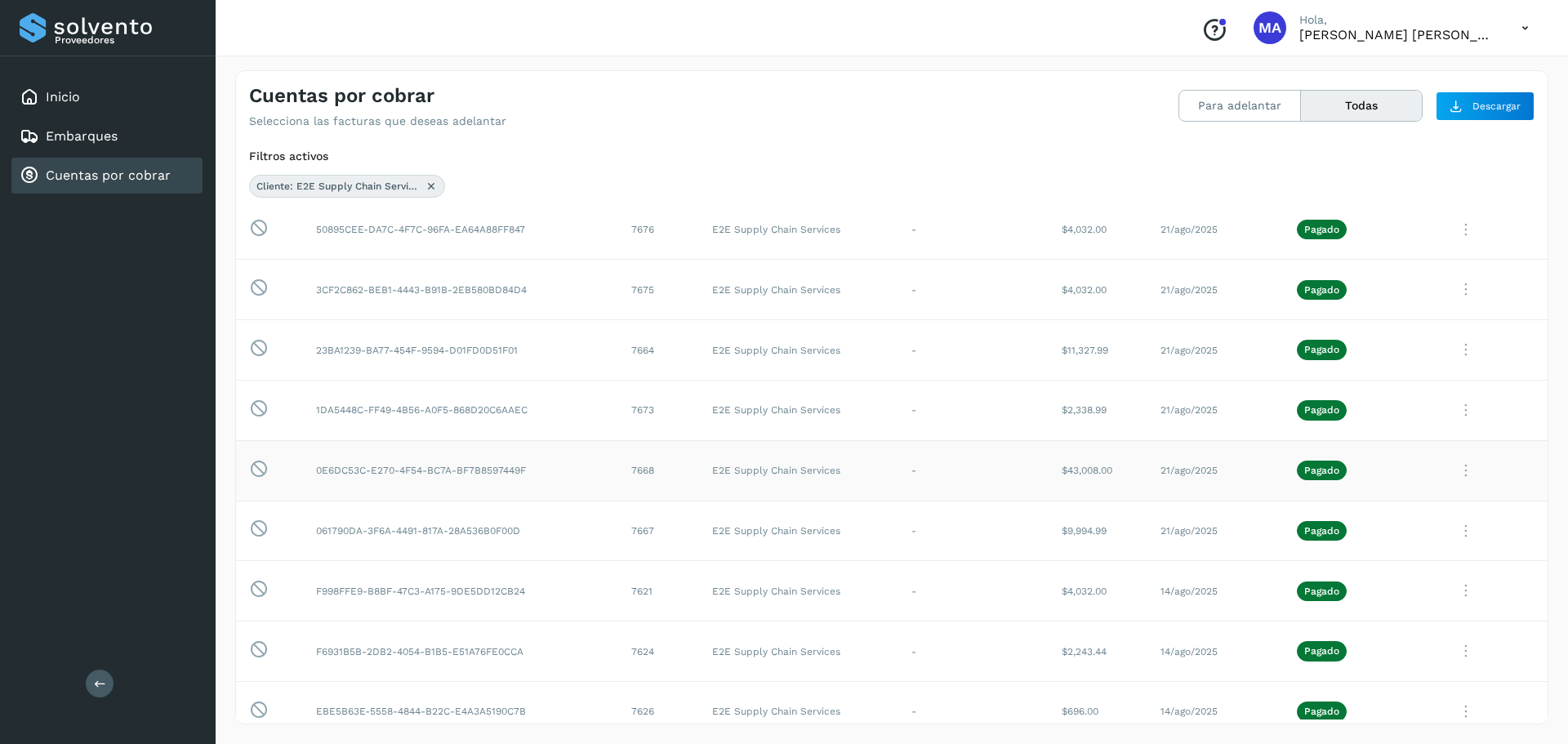
scroll to position [3574, 0]
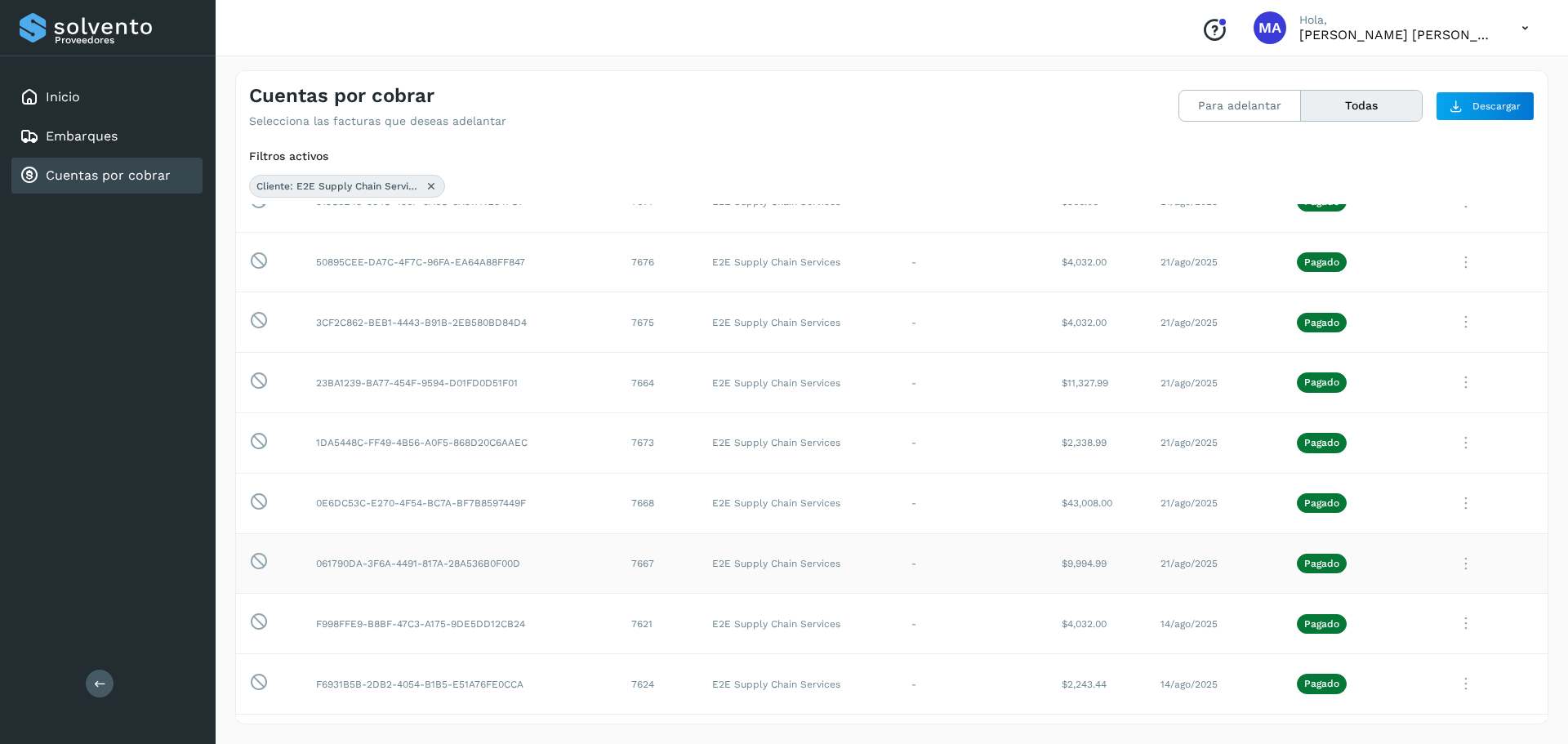
click at [821, 570] on td "E2E Supply Chain Services" at bounding box center [799, 563] width 199 height 61
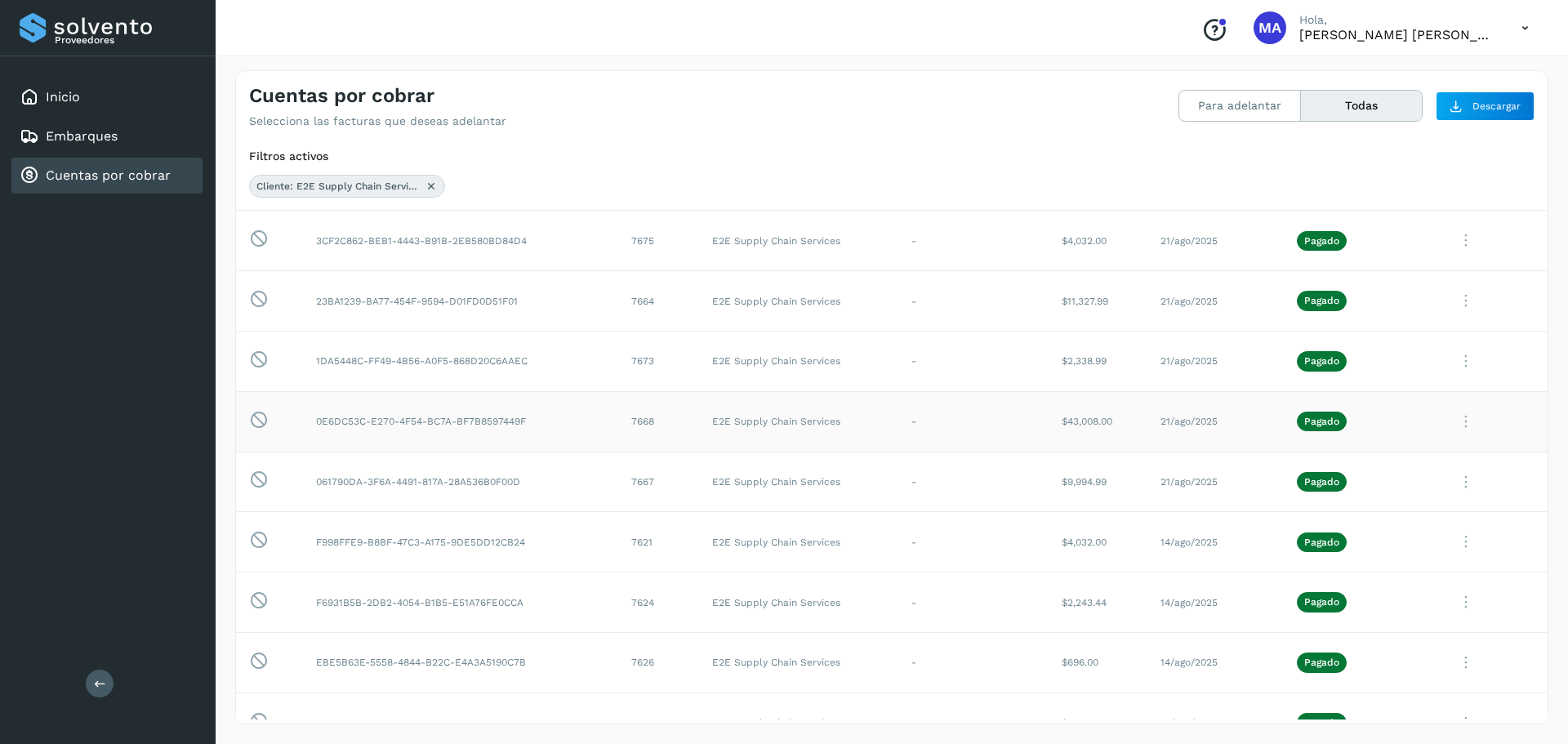
click at [674, 447] on td "7668" at bounding box center [659, 421] width 80 height 61
click at [633, 481] on td "7667" at bounding box center [659, 481] width 80 height 61
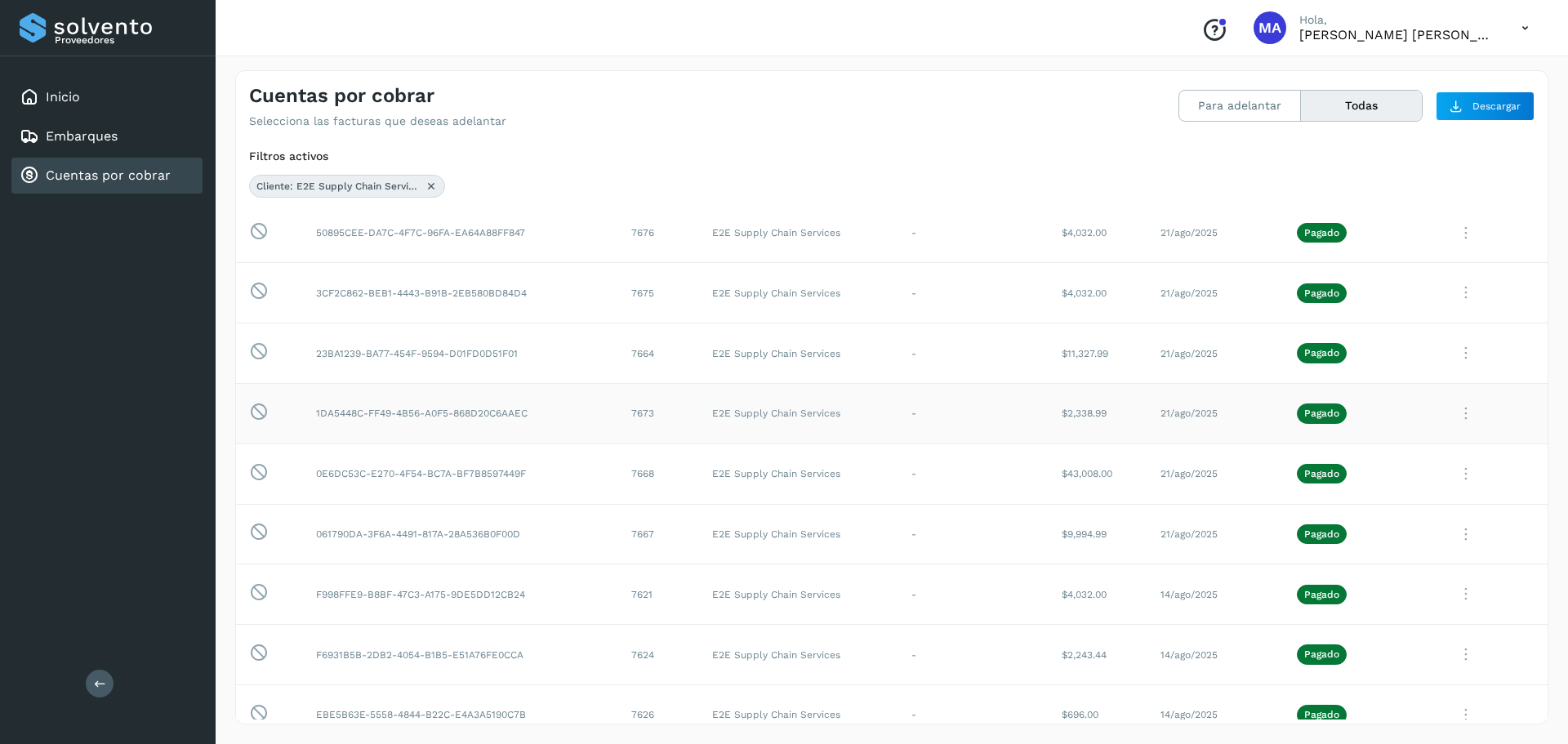
scroll to position [3574, 0]
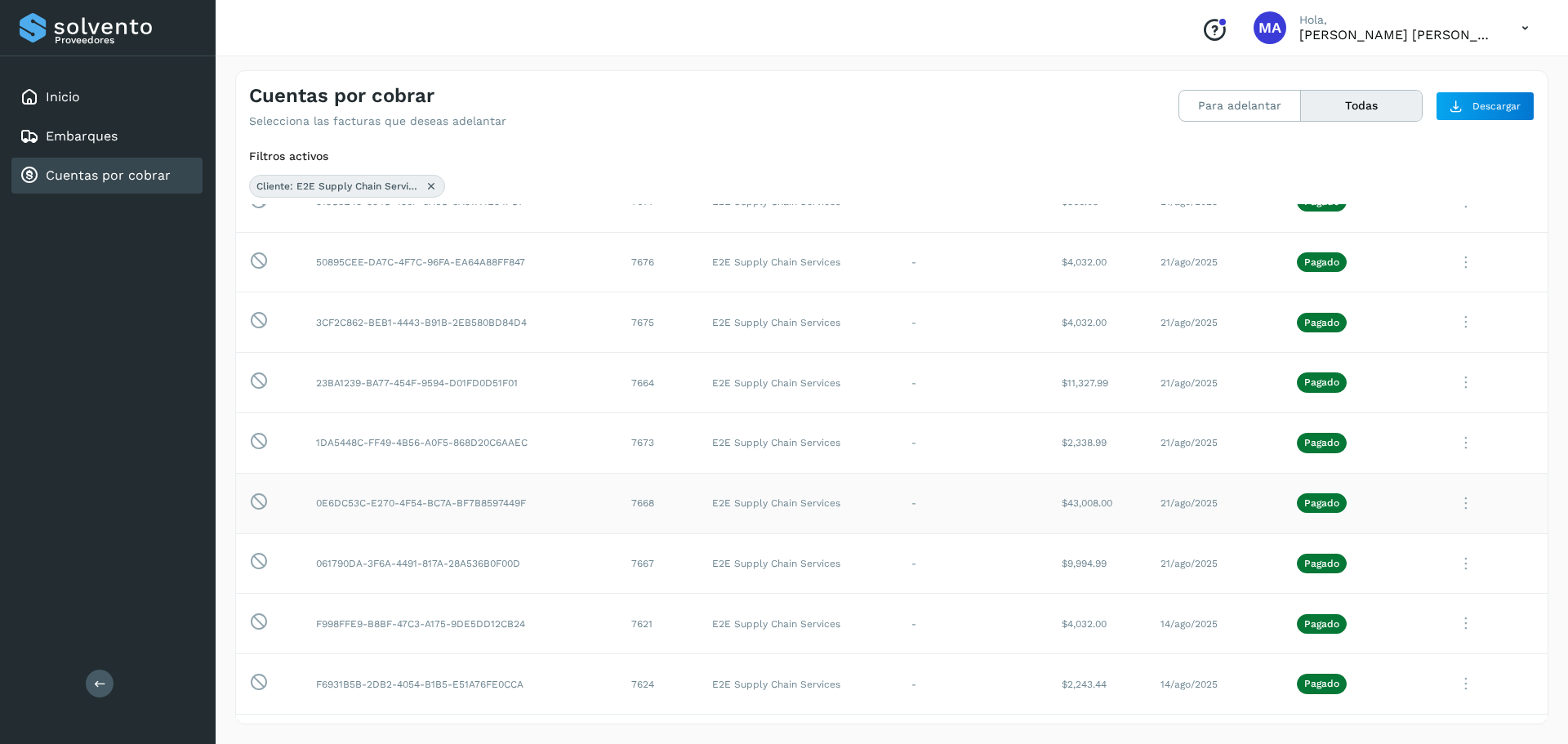
click at [631, 511] on td "7668" at bounding box center [659, 502] width 80 height 61
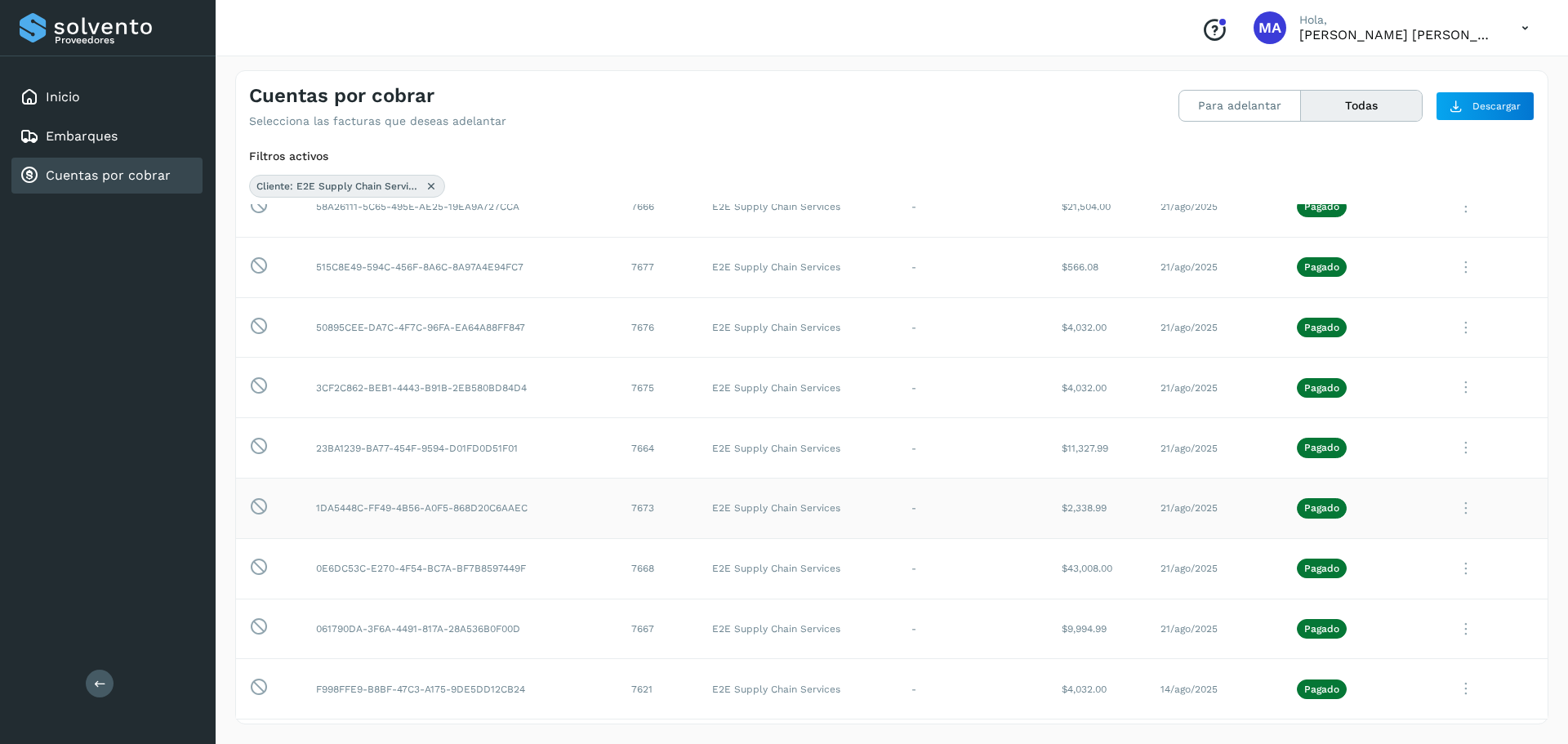
click at [631, 508] on td "7673" at bounding box center [659, 508] width 80 height 61
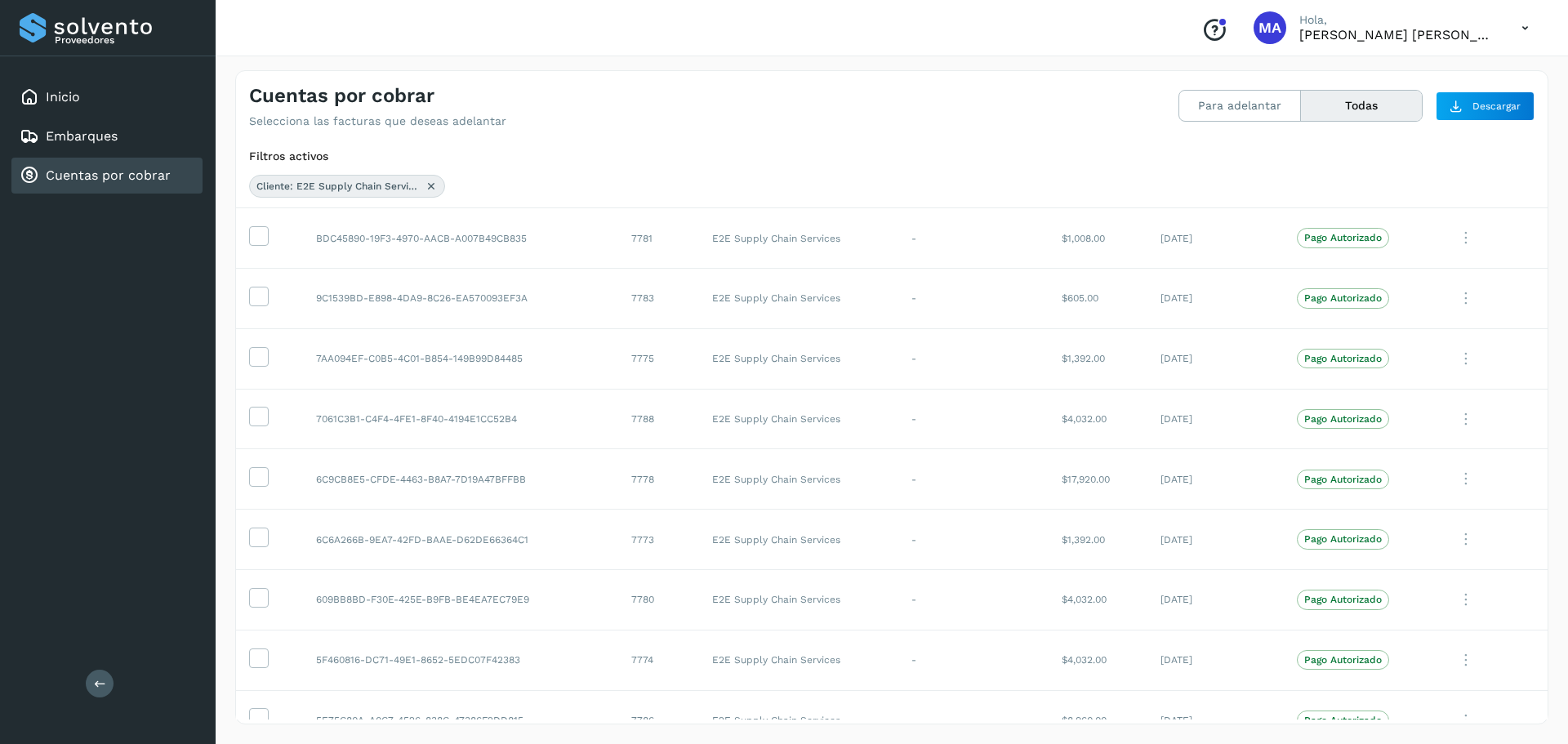
scroll to position [0, 0]
